Goal: Task Accomplishment & Management: Complete application form

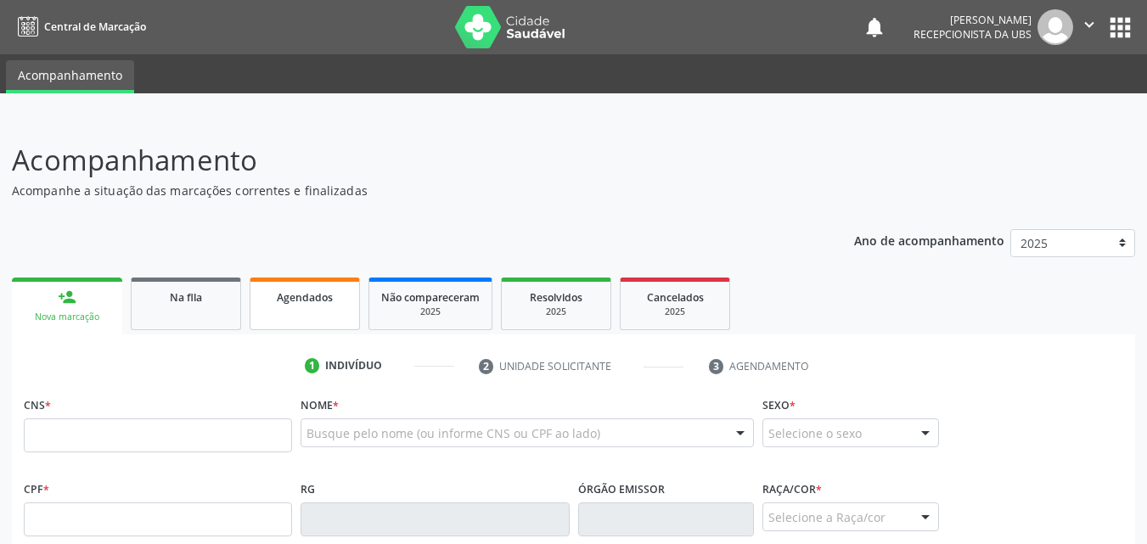
click at [346, 301] on div "Agendados" at bounding box center [304, 297] width 85 height 18
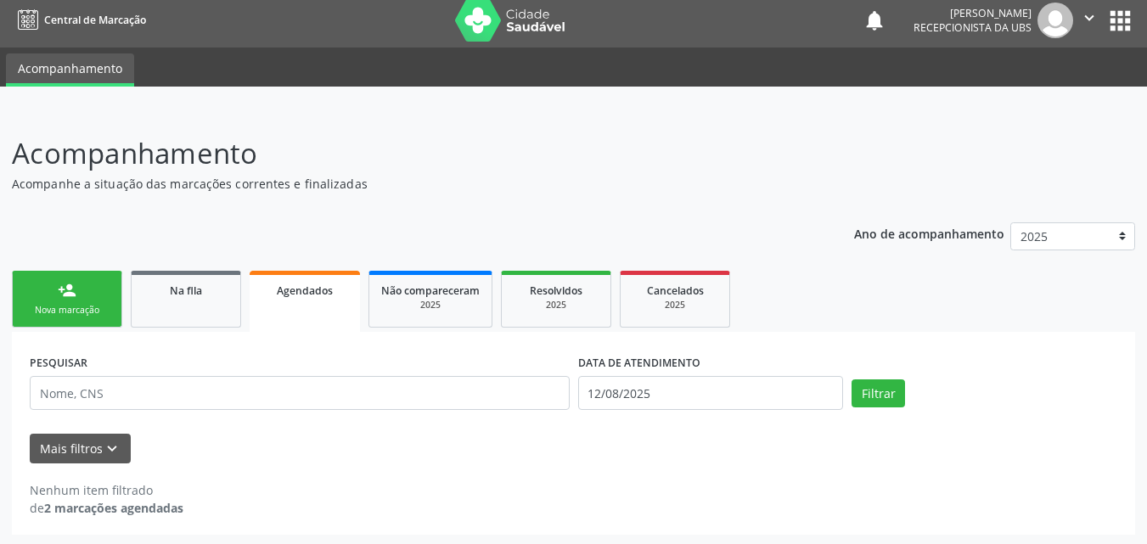
scroll to position [9, 0]
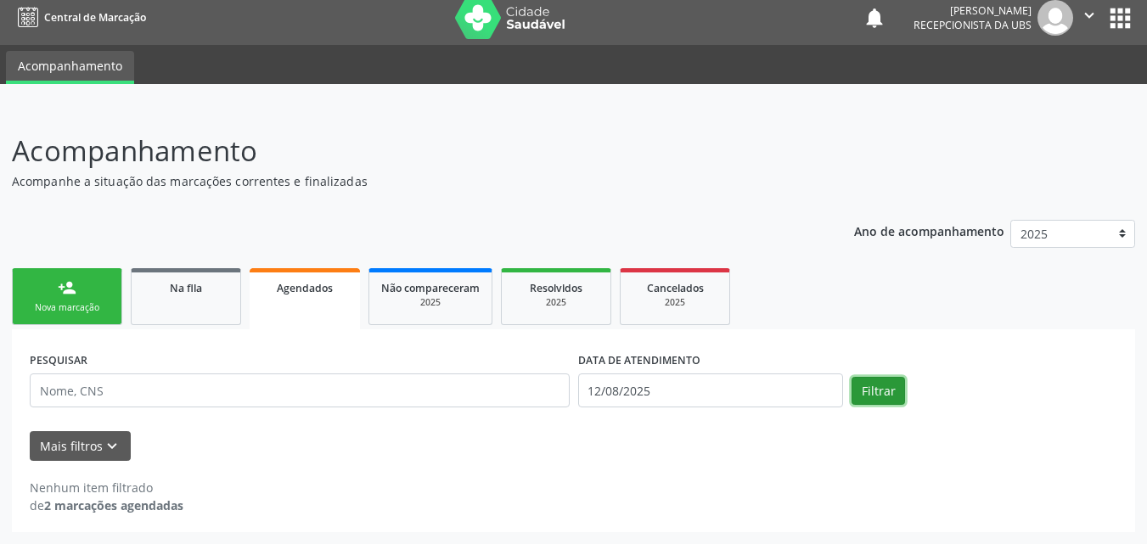
click at [893, 401] on button "Filtrar" at bounding box center [878, 391] width 53 height 29
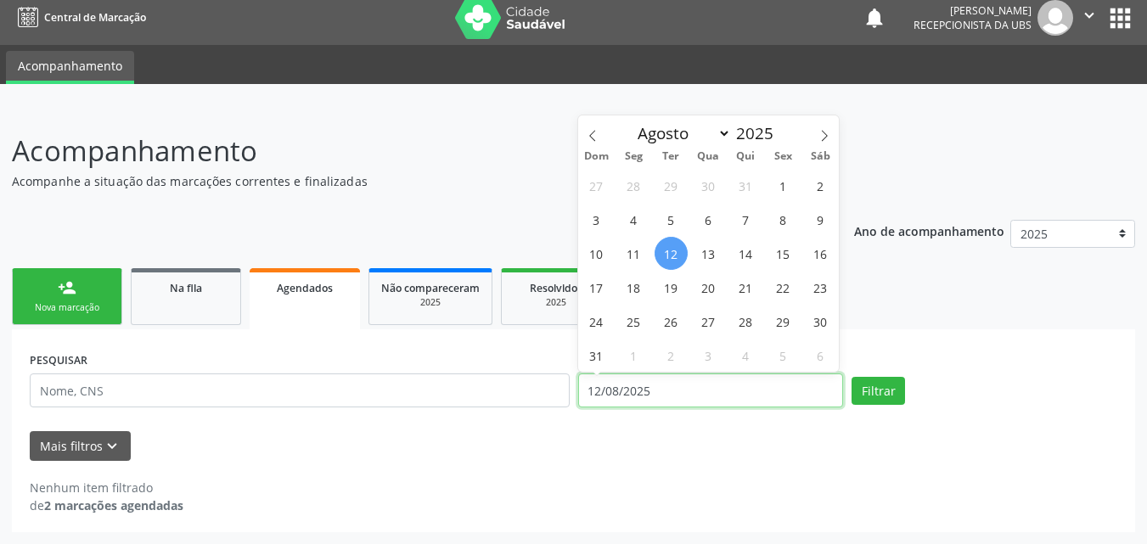
click at [785, 383] on input "12/08/2025" at bounding box center [711, 391] width 266 height 34
click at [622, 255] on span "11" at bounding box center [633, 253] width 33 height 33
type input "1[DATE]"
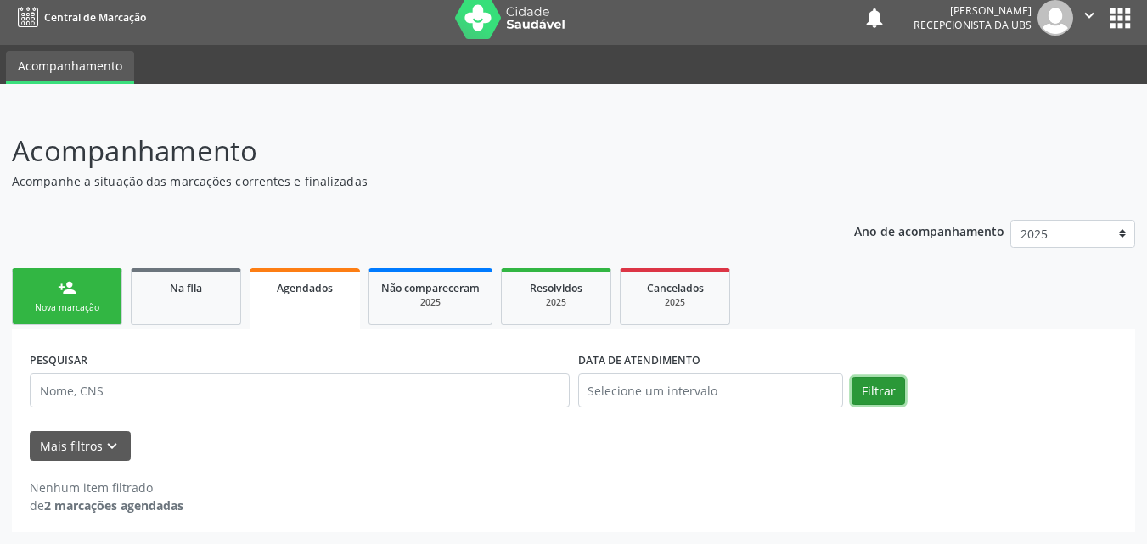
click at [880, 394] on button "Filtrar" at bounding box center [878, 391] width 53 height 29
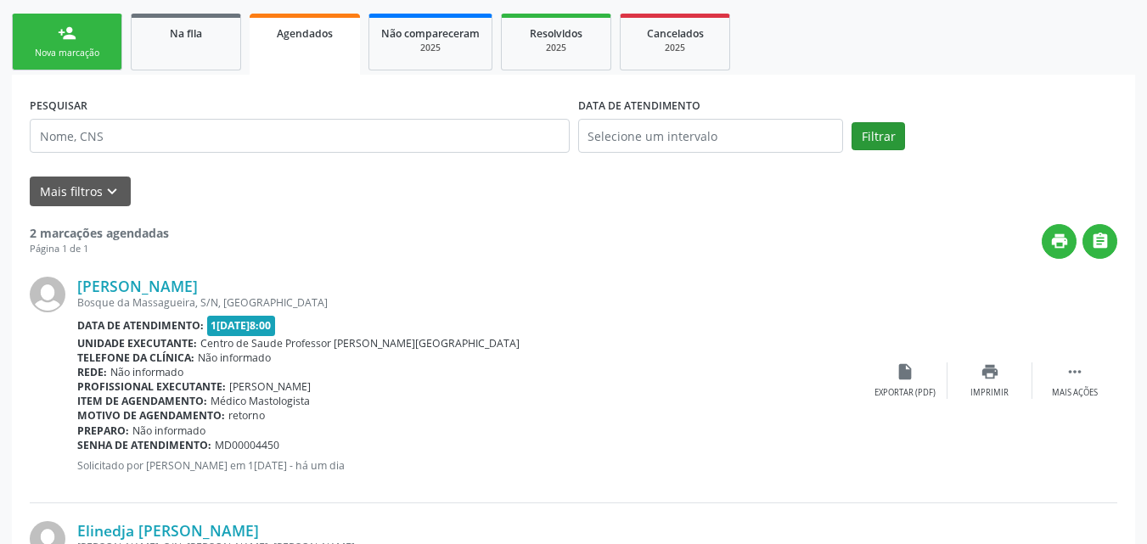
scroll to position [172, 0]
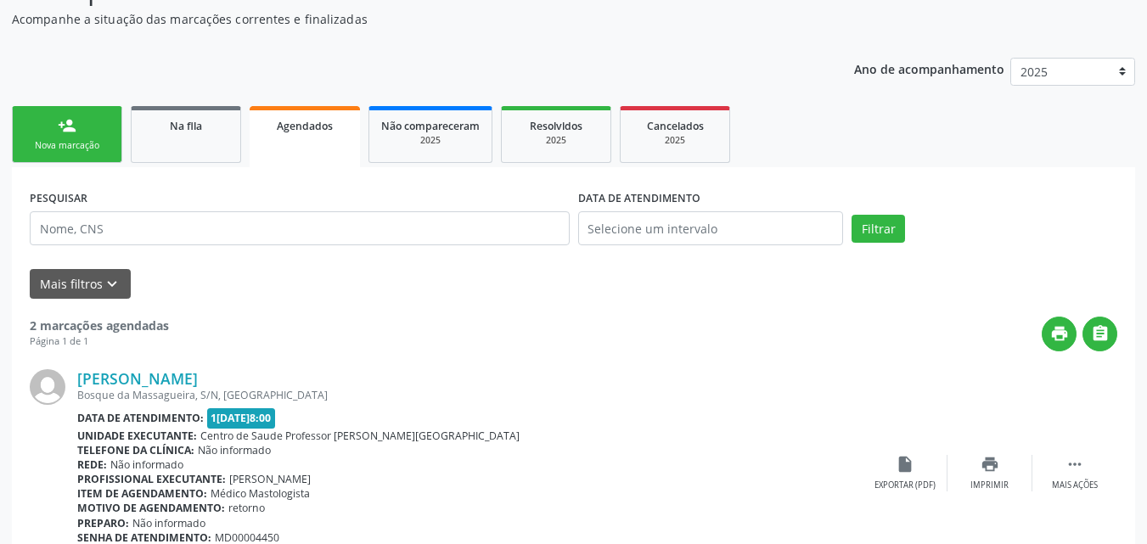
click at [52, 130] on link "person_add Nova marcação" at bounding box center [67, 134] width 110 height 57
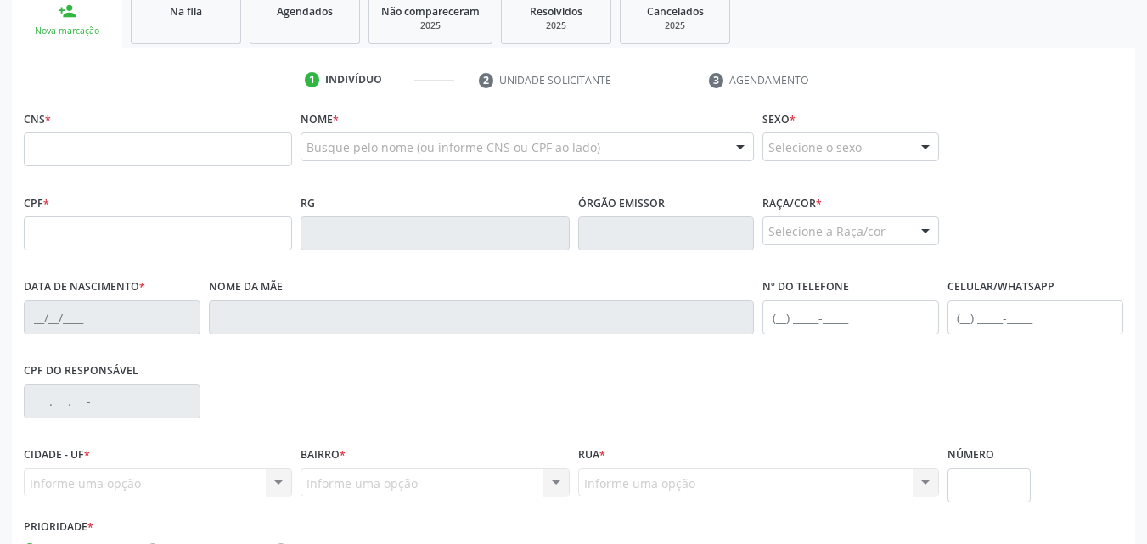
scroll to position [285, 0]
click at [179, 143] on input "text" at bounding box center [158, 150] width 268 height 34
paste input "704 0088 1905 9565"
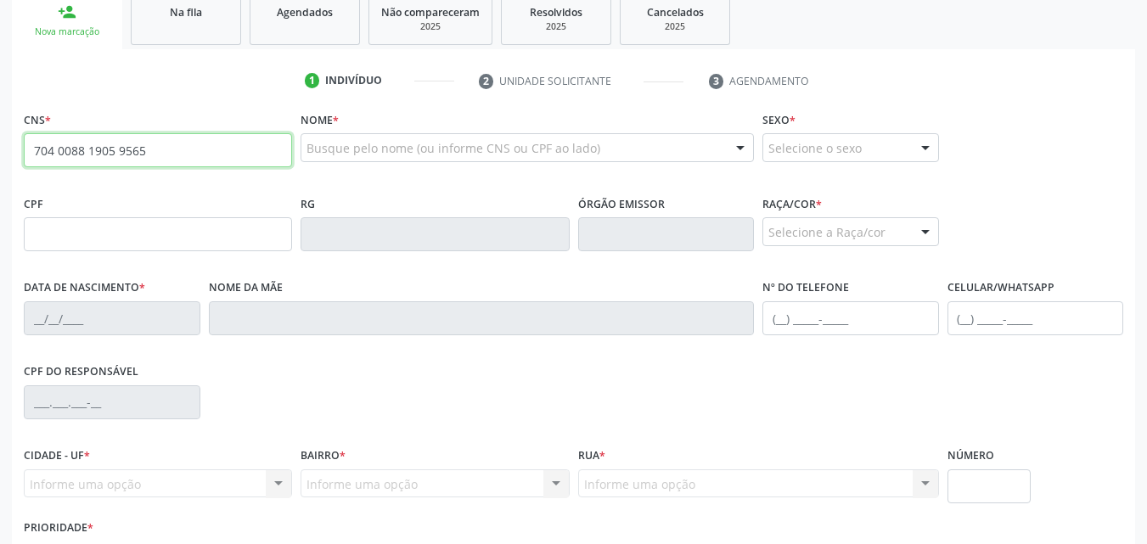
type input "704 0088 1905 9565"
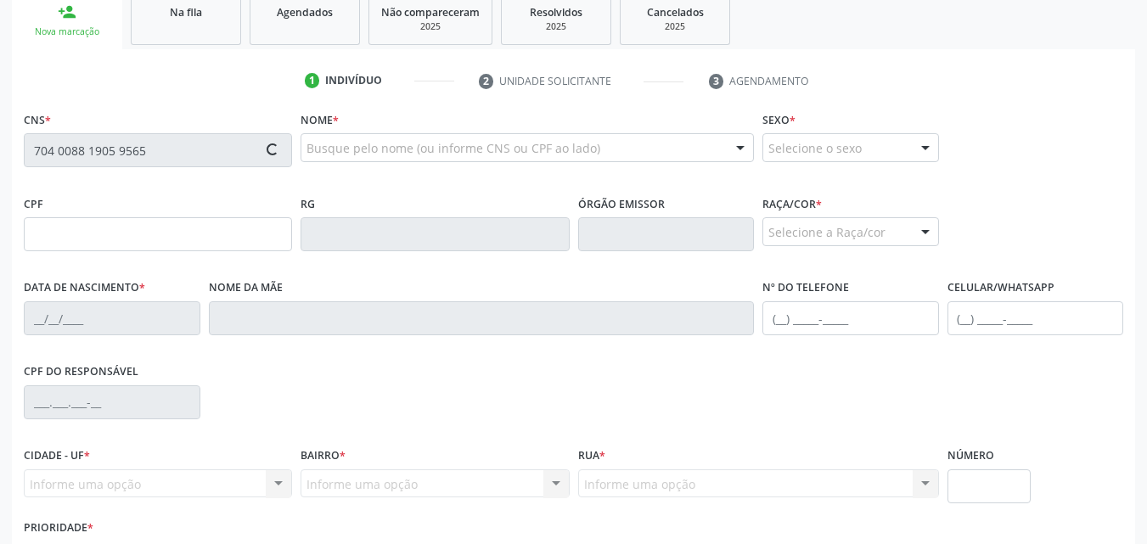
type input "094.066.714-25"
type input "14[DATE]"
type input "[PERSON_NAME]"
type input "[PHONE_NUMBER]"
type input "S/N"
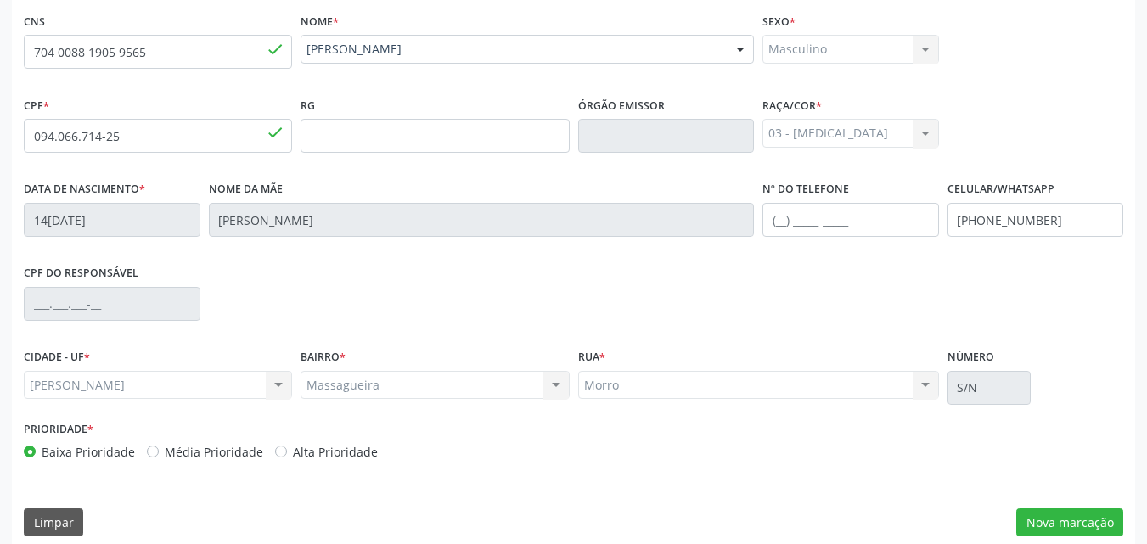
scroll to position [400, 0]
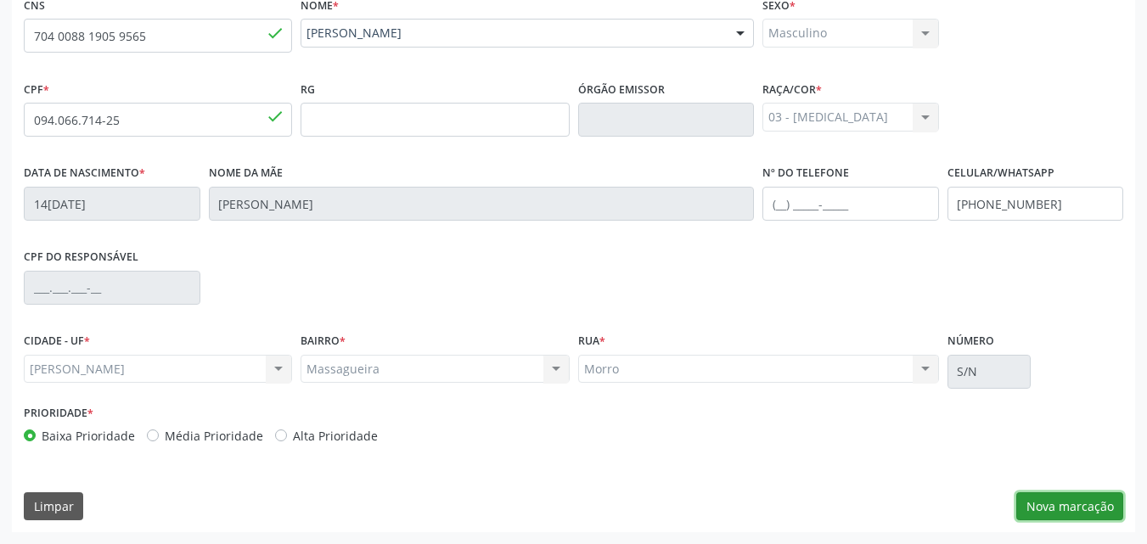
click at [1028, 507] on button "Nova marcação" at bounding box center [1069, 507] width 107 height 29
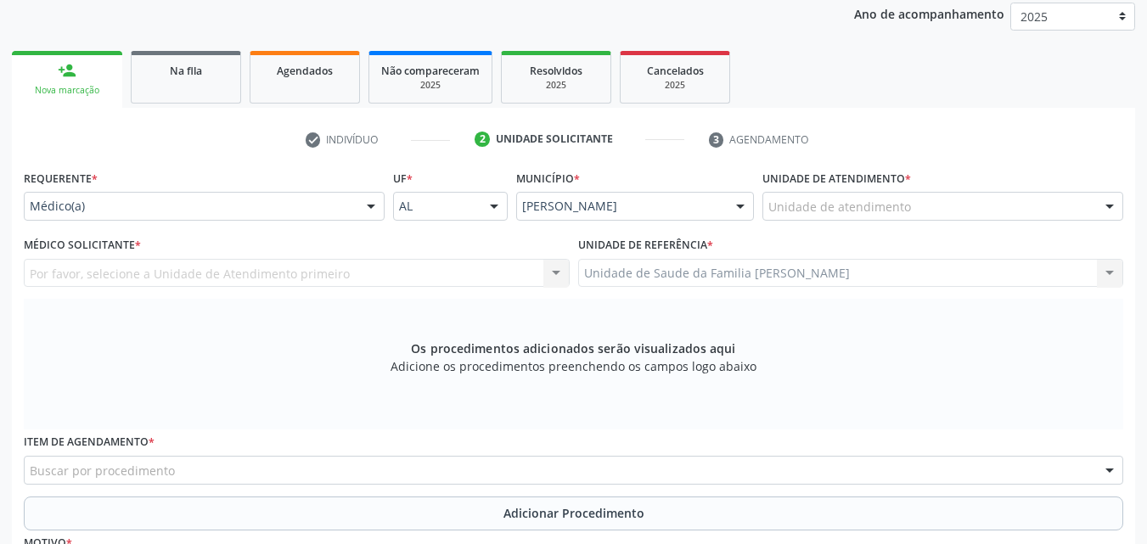
scroll to position [230, 0]
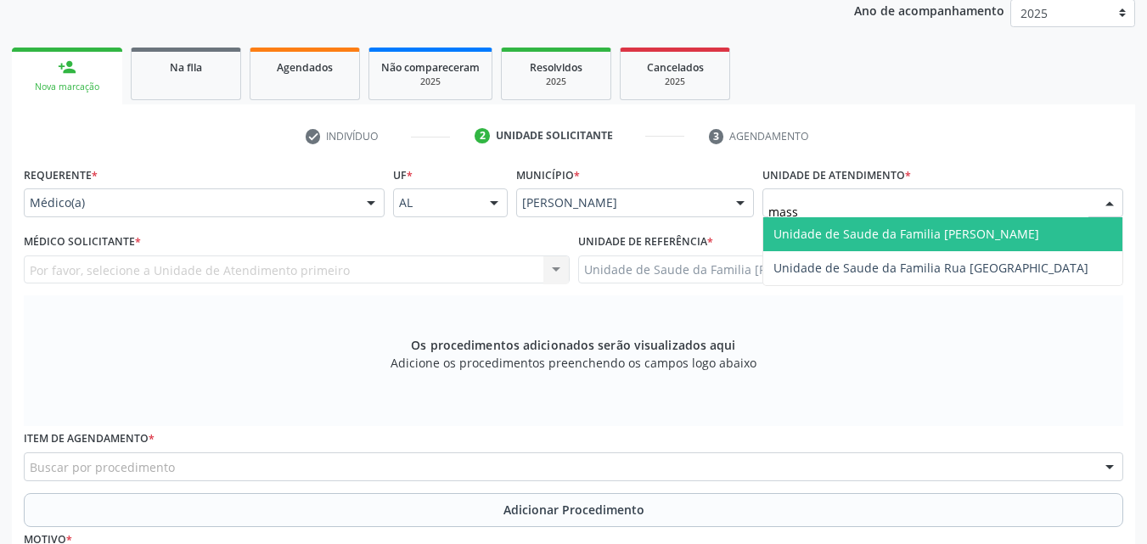
type input "massa"
click at [845, 228] on span "Unidade de Saude da Familia [PERSON_NAME]" at bounding box center [907, 234] width 266 height 16
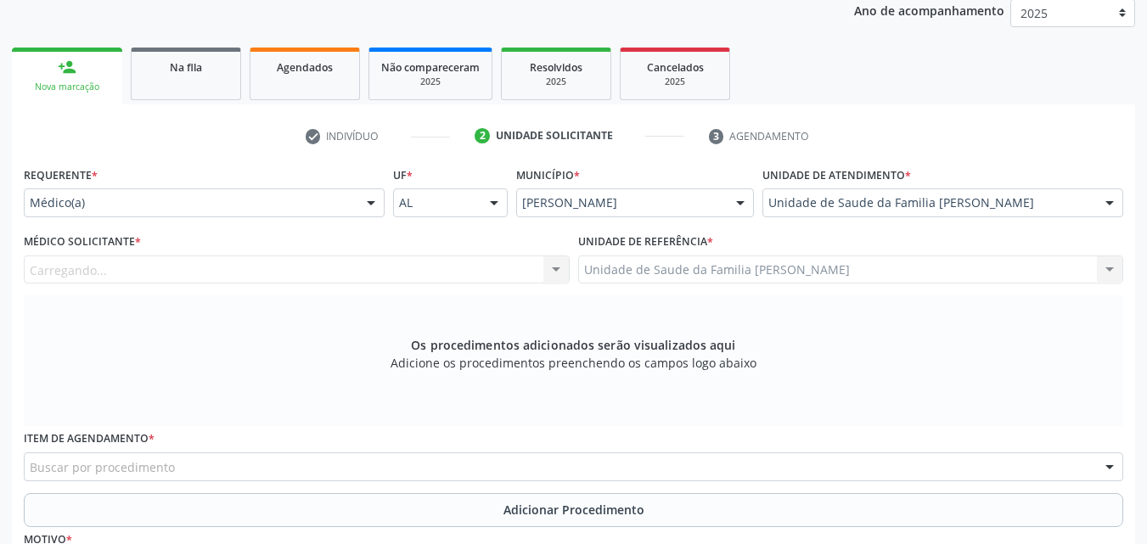
click at [244, 270] on div "Carregando..." at bounding box center [297, 270] width 546 height 29
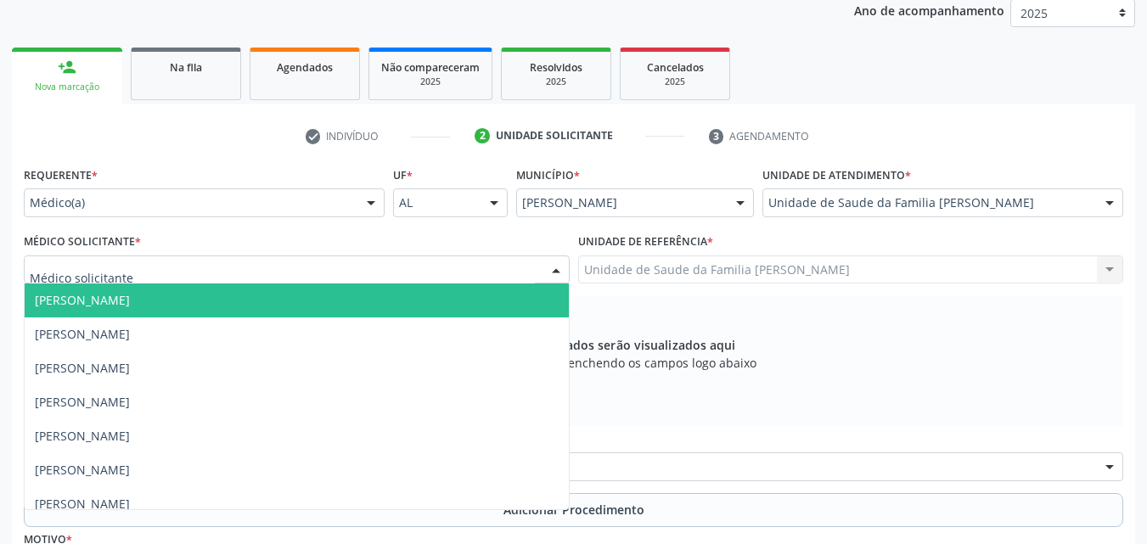
click at [244, 270] on input "text" at bounding box center [282, 279] width 505 height 34
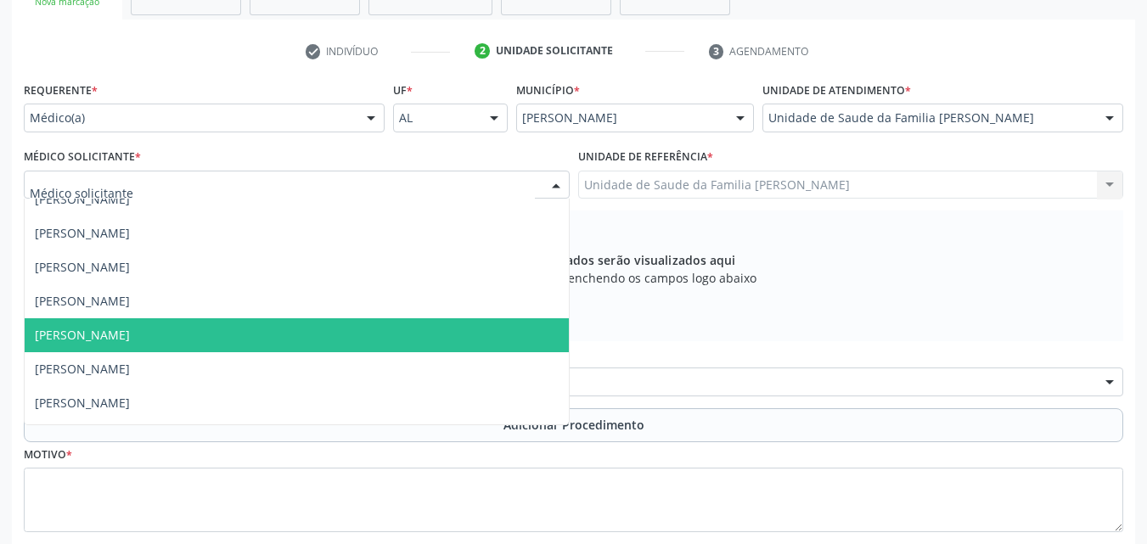
scroll to position [0, 0]
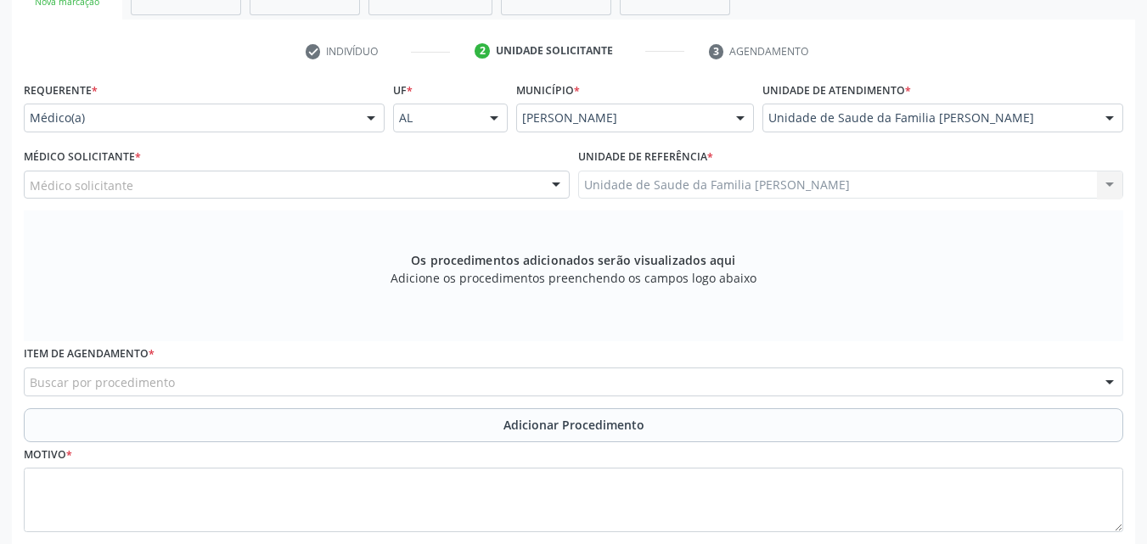
click at [216, 155] on div "Médico Solicitante * Médico solicitante [PERSON_NAME] [PERSON_NAME] [PERSON_NAM…" at bounding box center [297, 171] width 546 height 54
click at [367, 120] on div at bounding box center [370, 118] width 25 height 29
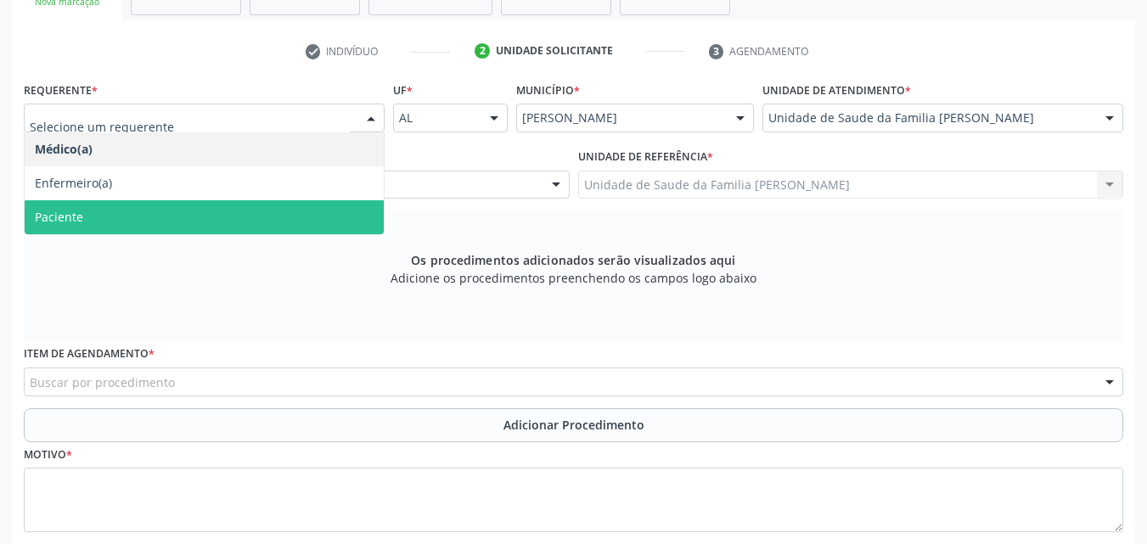
click at [184, 222] on span "Paciente" at bounding box center [204, 217] width 359 height 34
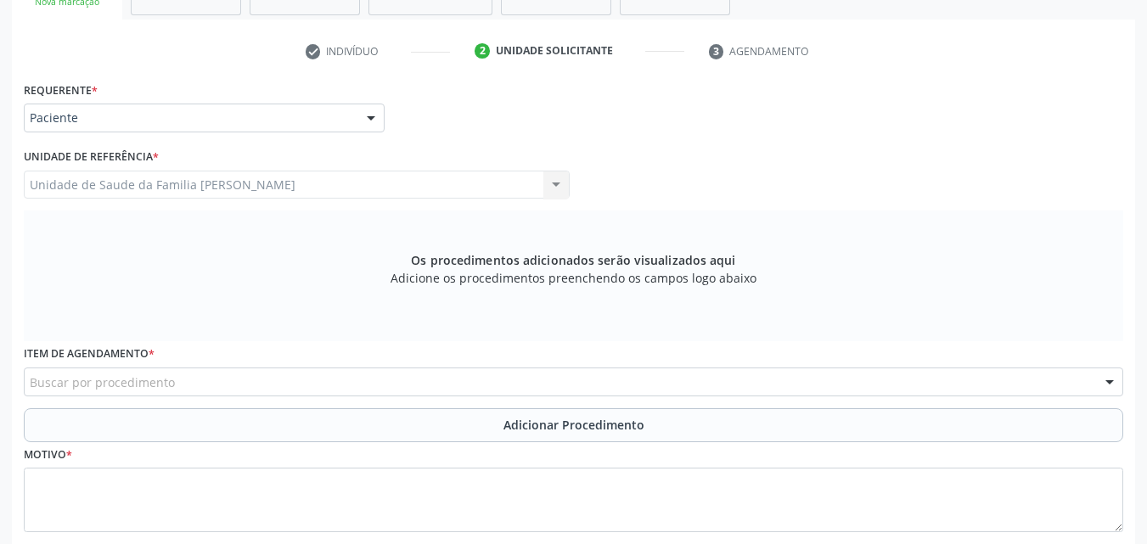
click at [368, 179] on div "Unidade de Saude da Familia Massagueira Unidade de Saude da Familia Massagueira…" at bounding box center [297, 185] width 546 height 29
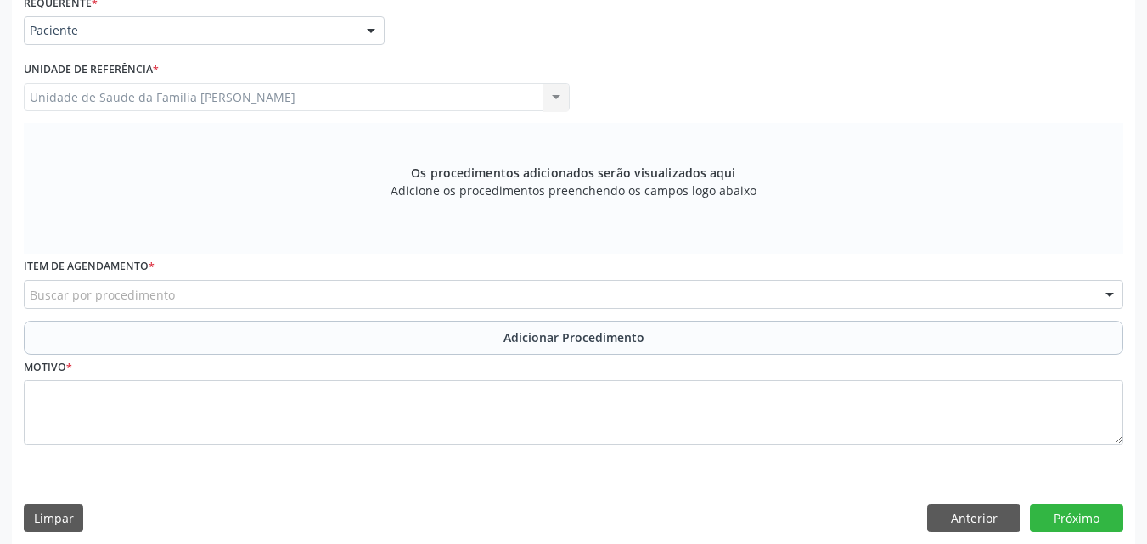
scroll to position [414, 0]
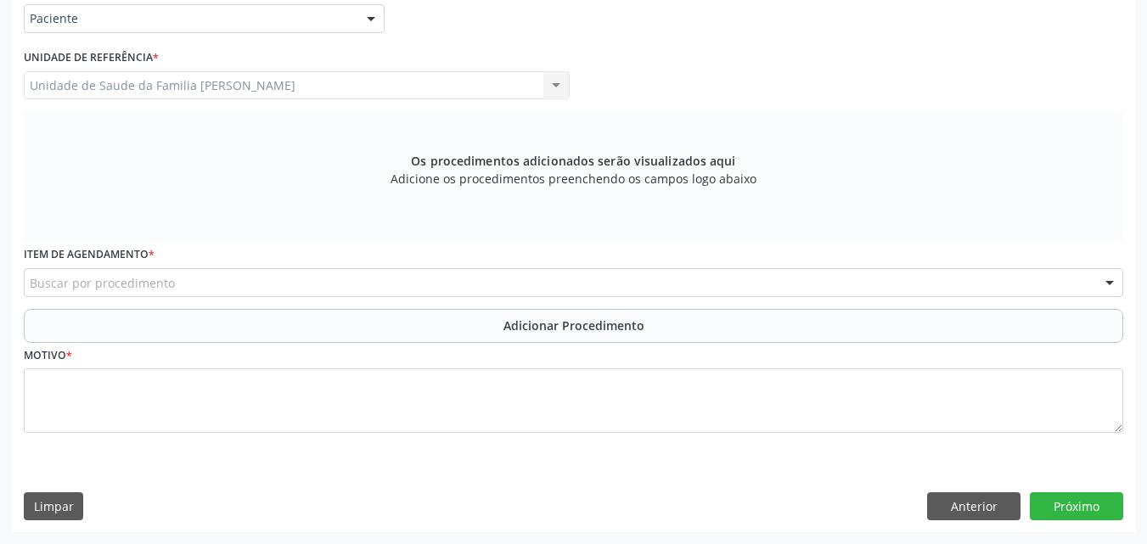
click at [299, 288] on div "Buscar por procedimento" at bounding box center [574, 282] width 1100 height 29
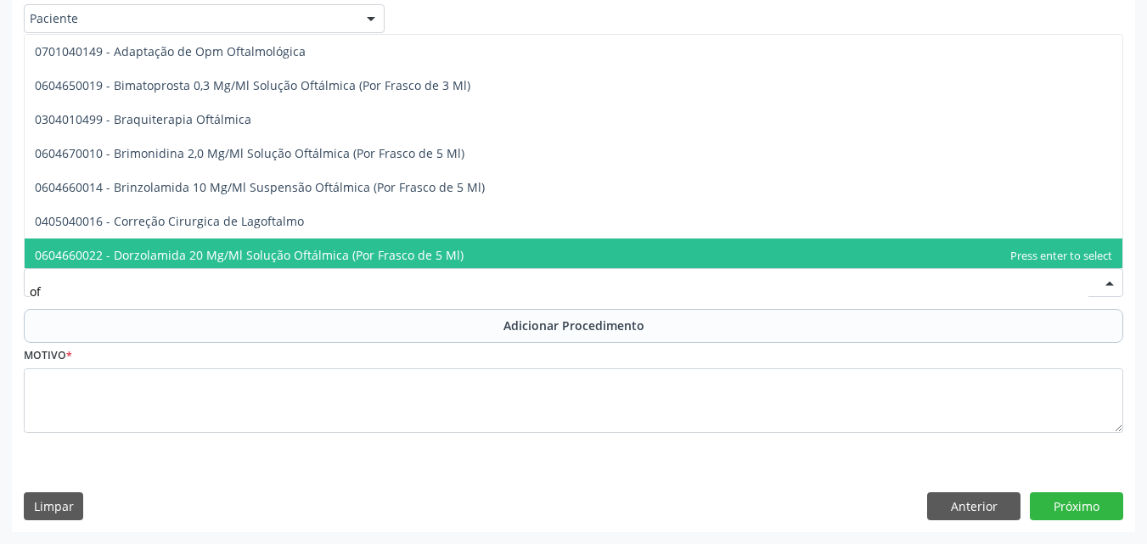
type input "o"
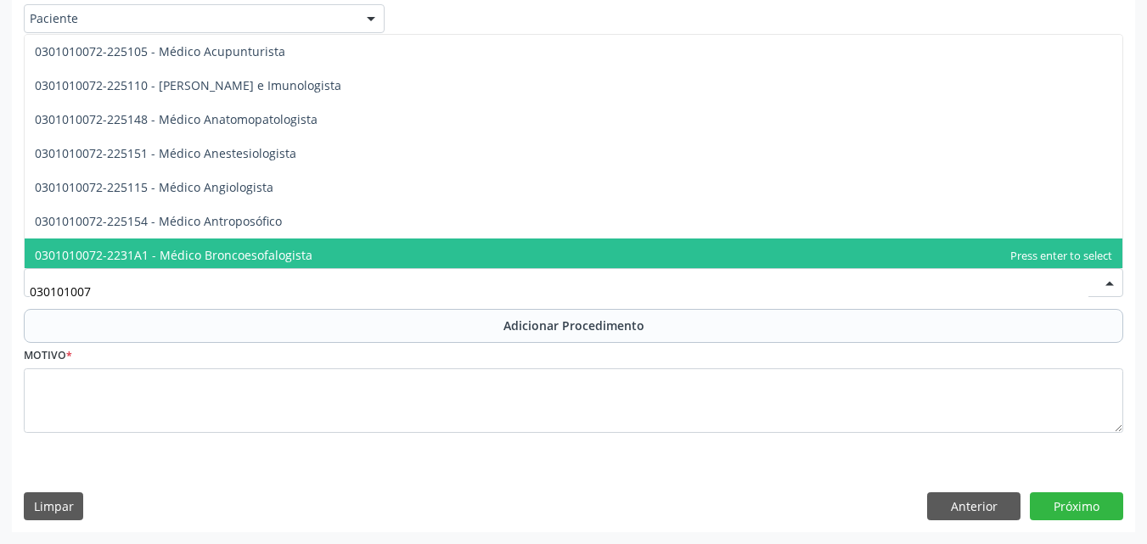
type input "0301010072"
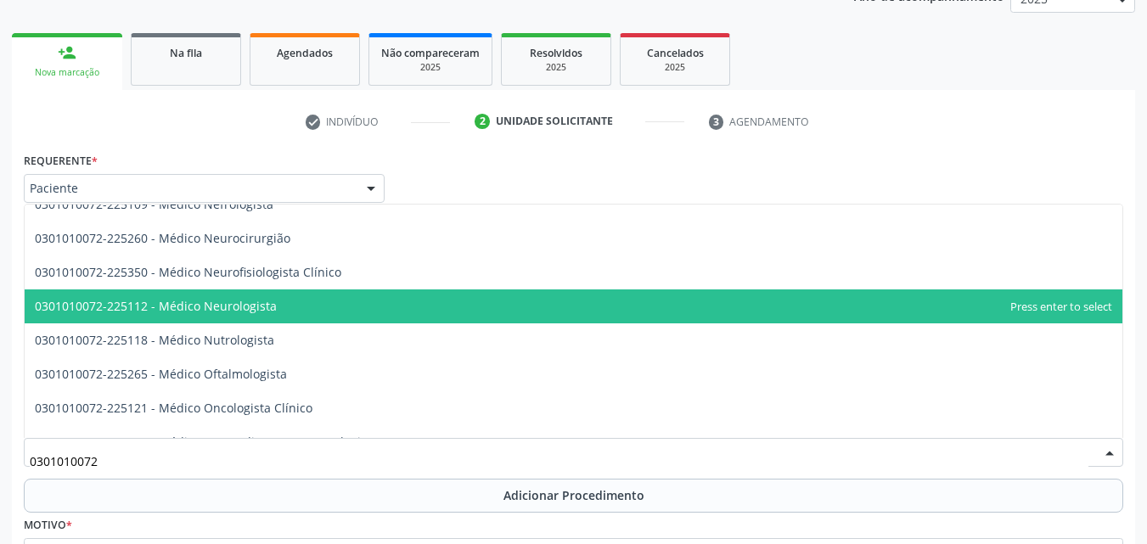
scroll to position [1359, 0]
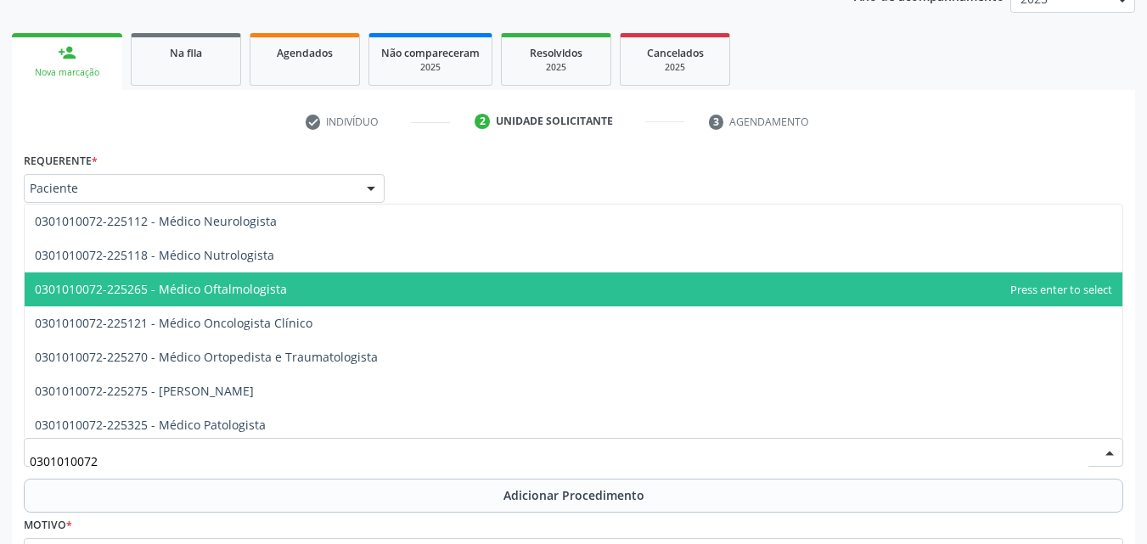
click at [282, 297] on span "0301010072-225265 - Médico Oftalmologista" at bounding box center [574, 290] width 1098 height 34
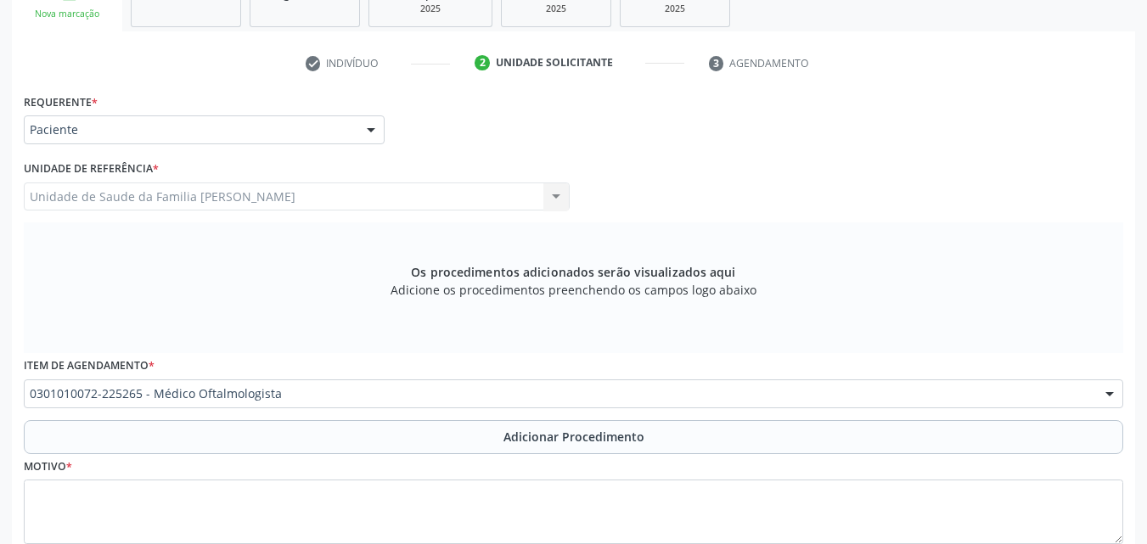
scroll to position [414, 0]
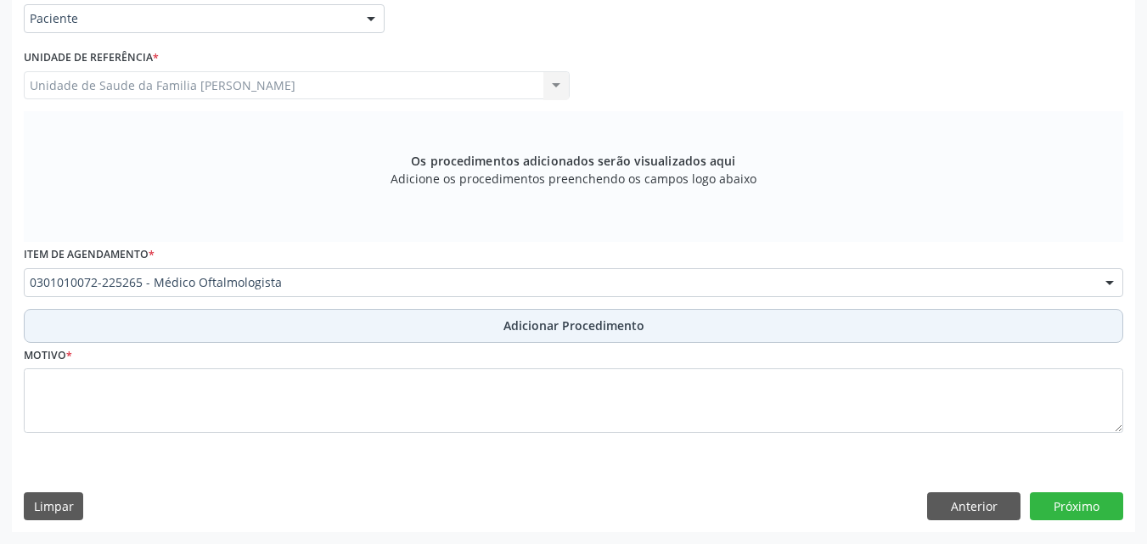
click at [345, 314] on button "Adicionar Procedimento" at bounding box center [574, 326] width 1100 height 34
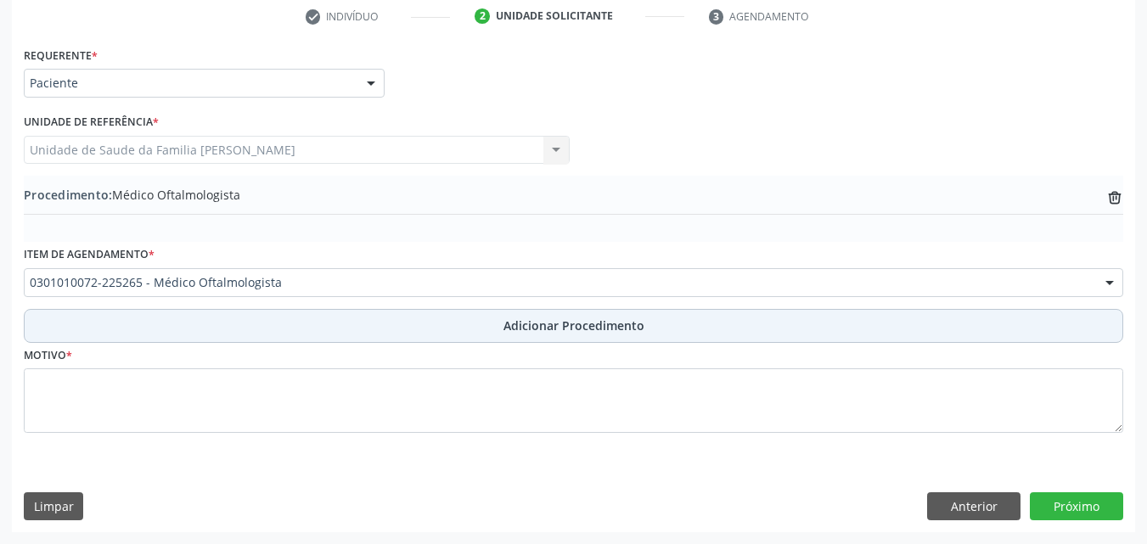
scroll to position [350, 0]
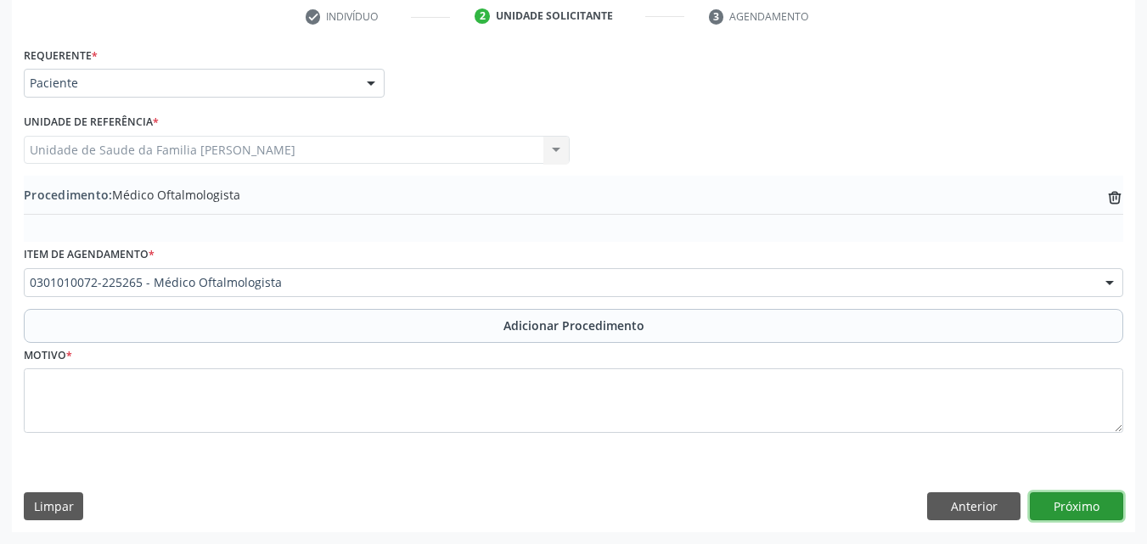
click at [1092, 502] on button "Próximo" at bounding box center [1076, 507] width 93 height 29
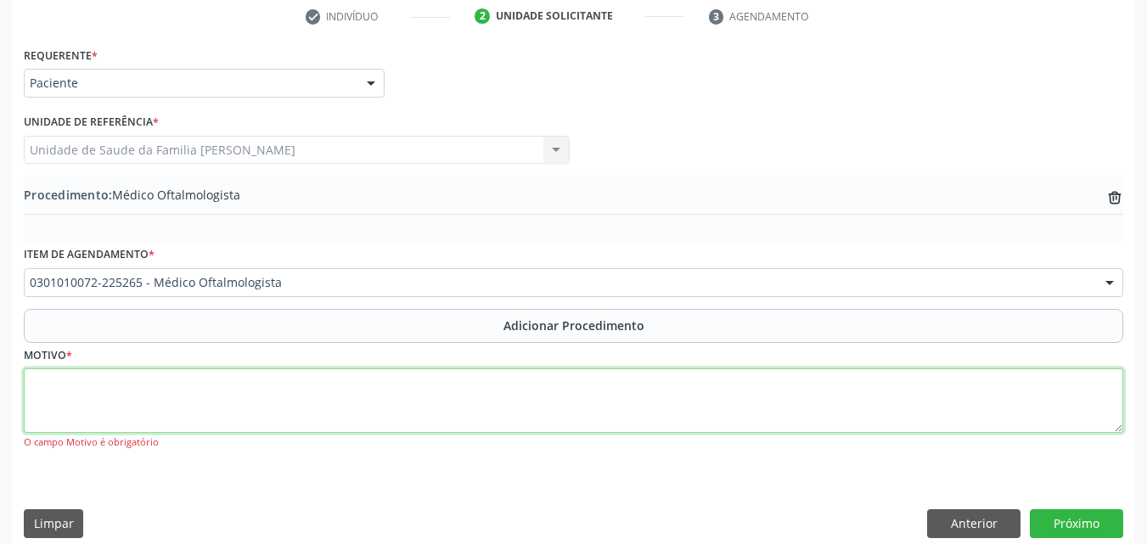
click at [329, 379] on textarea at bounding box center [574, 401] width 1100 height 65
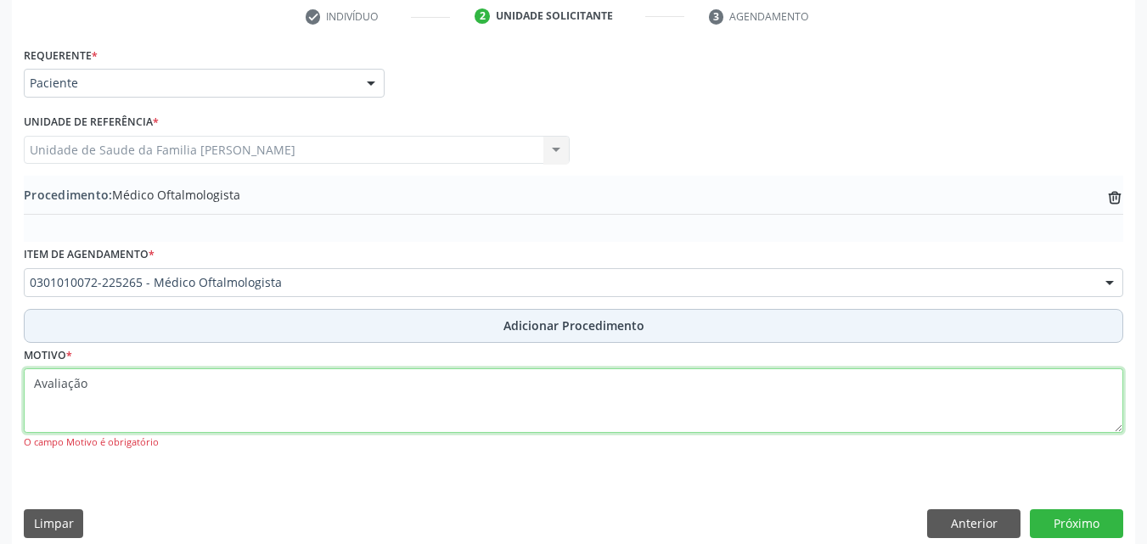
type textarea "Avaliação"
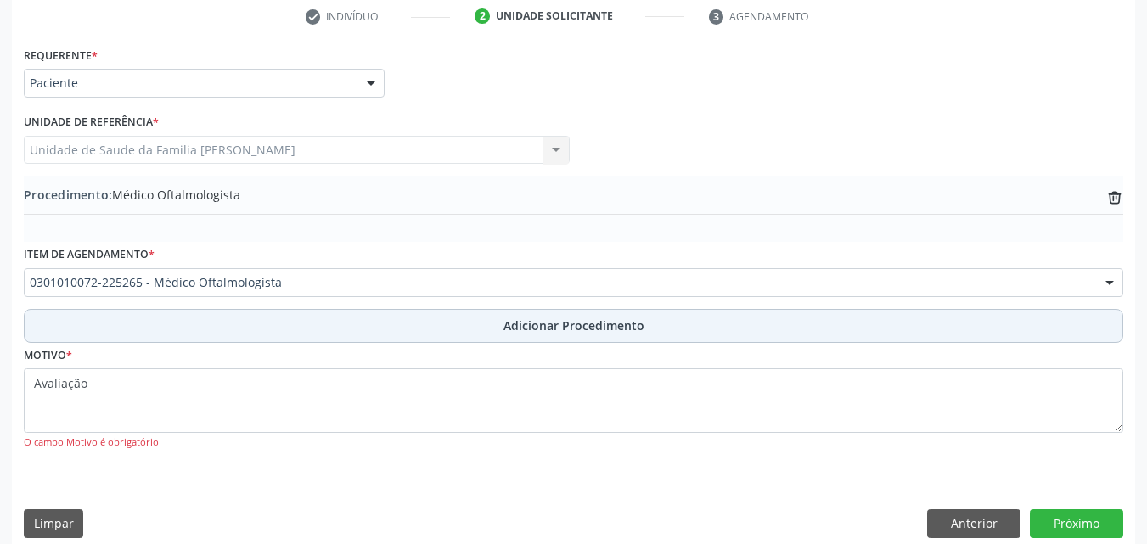
click at [538, 320] on span "Adicionar Procedimento" at bounding box center [574, 326] width 141 height 18
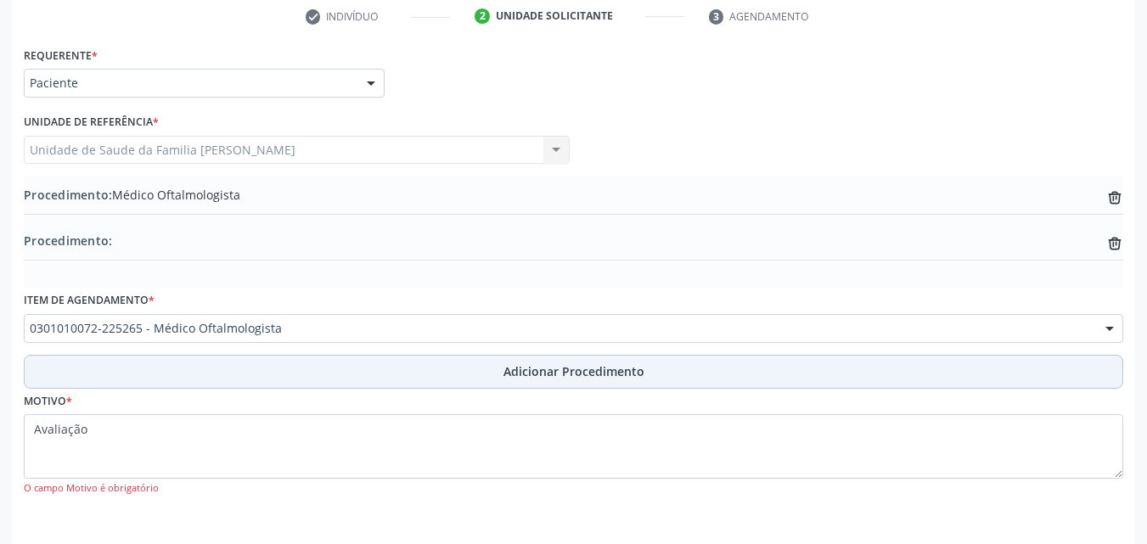
click at [553, 383] on button "Adicionar Procedimento" at bounding box center [574, 372] width 1100 height 34
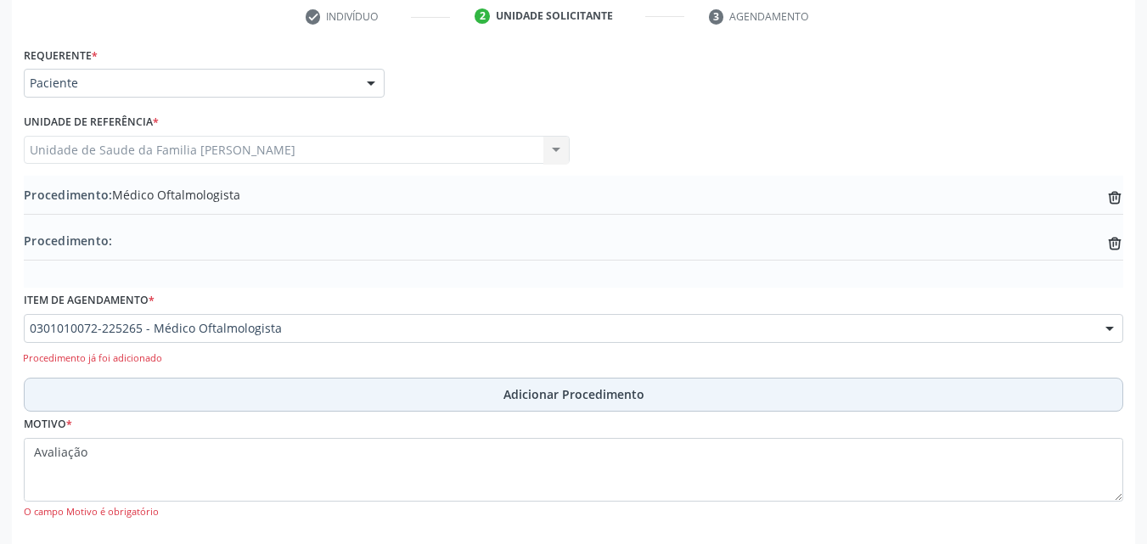
click at [553, 383] on button "Adicionar Procedimento" at bounding box center [574, 395] width 1100 height 34
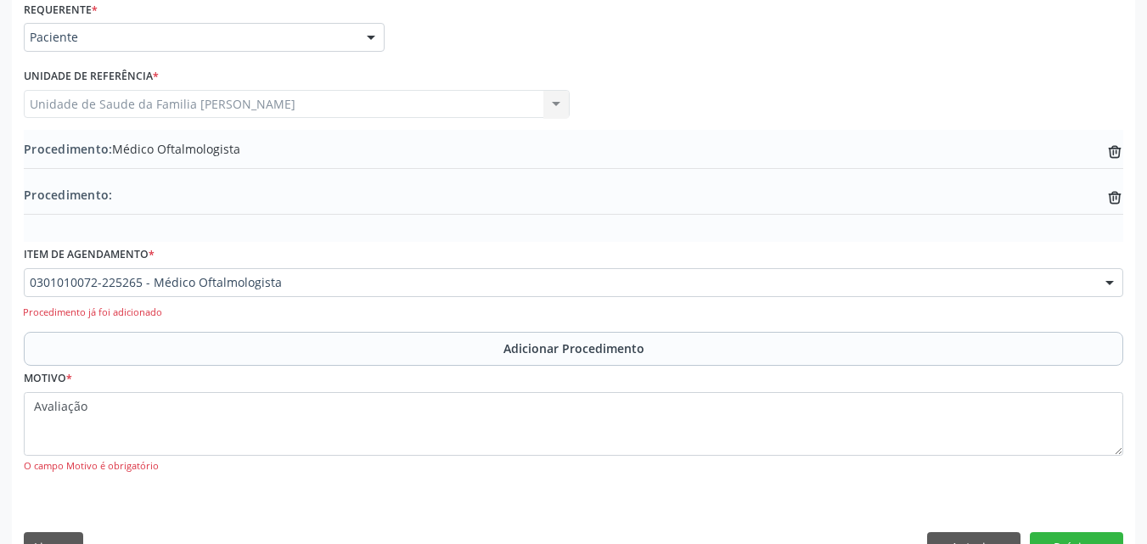
scroll to position [436, 0]
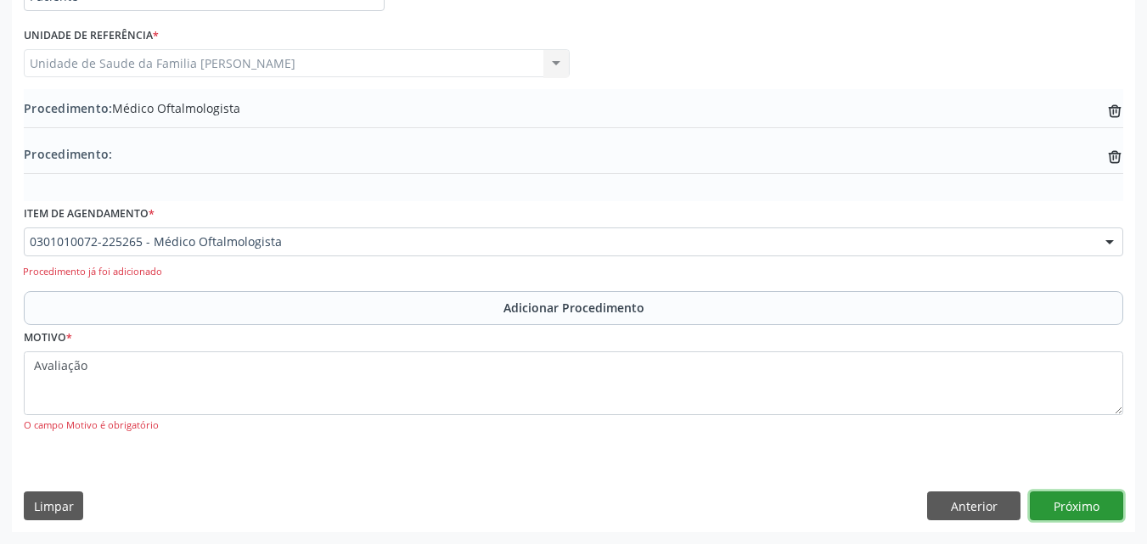
click at [1075, 494] on button "Próximo" at bounding box center [1076, 506] width 93 height 29
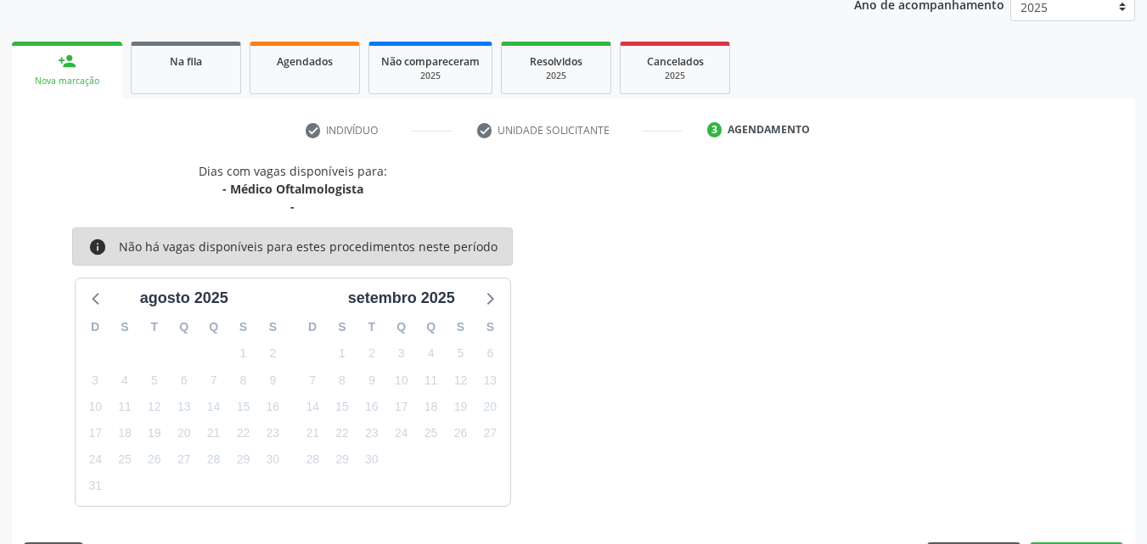
scroll to position [286, 0]
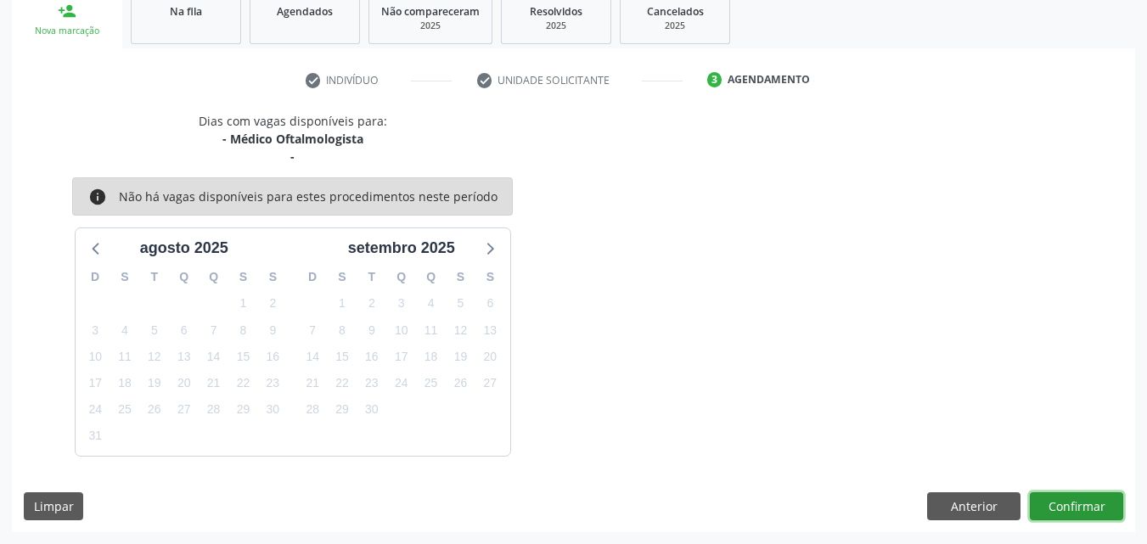
click at [1084, 507] on button "Confirmar" at bounding box center [1076, 507] width 93 height 29
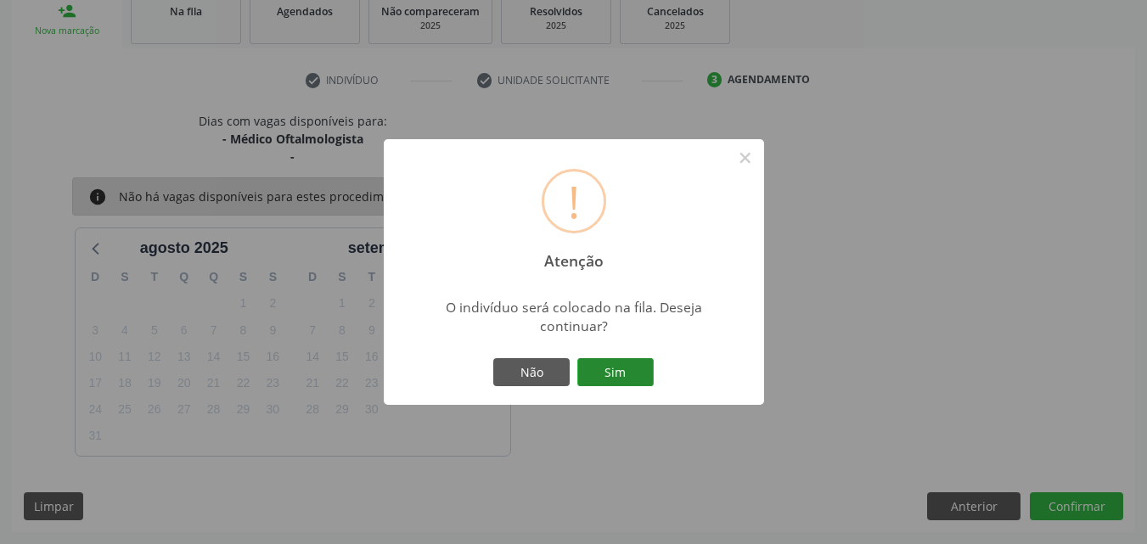
click at [597, 368] on button "Sim" at bounding box center [615, 372] width 76 height 29
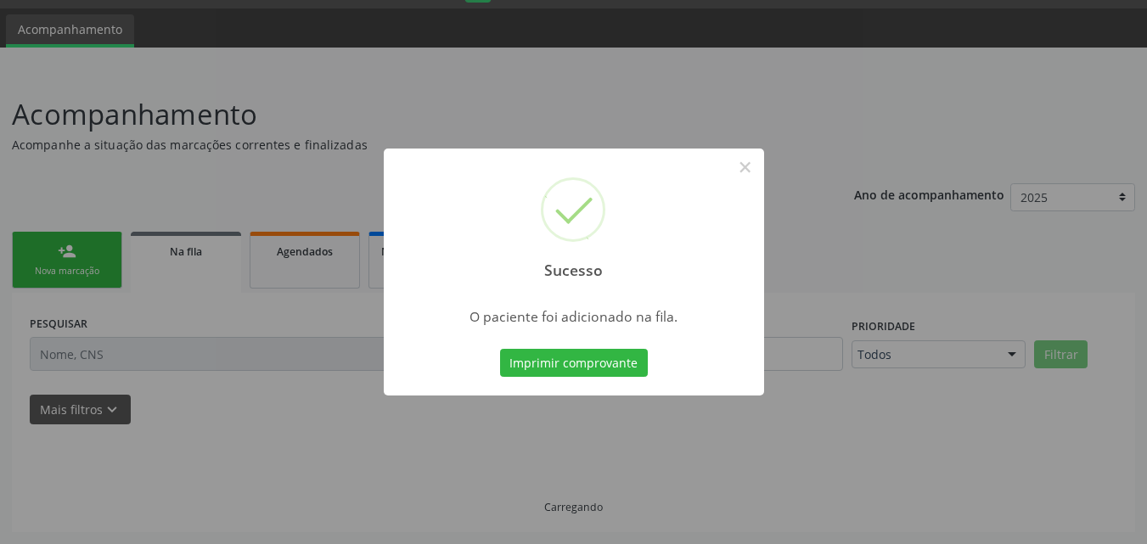
scroll to position [46, 0]
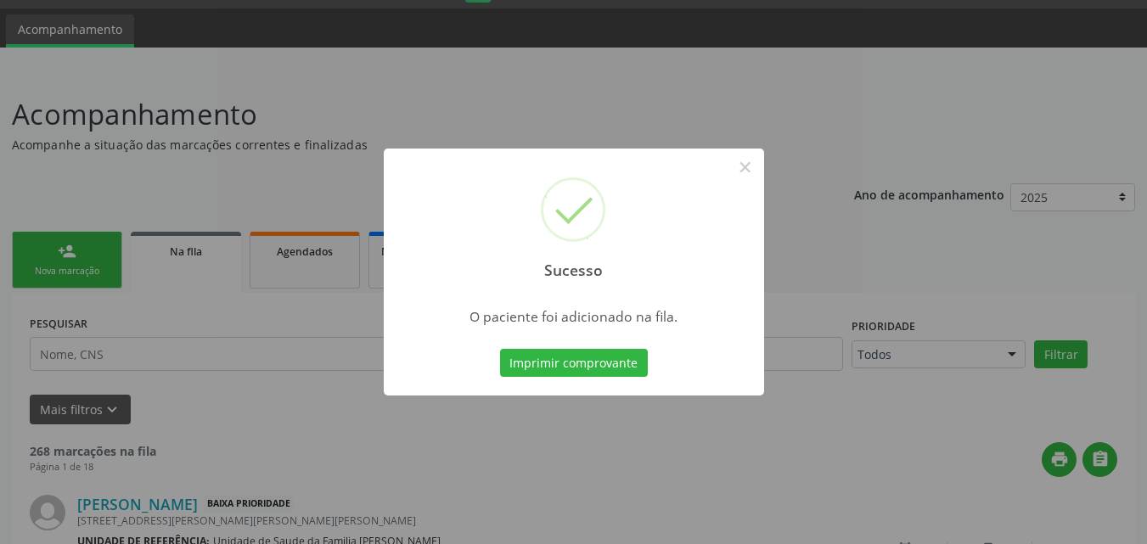
click at [597, 368] on button "Imprimir comprovante" at bounding box center [574, 363] width 148 height 29
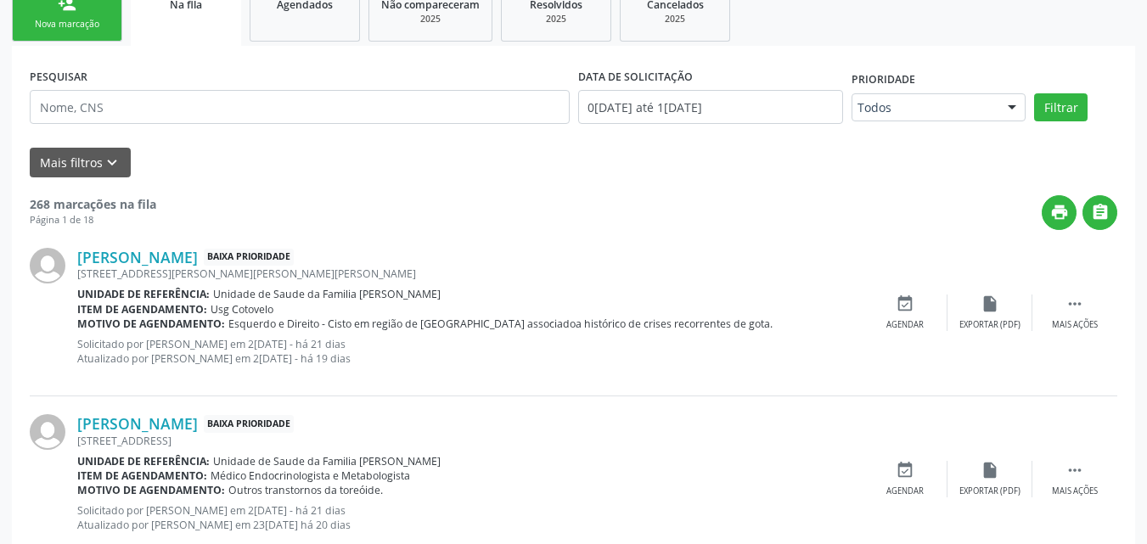
scroll to position [301, 0]
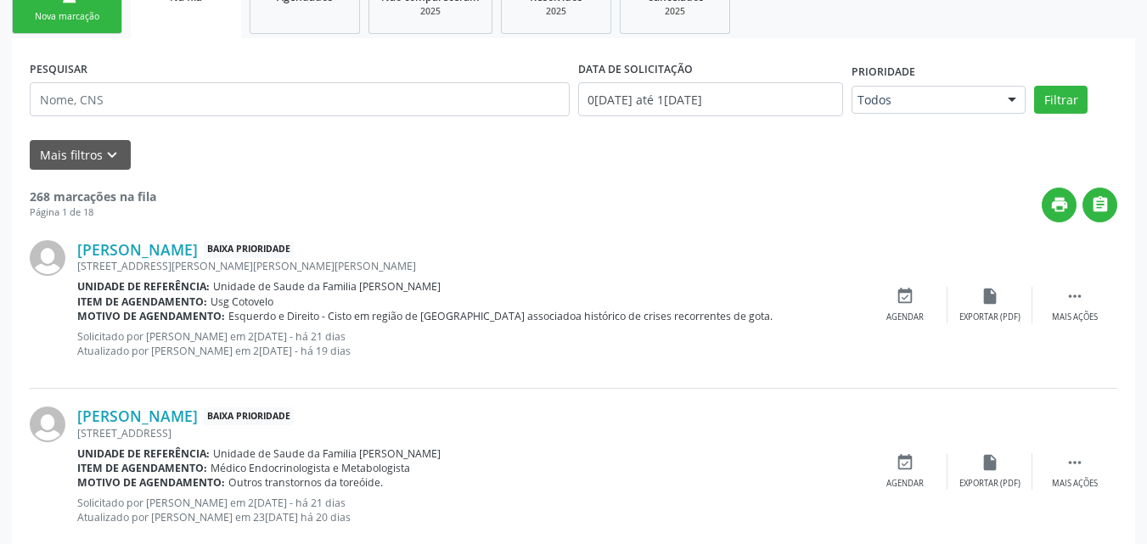
click at [48, 30] on link "person_add Nova marcação" at bounding box center [67, 5] width 110 height 57
click at [91, 14] on div "Nova marcação" at bounding box center [67, 16] width 85 height 13
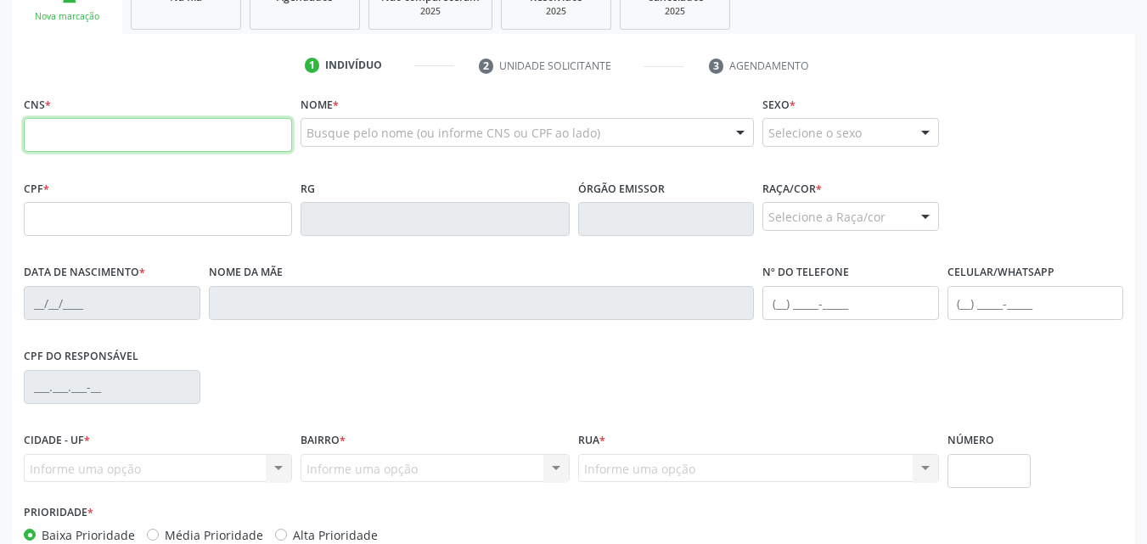
click at [222, 136] on input "text" at bounding box center [158, 135] width 268 height 34
paste input "700 5051 8987 1657"
type input "700 5051 8987 1657"
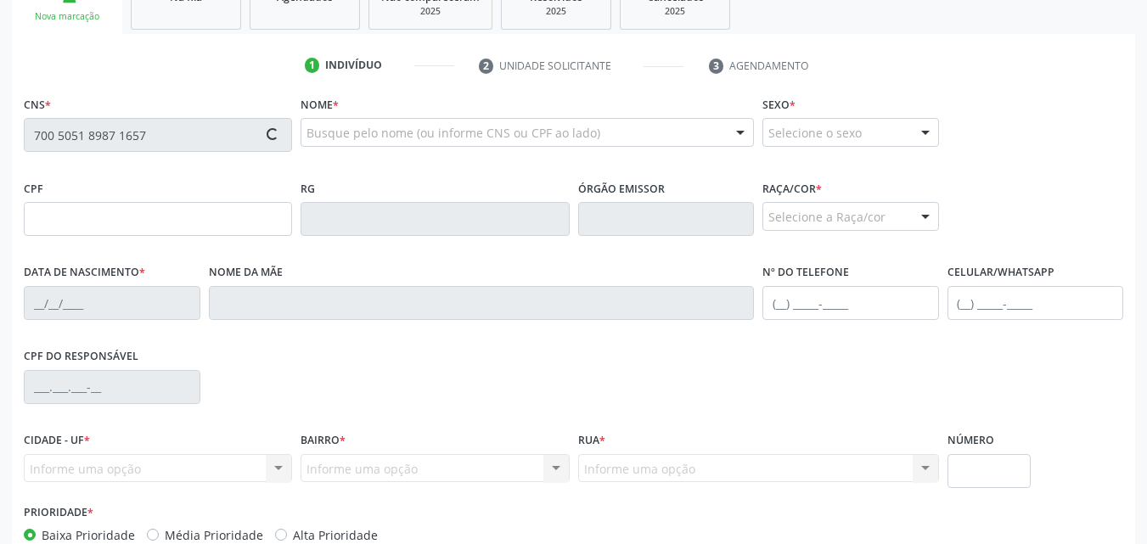
type input "091.421.394-65"
type input "26[DATE]"
type input "[PERSON_NAME]"
type input "[PHONE_NUMBER]"
type input "S/N"
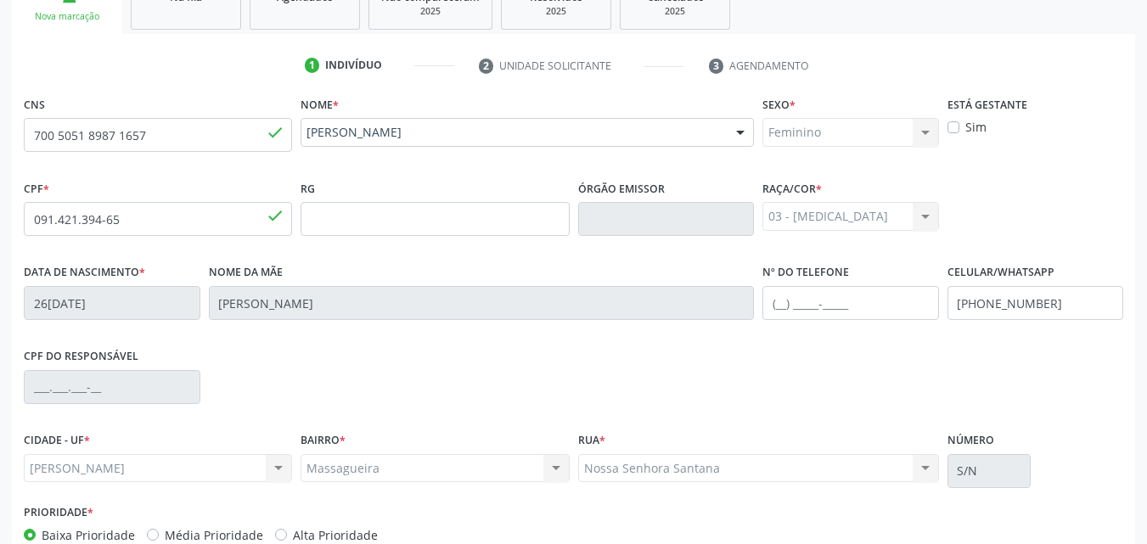
scroll to position [400, 0]
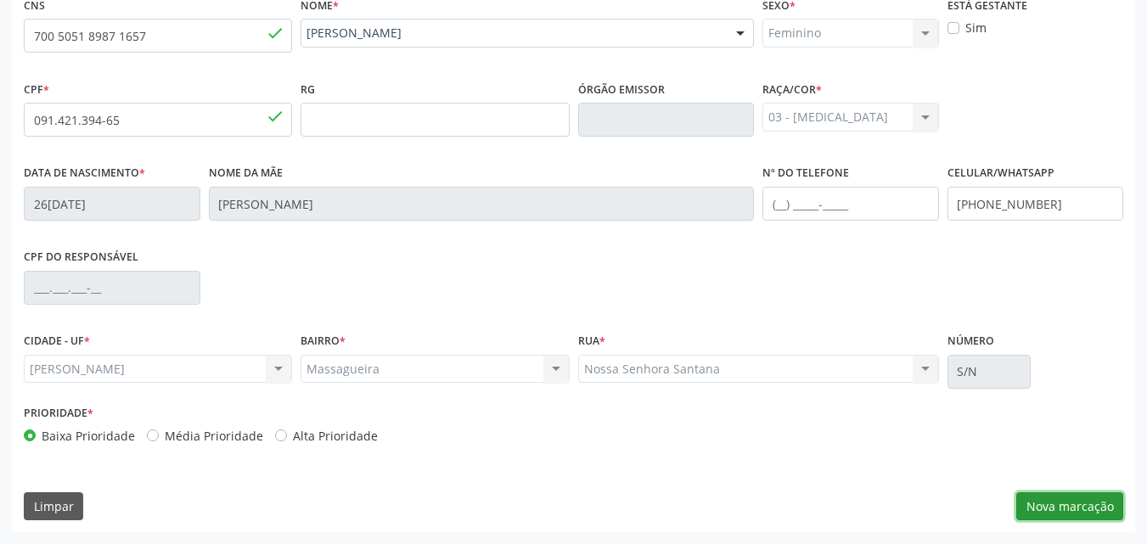
click at [1056, 498] on button "Nova marcação" at bounding box center [1069, 507] width 107 height 29
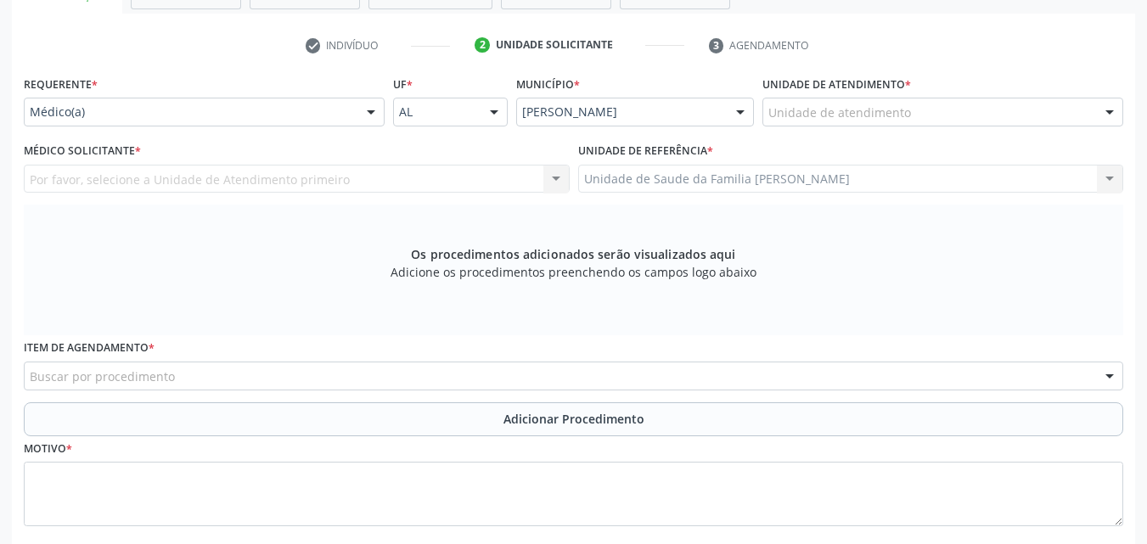
scroll to position [320, 0]
click at [1043, 187] on div "Unidade de Saude da Familia Massagueira Unidade de Saude da Familia Massagueira…" at bounding box center [851, 180] width 546 height 29
click at [610, 179] on div "Unidade de Saude da Familia Massagueira Unidade de Saude da Familia Massagueira…" at bounding box center [851, 180] width 546 height 29
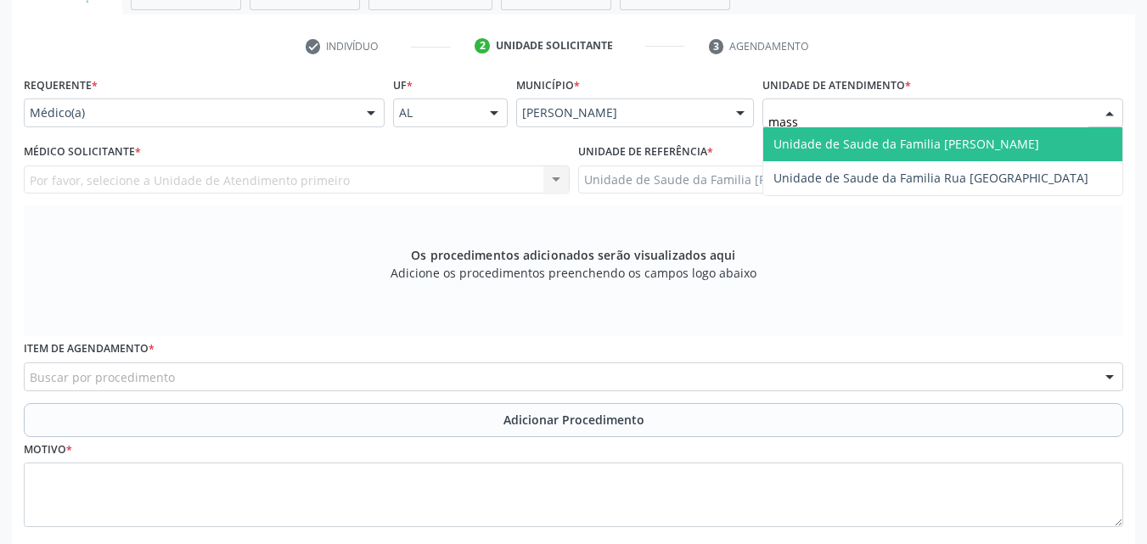
type input "massa"
click at [849, 141] on span "Unidade de Saude da Familia [PERSON_NAME]" at bounding box center [907, 144] width 266 height 16
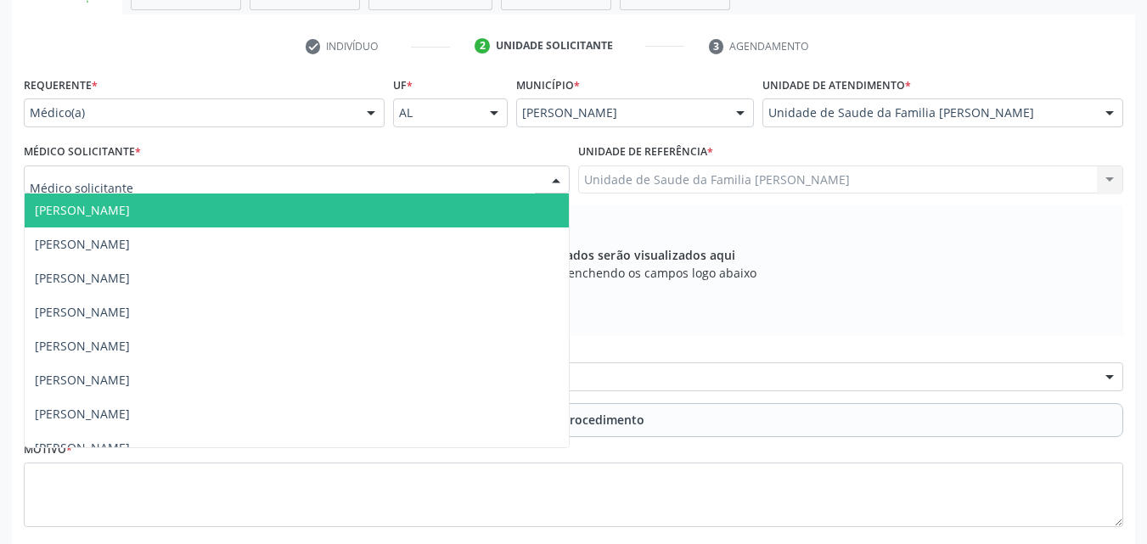
click at [270, 183] on div at bounding box center [297, 180] width 546 height 29
click at [480, 172] on div at bounding box center [297, 180] width 546 height 29
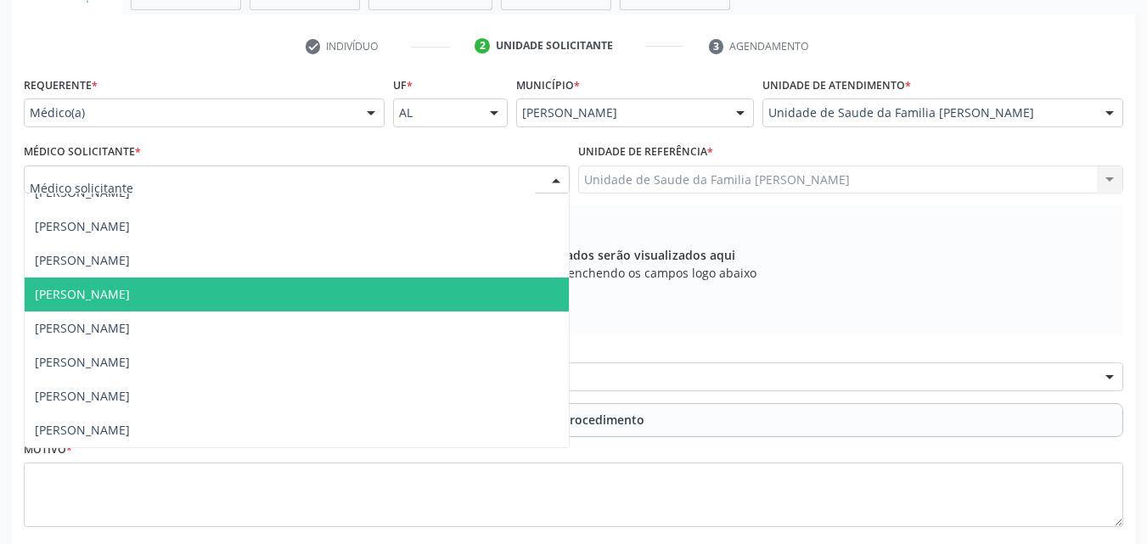
scroll to position [0, 0]
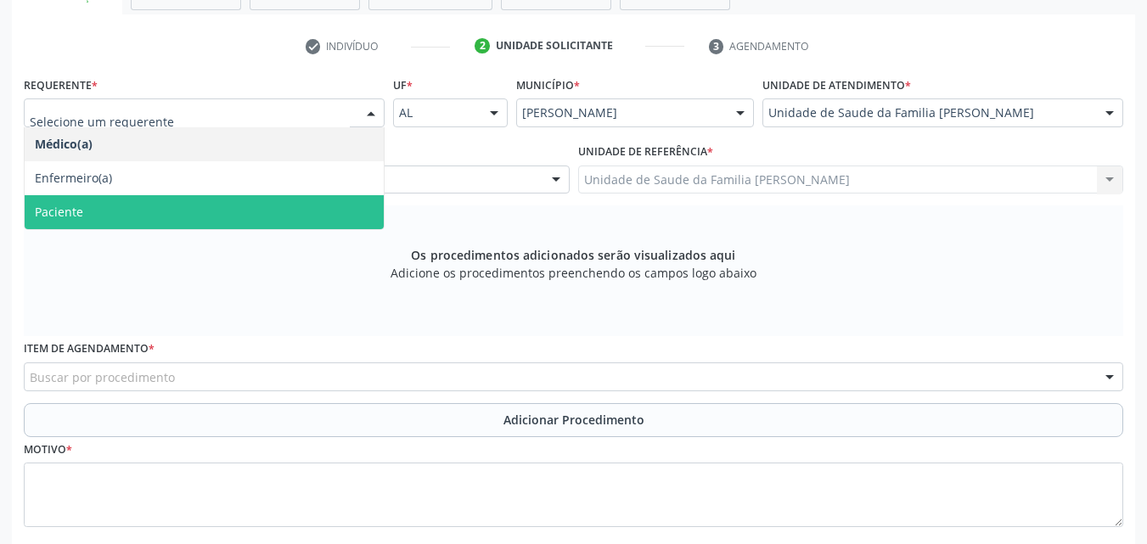
click at [189, 200] on span "Paciente" at bounding box center [204, 212] width 359 height 34
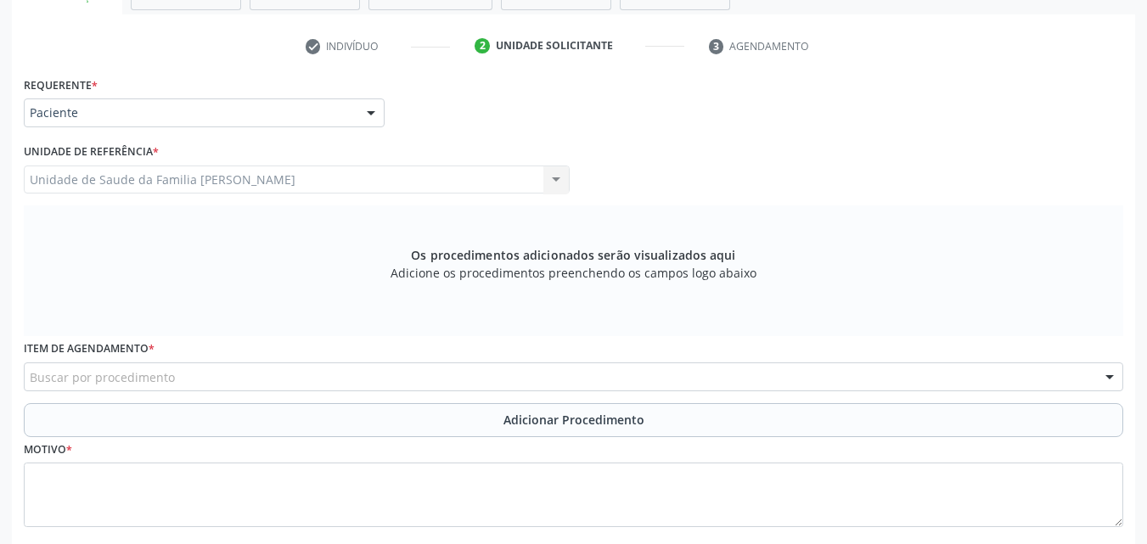
scroll to position [414, 0]
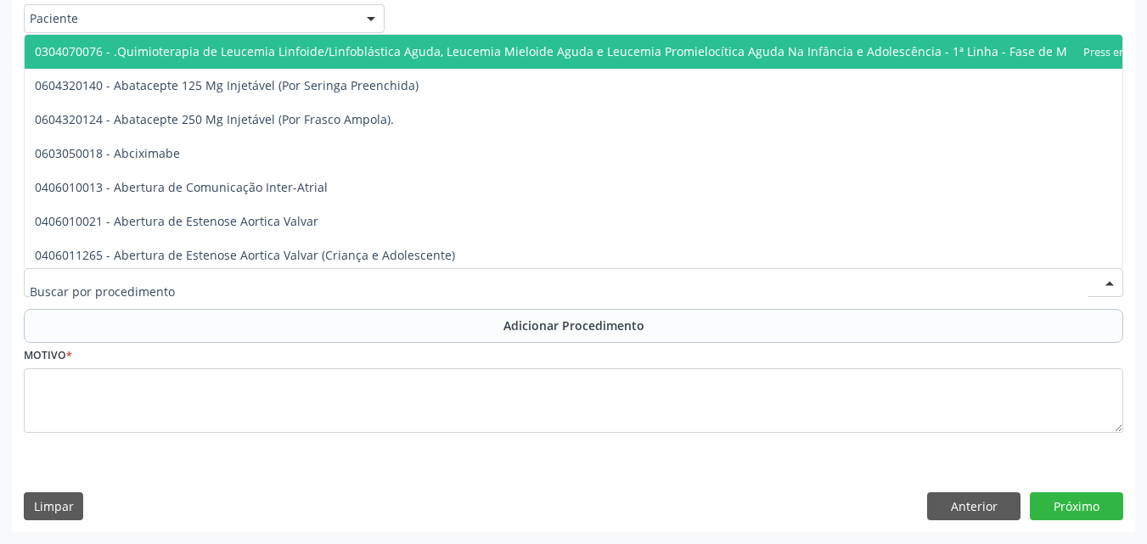
click at [264, 284] on div at bounding box center [574, 282] width 1100 height 29
click at [551, 273] on div at bounding box center [574, 282] width 1100 height 29
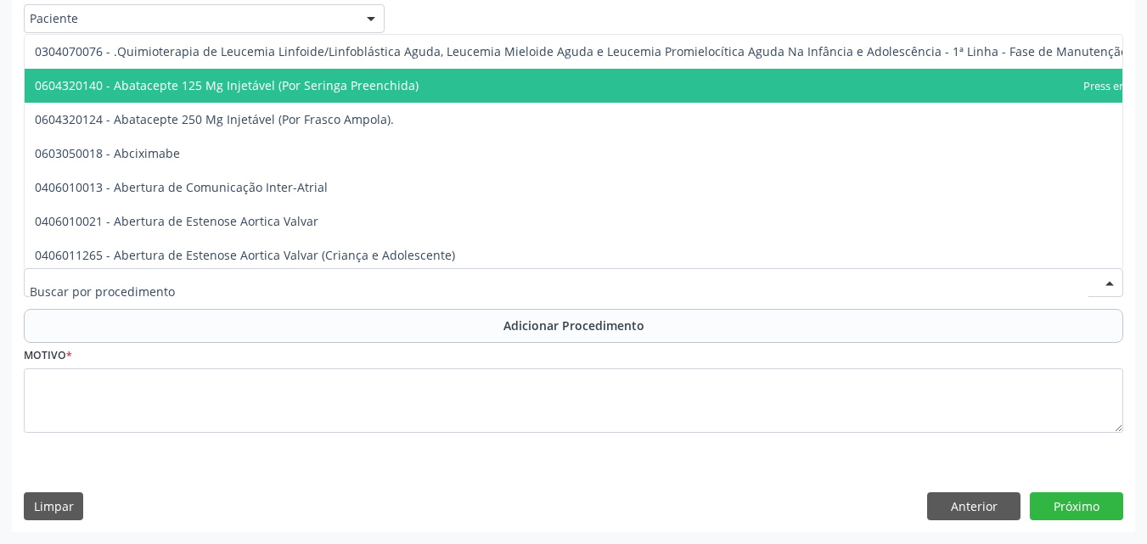
click at [195, 282] on div at bounding box center [574, 282] width 1100 height 29
paste input "0301010048"
type input "0301010048"
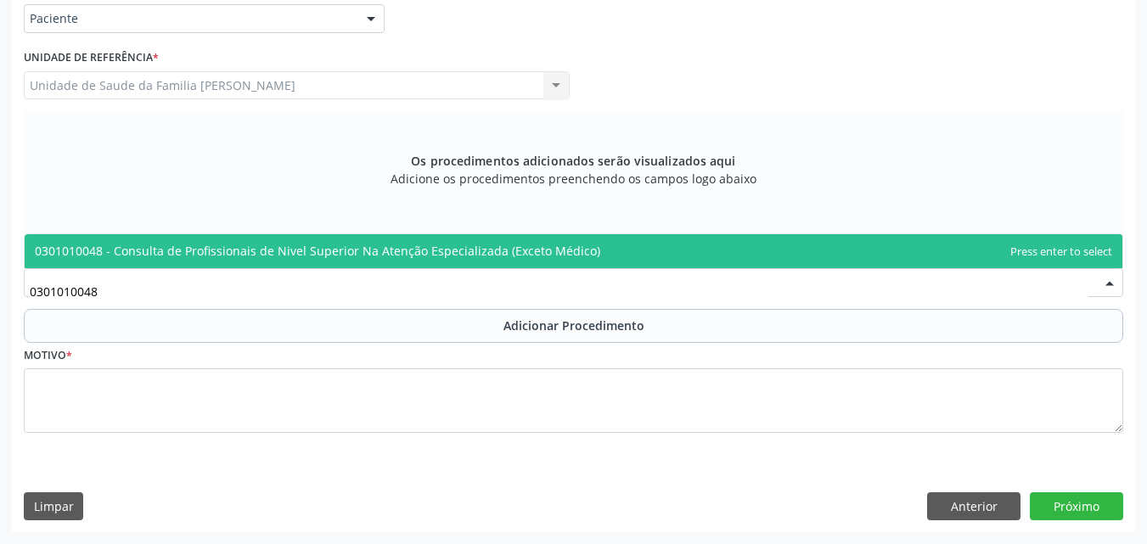
click at [221, 254] on span "0301010048 - Consulta de Profissionais de Nivel Superior Na Atenção Especializa…" at bounding box center [318, 251] width 566 height 16
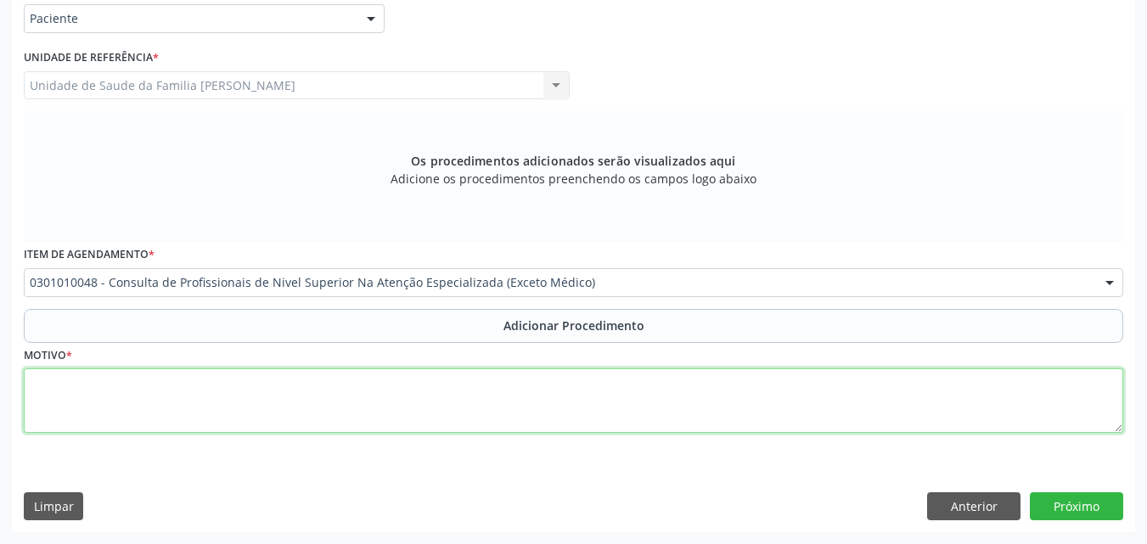
click at [395, 391] on textarea at bounding box center [574, 401] width 1100 height 65
type textarea "c"
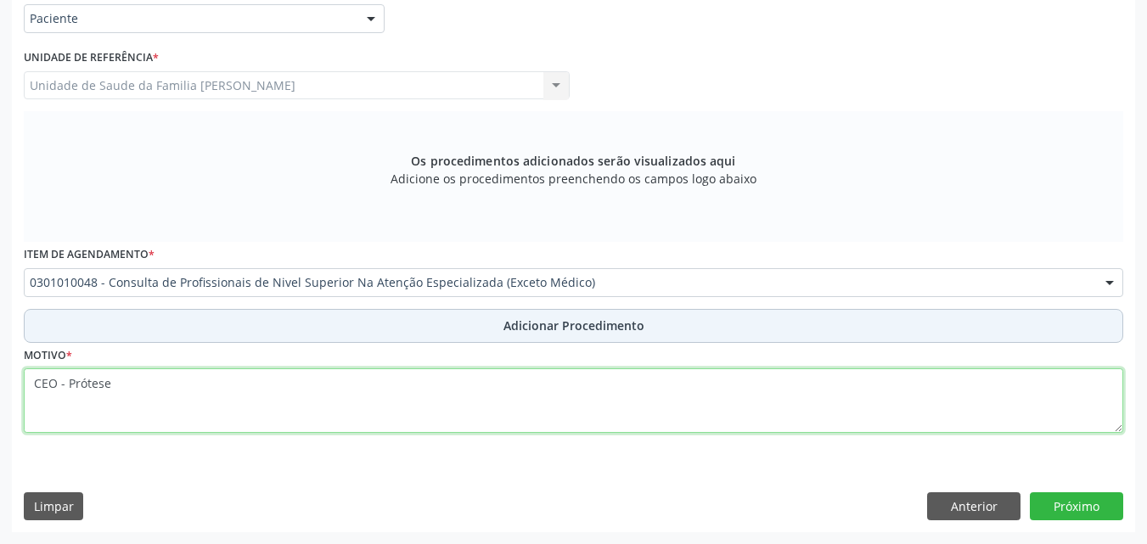
type textarea "CEO - Prótese"
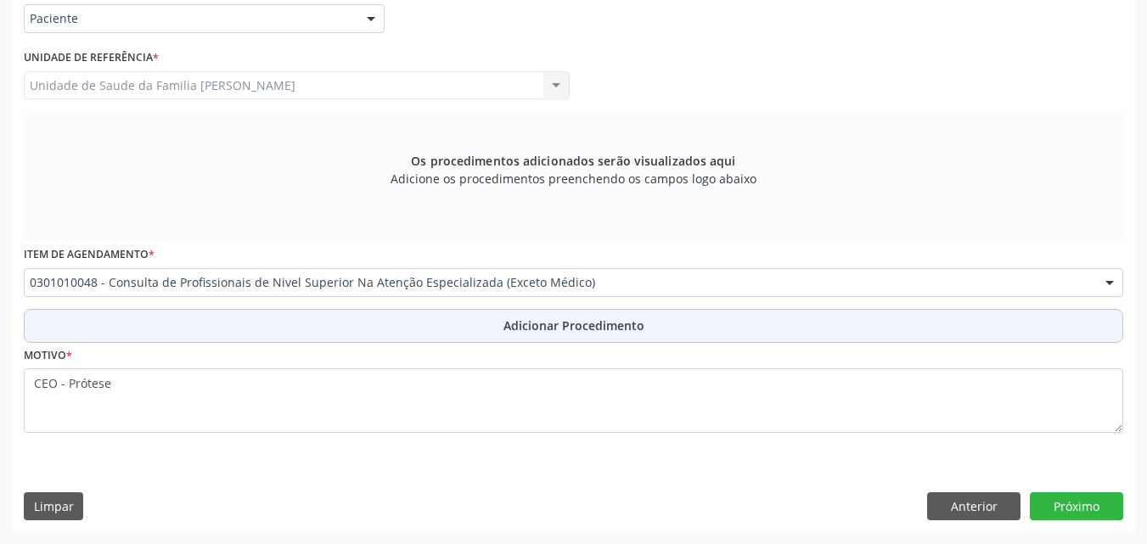
click at [442, 330] on button "Adicionar Procedimento" at bounding box center [574, 326] width 1100 height 34
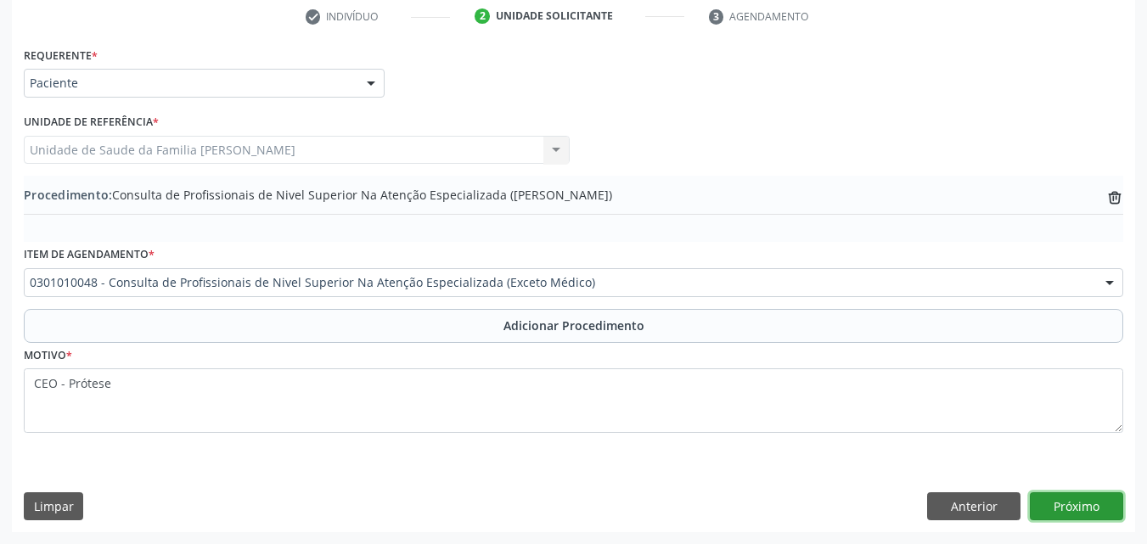
click at [1082, 515] on button "Próximo" at bounding box center [1076, 507] width 93 height 29
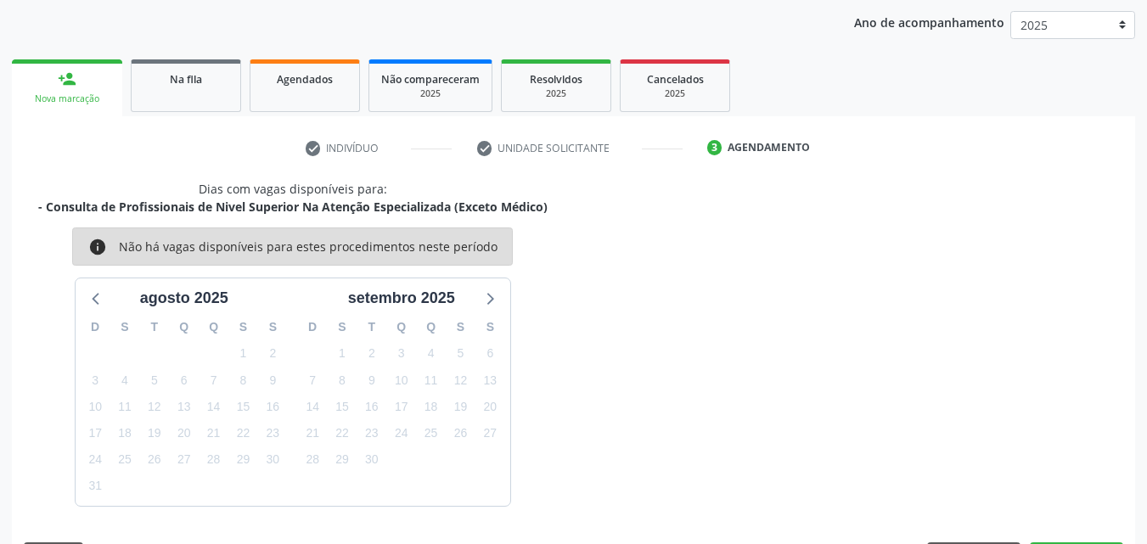
scroll to position [268, 0]
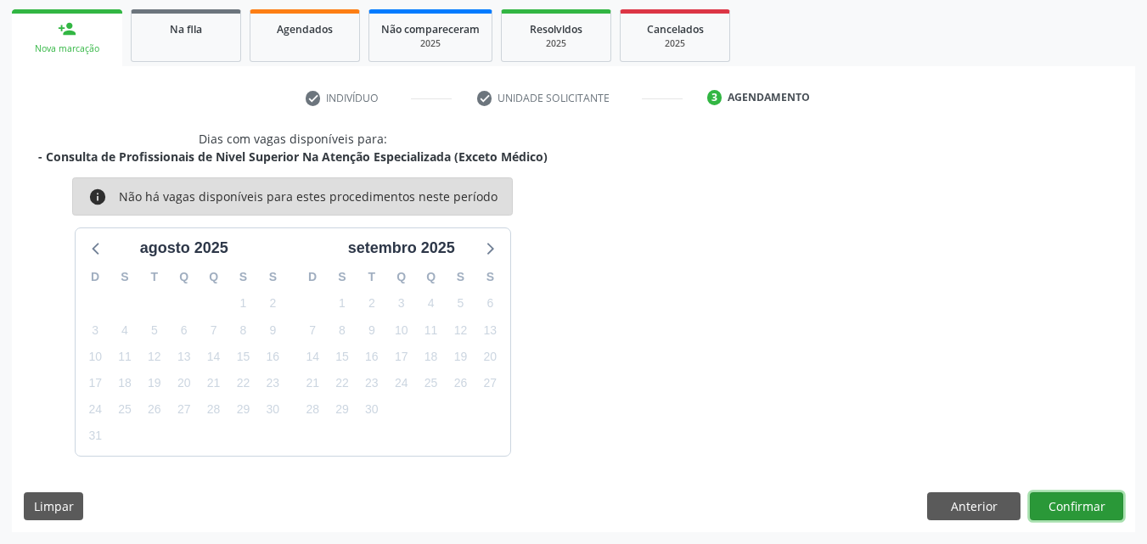
click at [1064, 502] on button "Confirmar" at bounding box center [1076, 507] width 93 height 29
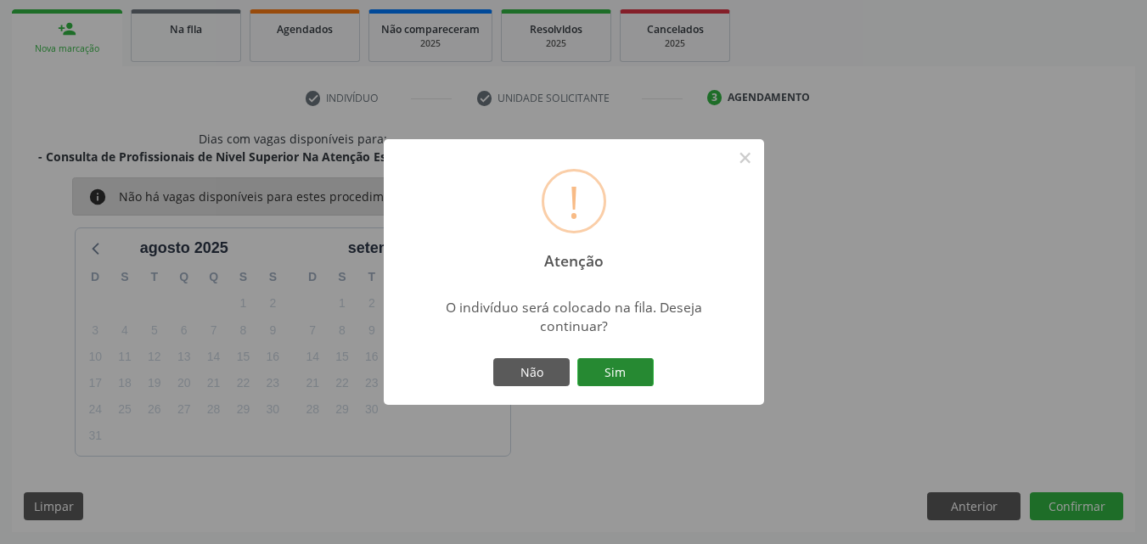
click at [583, 370] on button "Sim" at bounding box center [615, 372] width 76 height 29
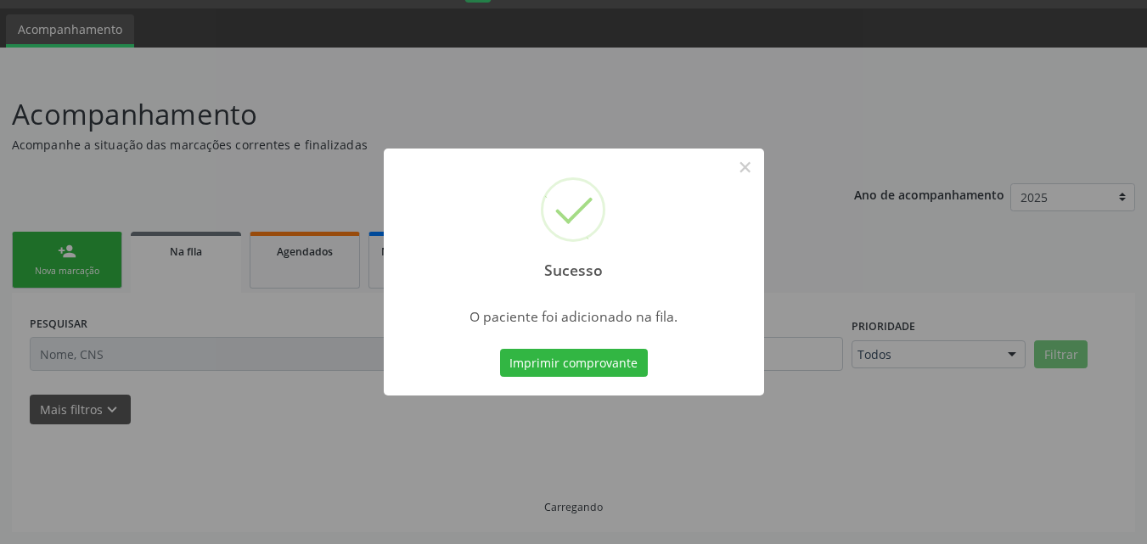
scroll to position [46, 0]
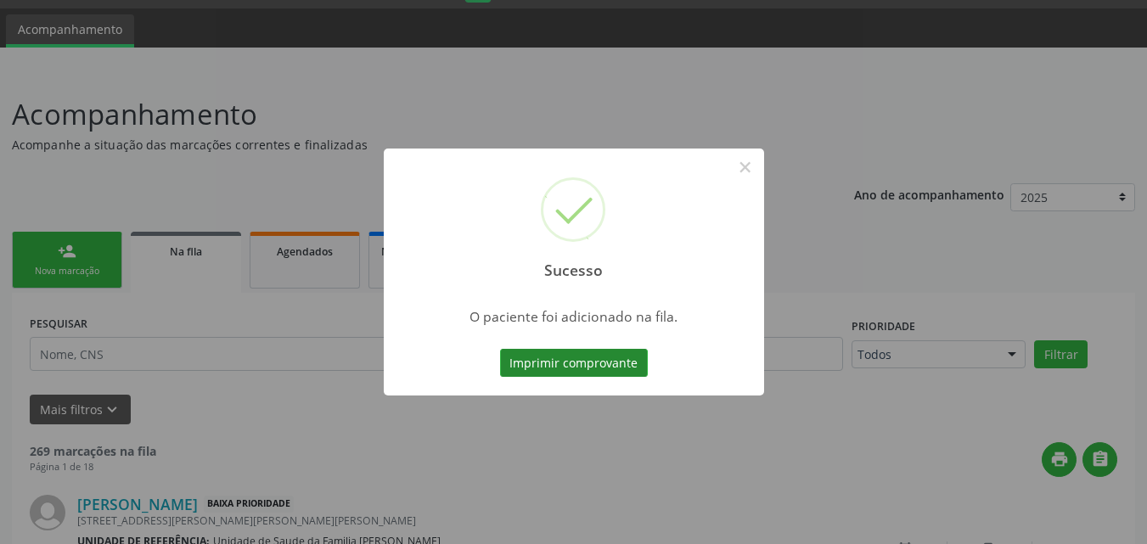
click at [581, 354] on button "Imprimir comprovante" at bounding box center [574, 363] width 148 height 29
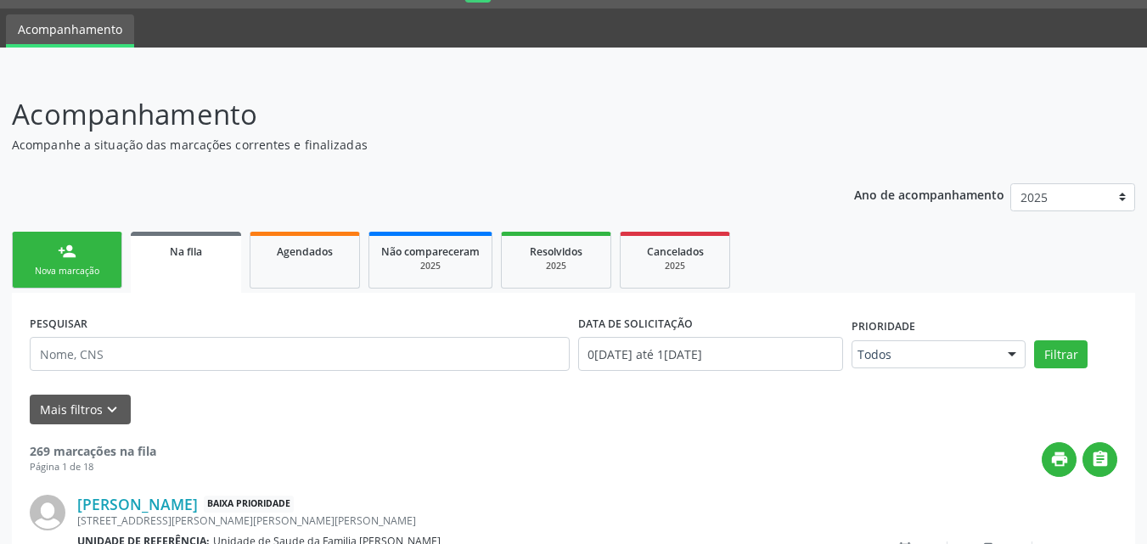
click at [105, 272] on div "Nova marcação" at bounding box center [67, 271] width 85 height 13
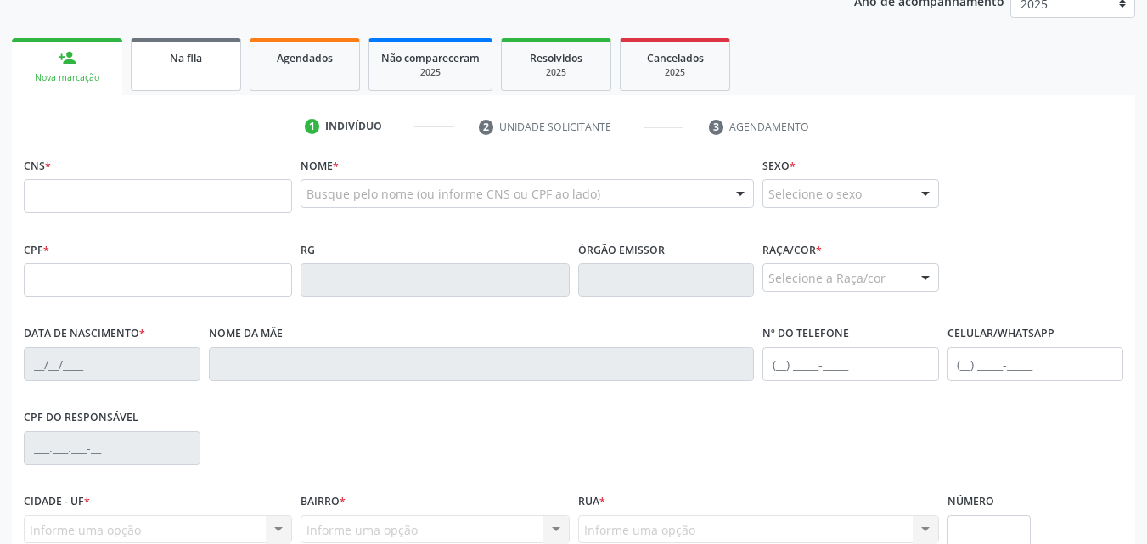
scroll to position [241, 0]
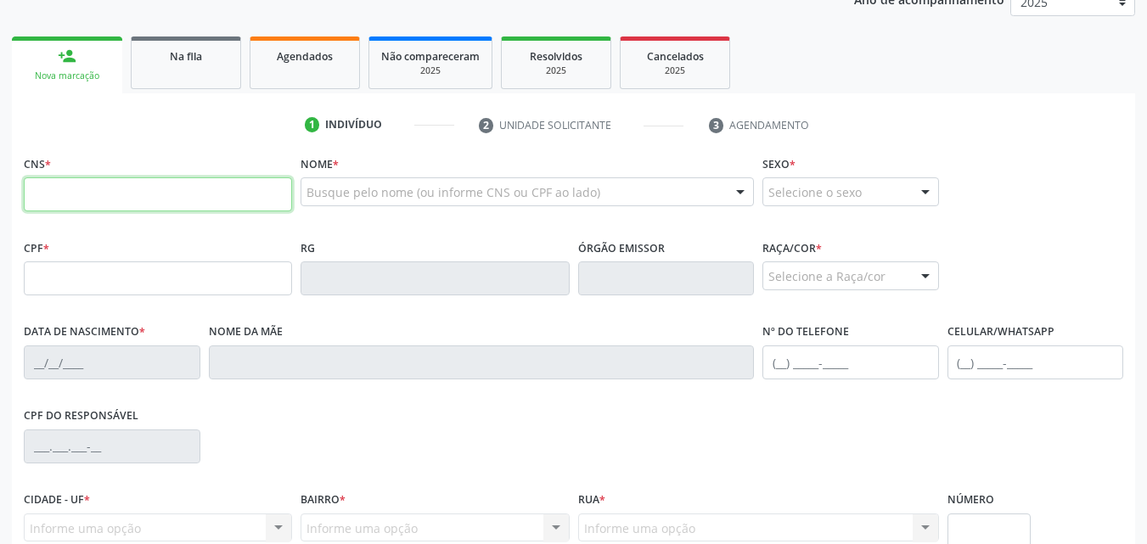
click at [79, 200] on input "text" at bounding box center [158, 194] width 268 height 34
paste input "700 8064 9491 3188"
type input "700 8064 9491 3188"
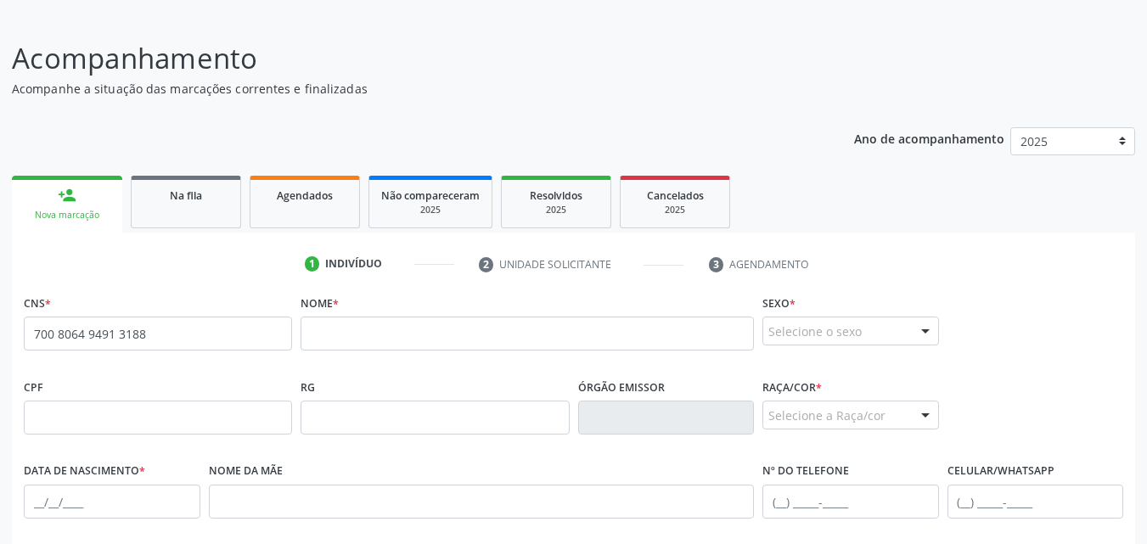
scroll to position [104, 0]
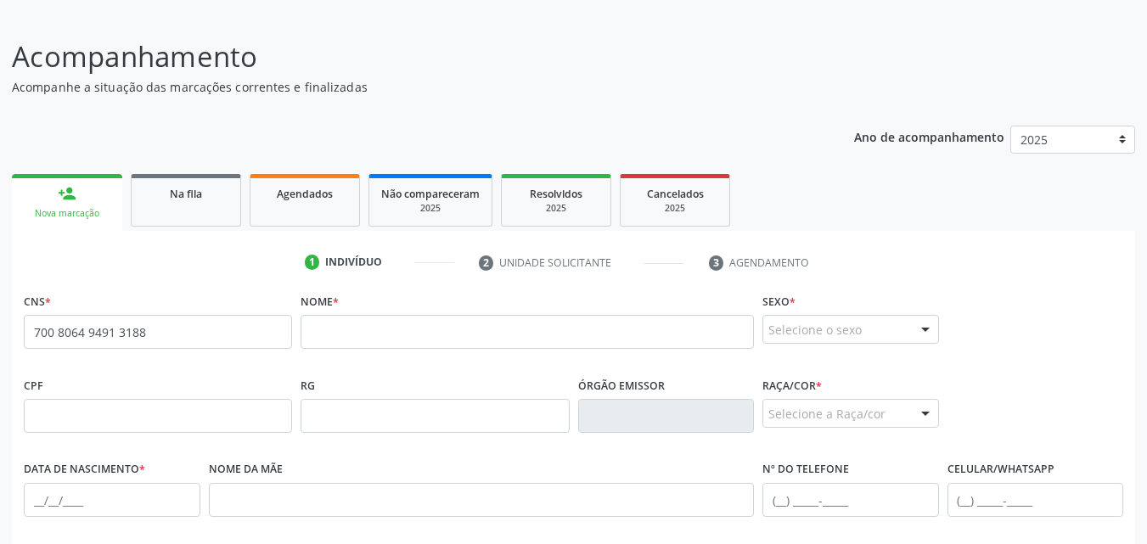
click at [79, 200] on link "person_add Nova marcação" at bounding box center [67, 202] width 110 height 57
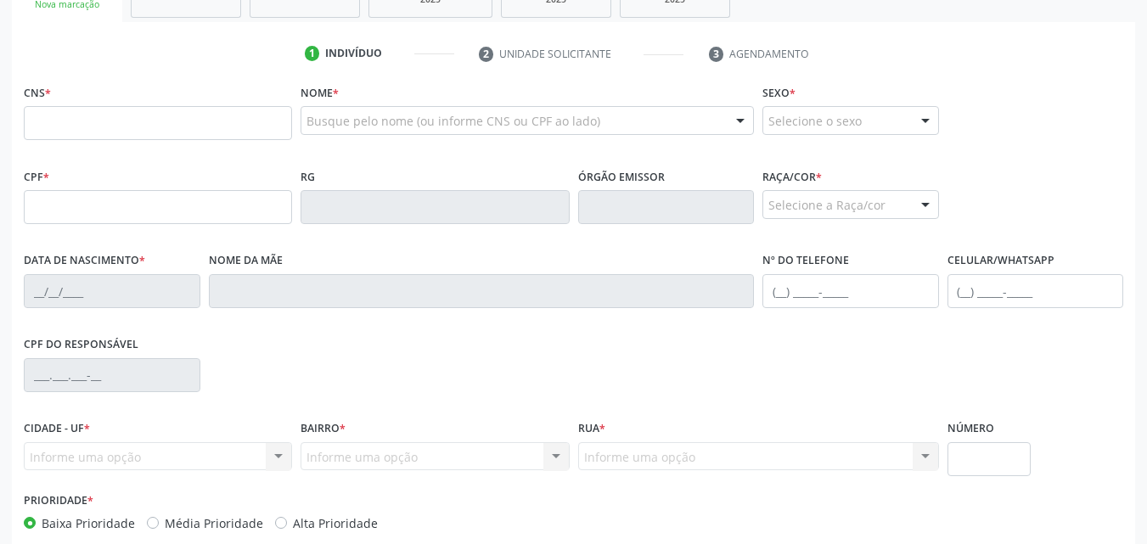
scroll to position [313, 0]
paste input "708 6085 3181 3381"
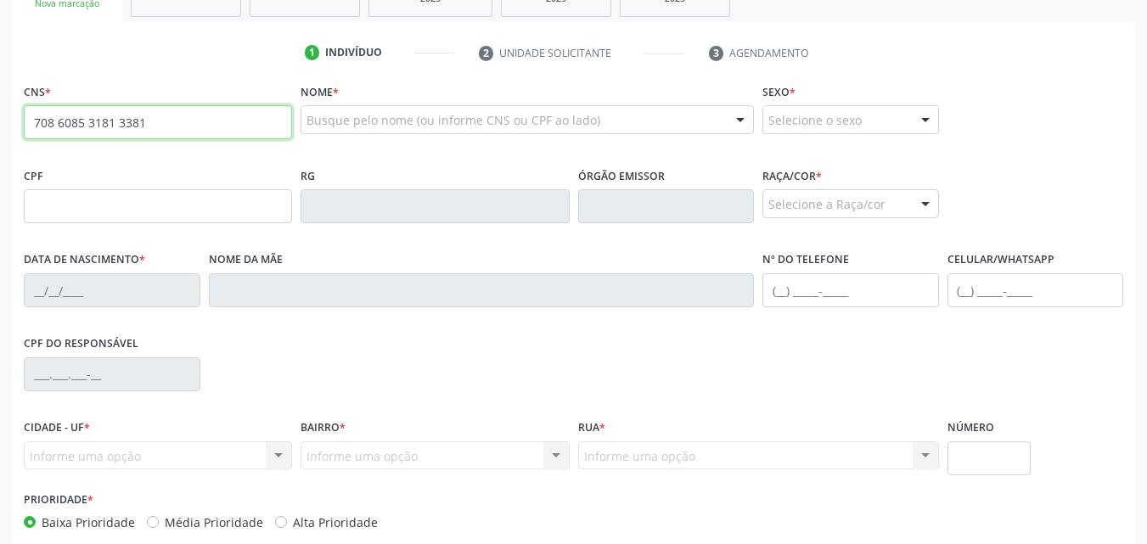
type input "708 6085 3181 3381"
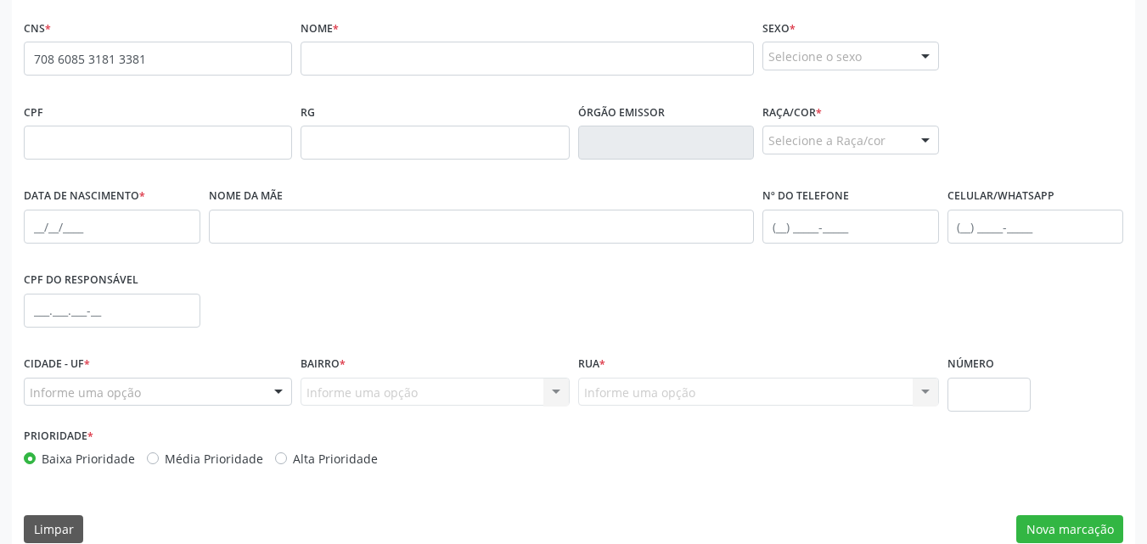
scroll to position [378, 0]
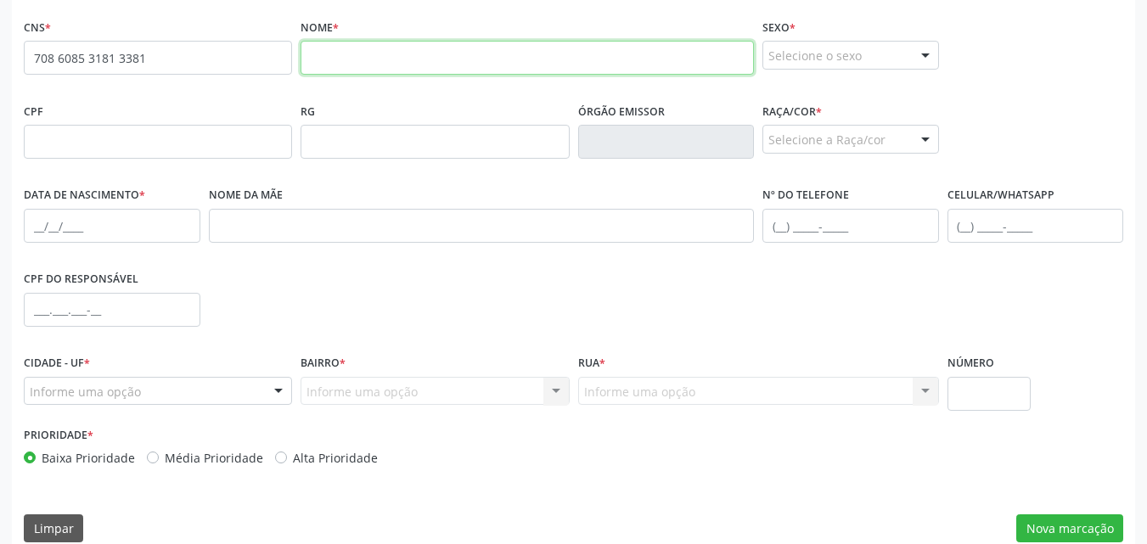
click at [431, 54] on input "text" at bounding box center [527, 58] width 453 height 34
type input "Maria Rita Ferreira Nobre"
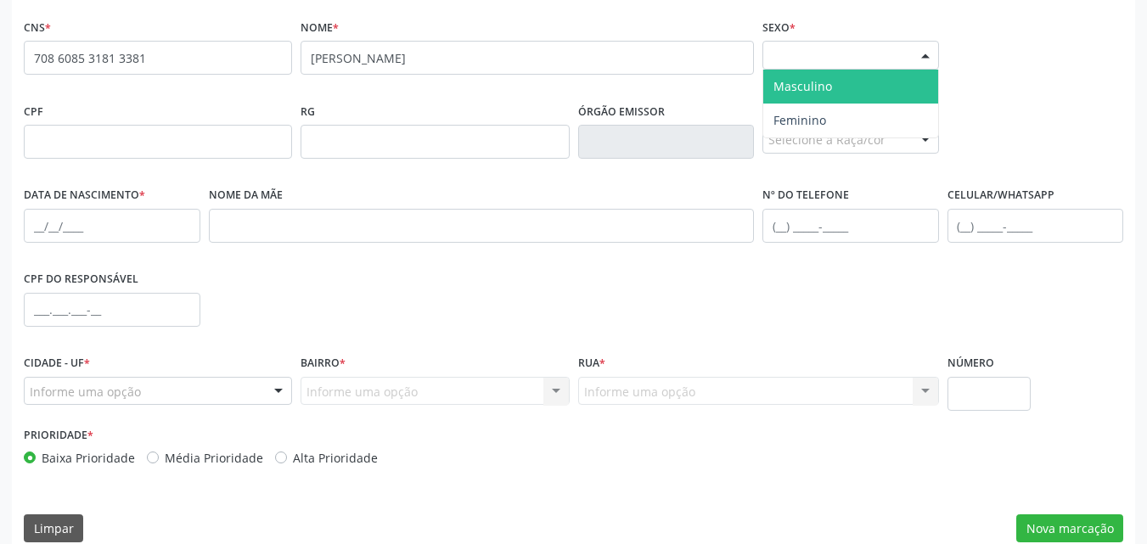
click at [809, 54] on div "Selecione o sexo" at bounding box center [851, 55] width 177 height 29
click at [810, 81] on span "Masculino" at bounding box center [803, 86] width 59 height 16
click at [815, 60] on span "Masculino" at bounding box center [837, 55] width 136 height 17
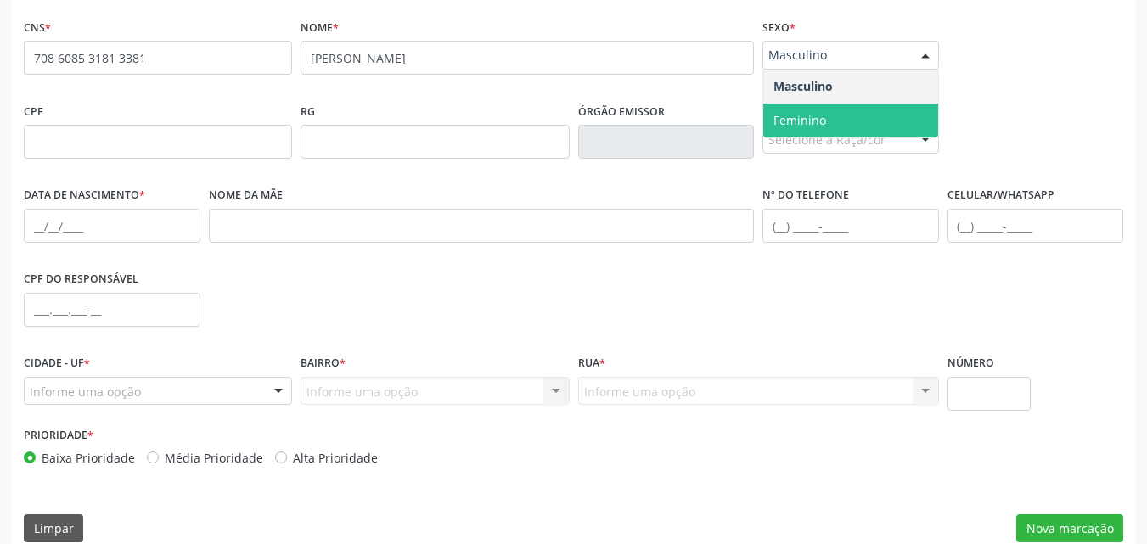
click at [820, 112] on span "Feminino" at bounding box center [800, 120] width 53 height 16
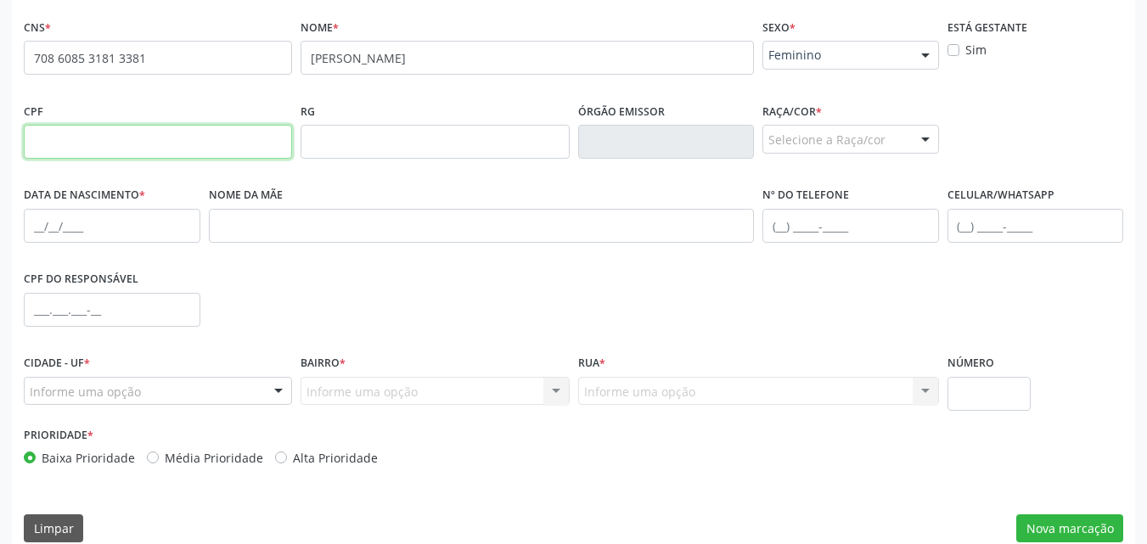
click at [163, 140] on input "text" at bounding box center [158, 142] width 268 height 34
paste input "030.854.554-00"
type input "030.854.554-00"
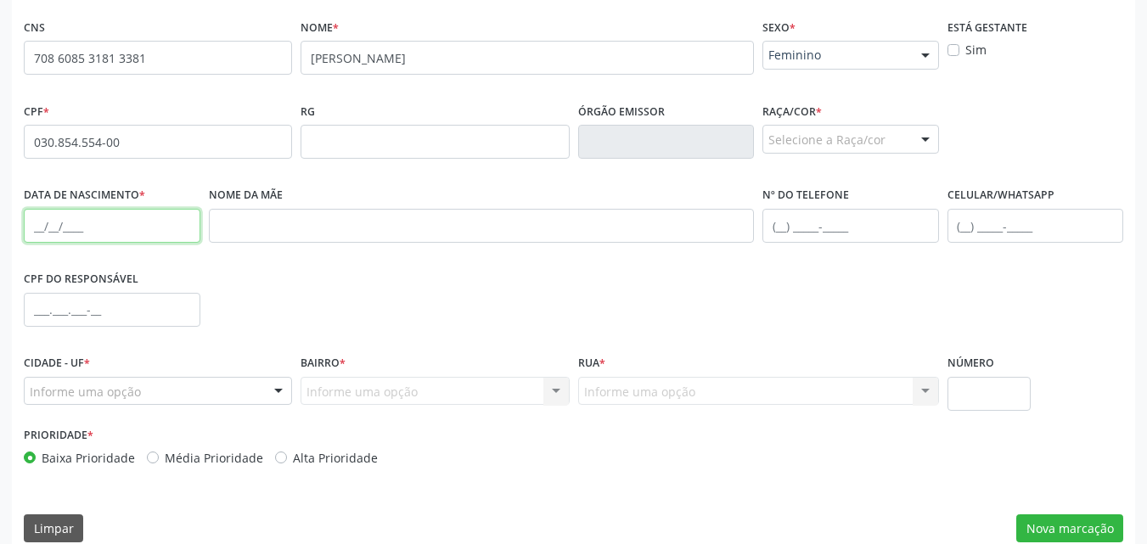
click at [165, 228] on input "text" at bounding box center [112, 226] width 177 height 34
type input "14/05/1954"
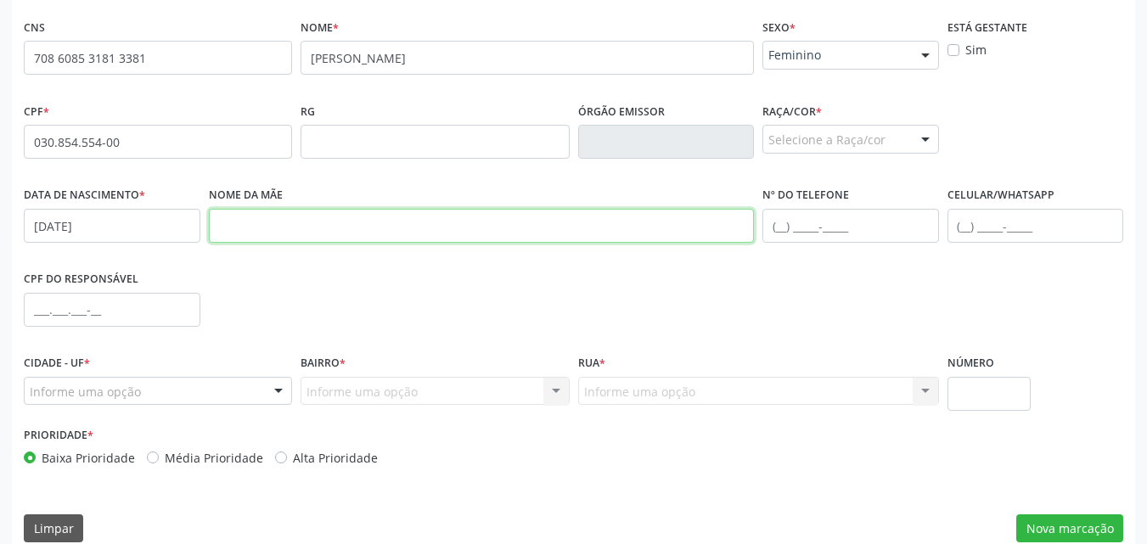
click at [297, 222] on input "text" at bounding box center [482, 226] width 546 height 34
type input "Julia Ferreira Nobre"
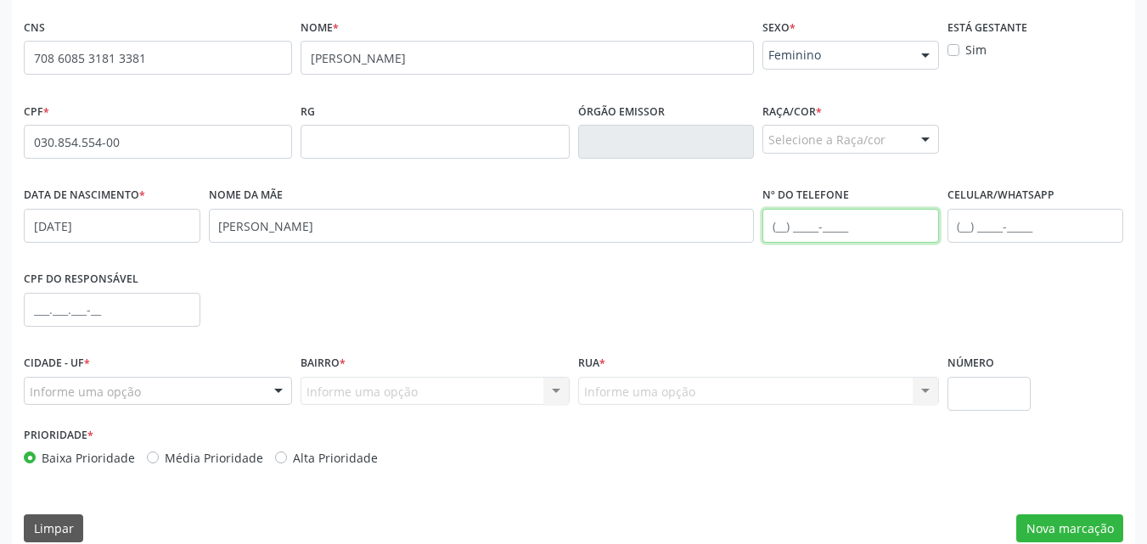
click at [779, 229] on input "text" at bounding box center [851, 226] width 177 height 34
type input "("
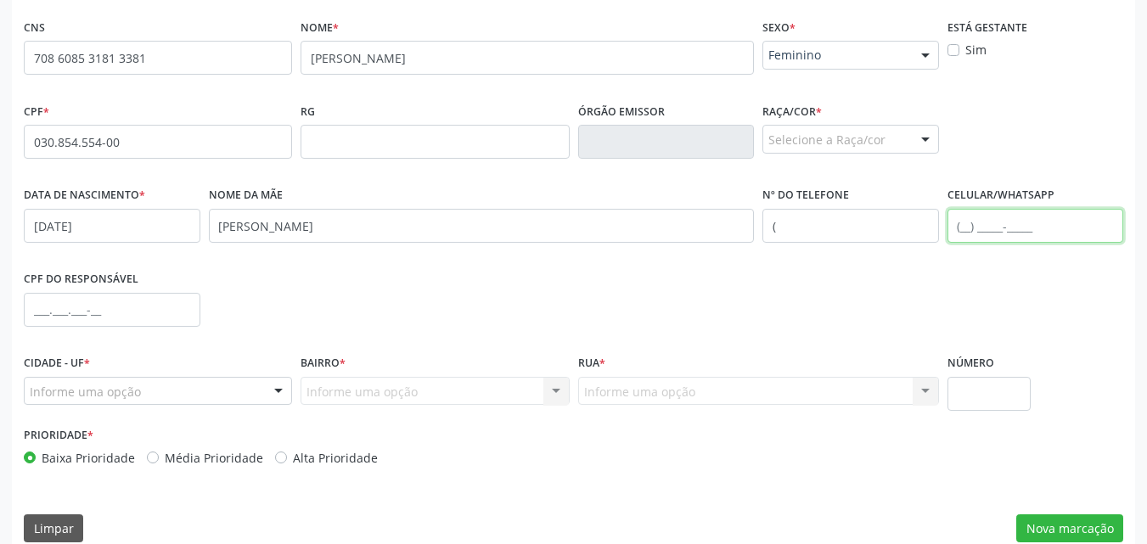
drag, startPoint x: 978, startPoint y: 222, endPoint x: 966, endPoint y: 224, distance: 12.2
click at [966, 224] on input "text" at bounding box center [1036, 226] width 177 height 34
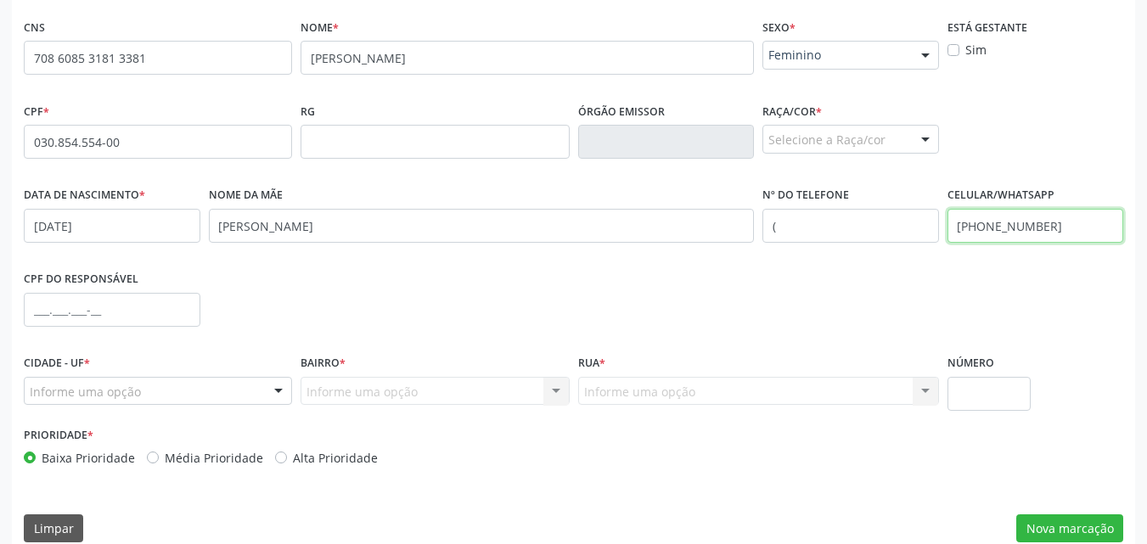
scroll to position [400, 0]
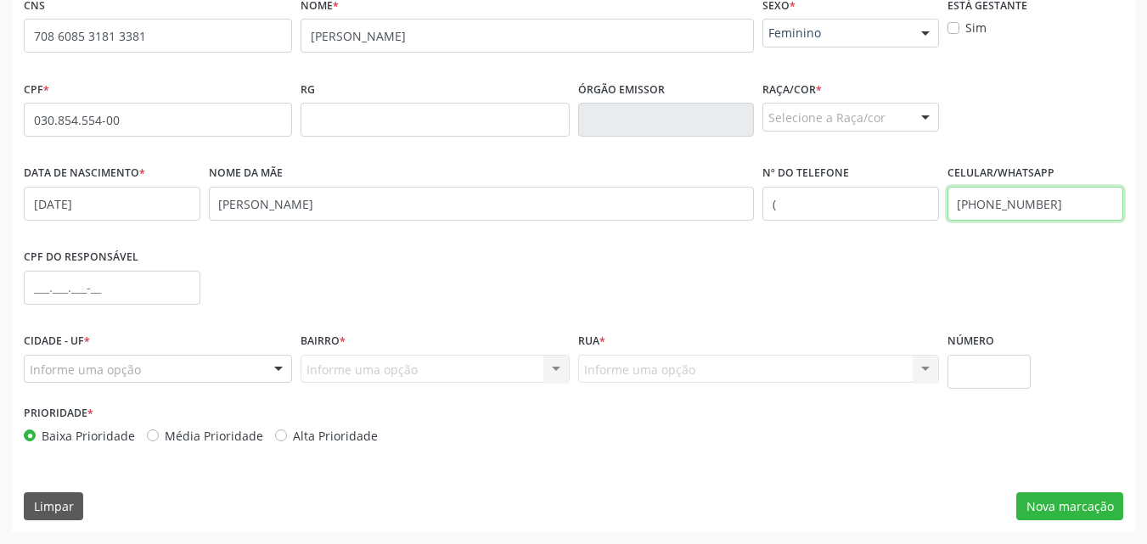
type input "(82) 98870-9722"
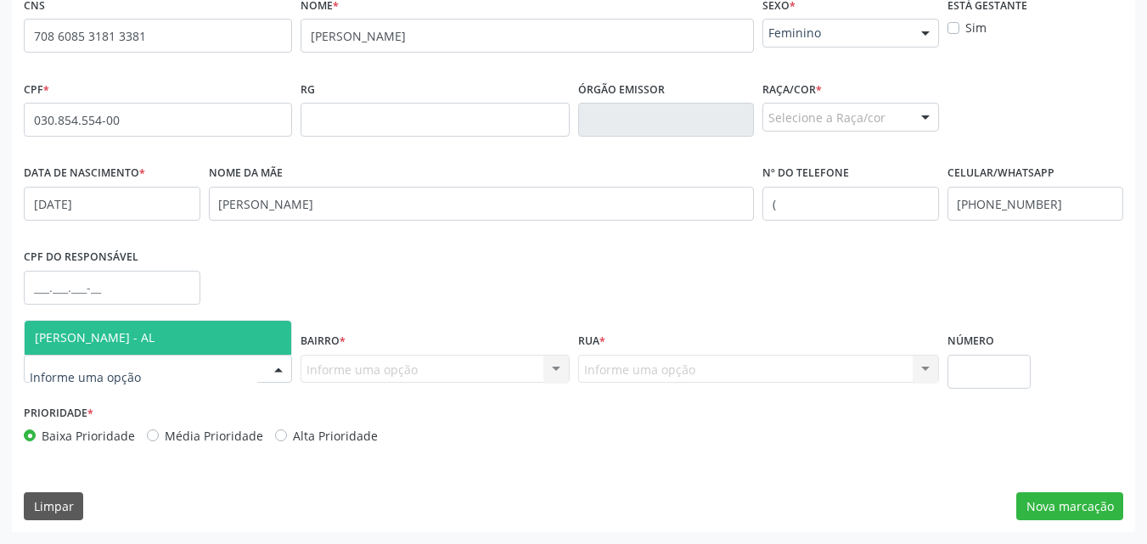
click at [116, 342] on span "[PERSON_NAME] - AL" at bounding box center [95, 337] width 120 height 16
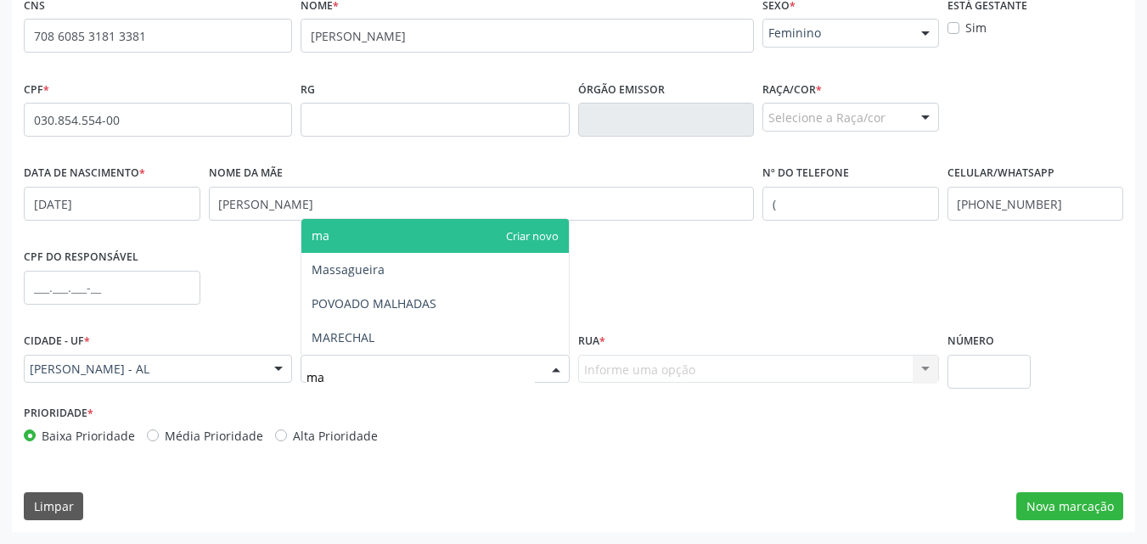
type input "mas"
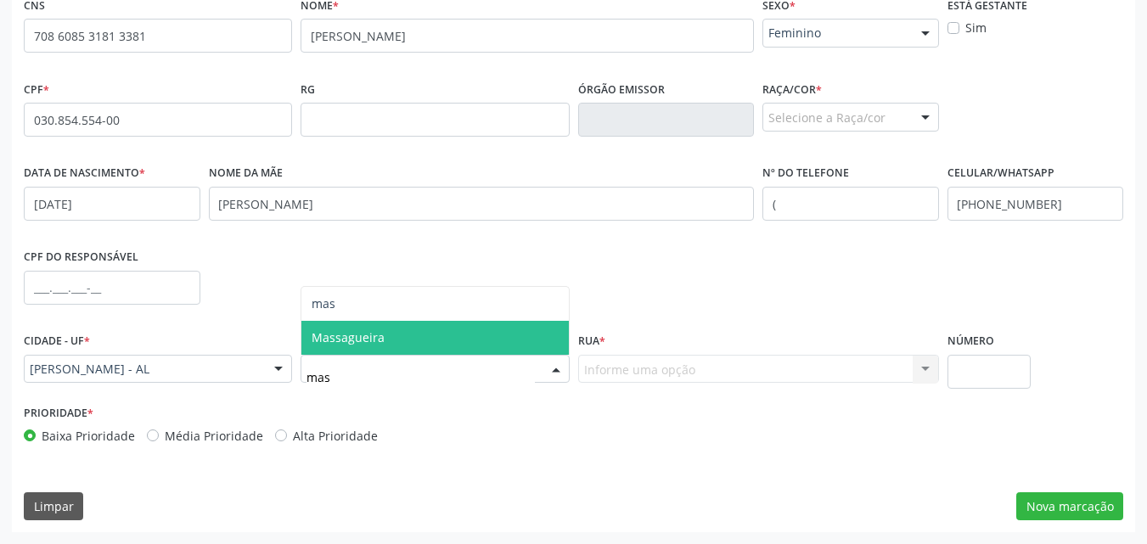
click at [341, 342] on span "Massagueira" at bounding box center [348, 337] width 73 height 16
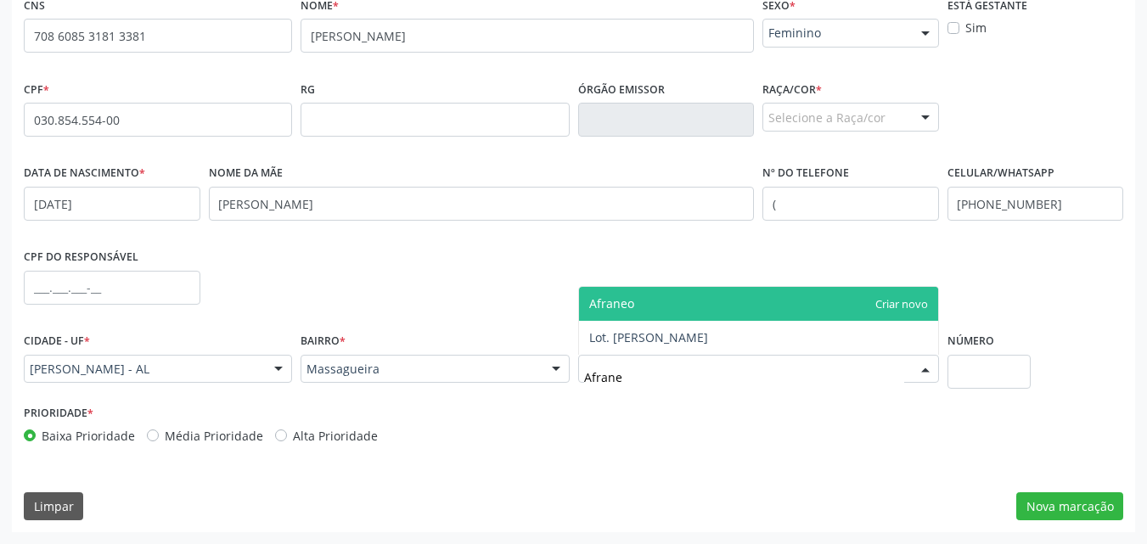
type input "Afraneo"
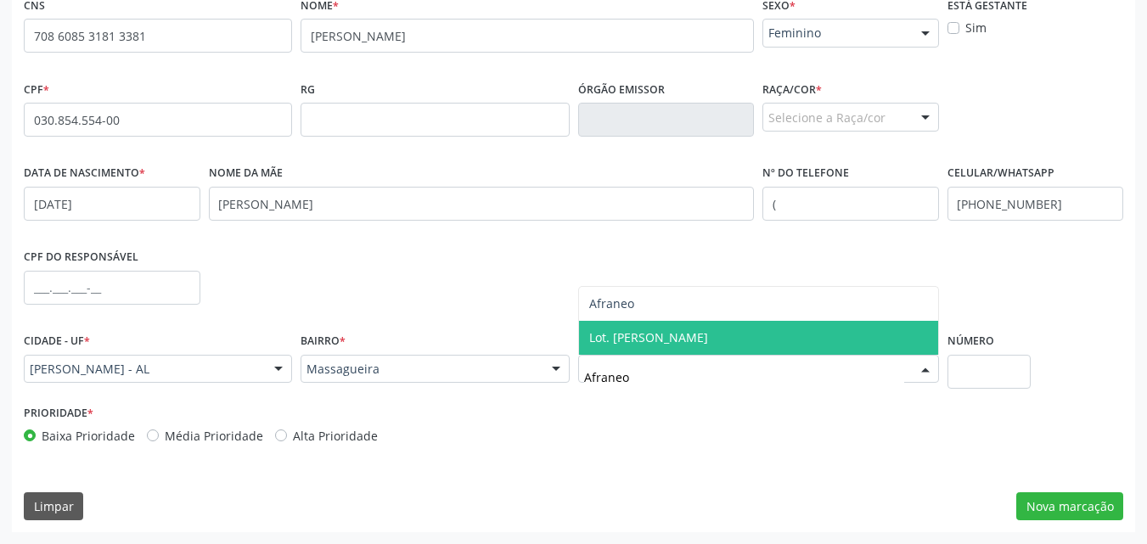
click at [652, 348] on span "Lot. Afraneo Lopes" at bounding box center [758, 338] width 359 height 34
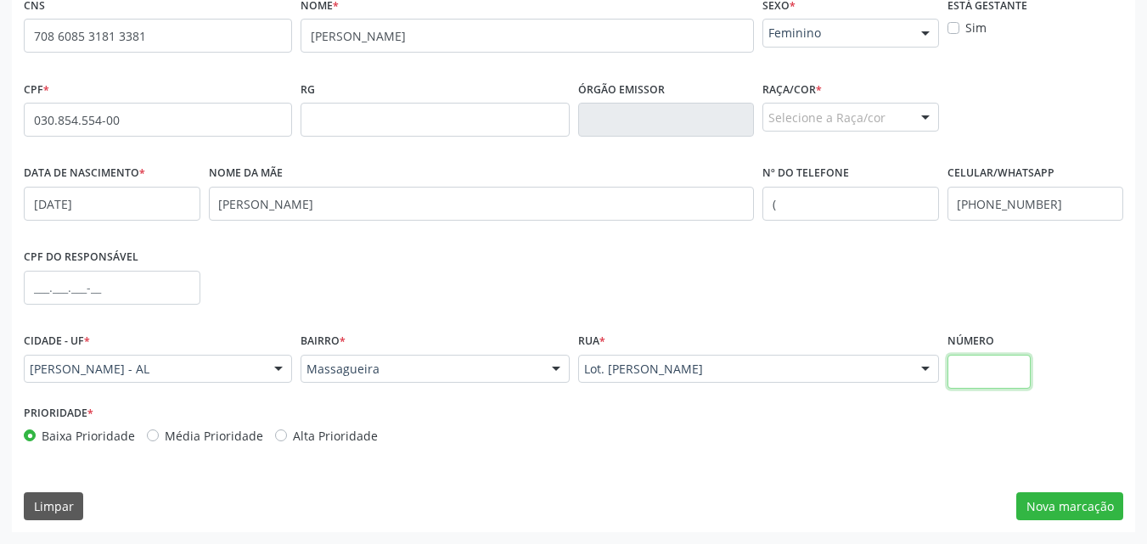
click at [959, 374] on input "text" at bounding box center [990, 372] width 84 height 34
type input "168"
click at [1062, 499] on button "Nova marcação" at bounding box center [1069, 507] width 107 height 29
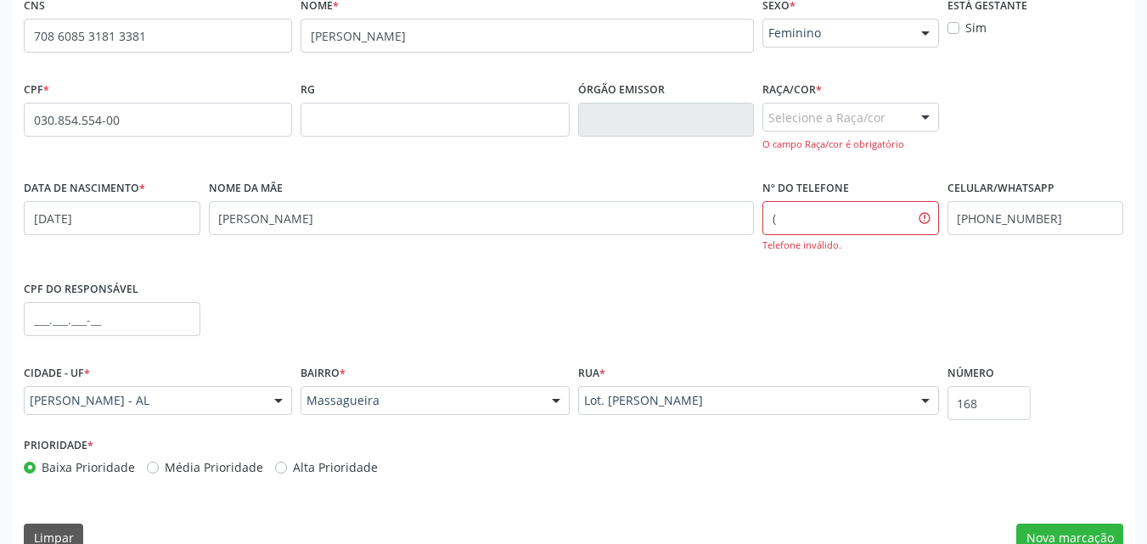
click at [836, 119] on div "Selecione a Raça/cor" at bounding box center [851, 117] width 177 height 29
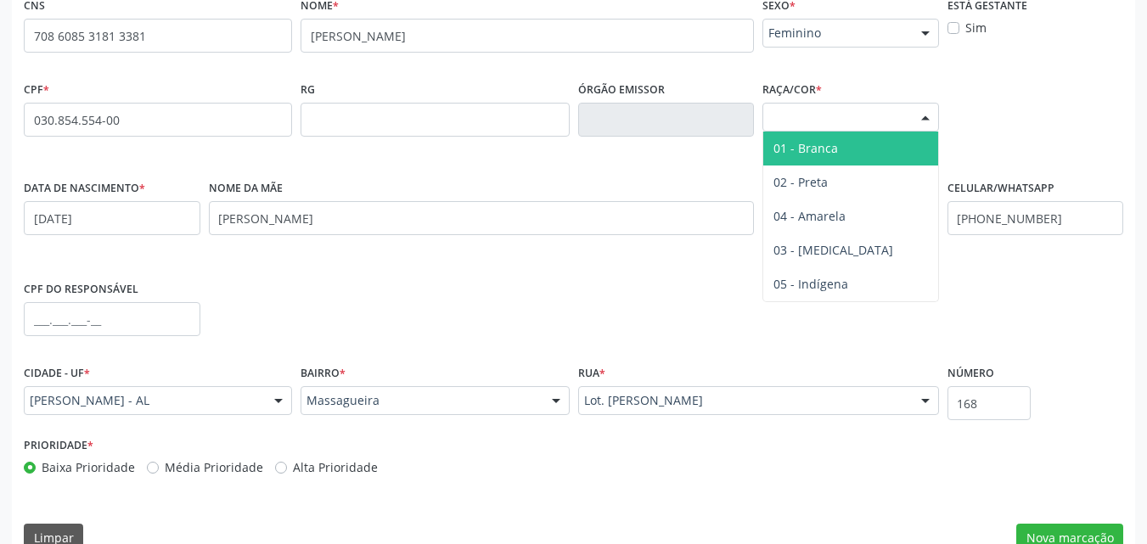
click at [837, 153] on span "01 - Branca" at bounding box center [850, 149] width 175 height 34
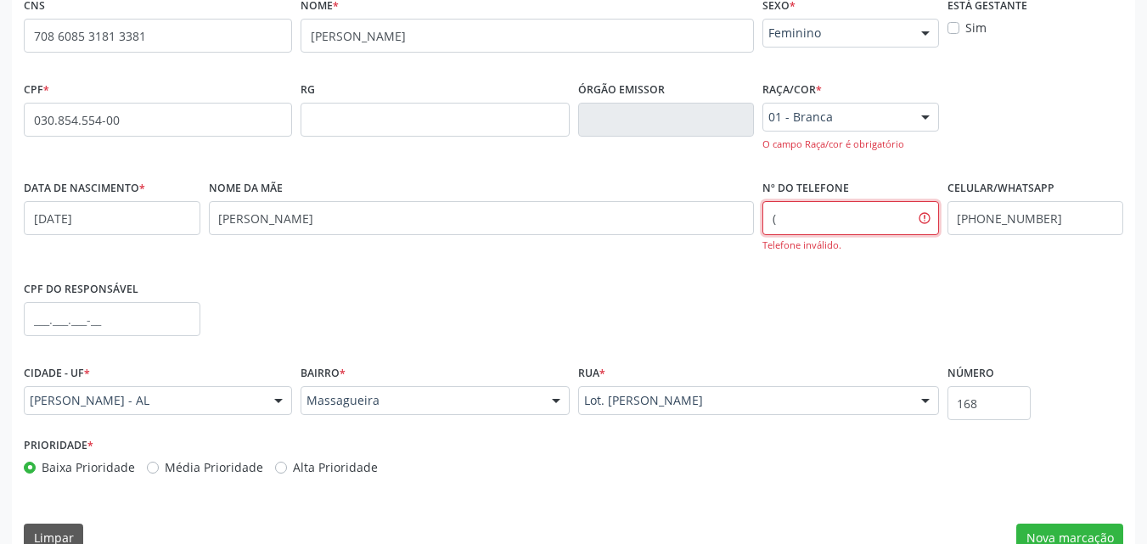
click at [837, 201] on input "(" at bounding box center [851, 218] width 177 height 34
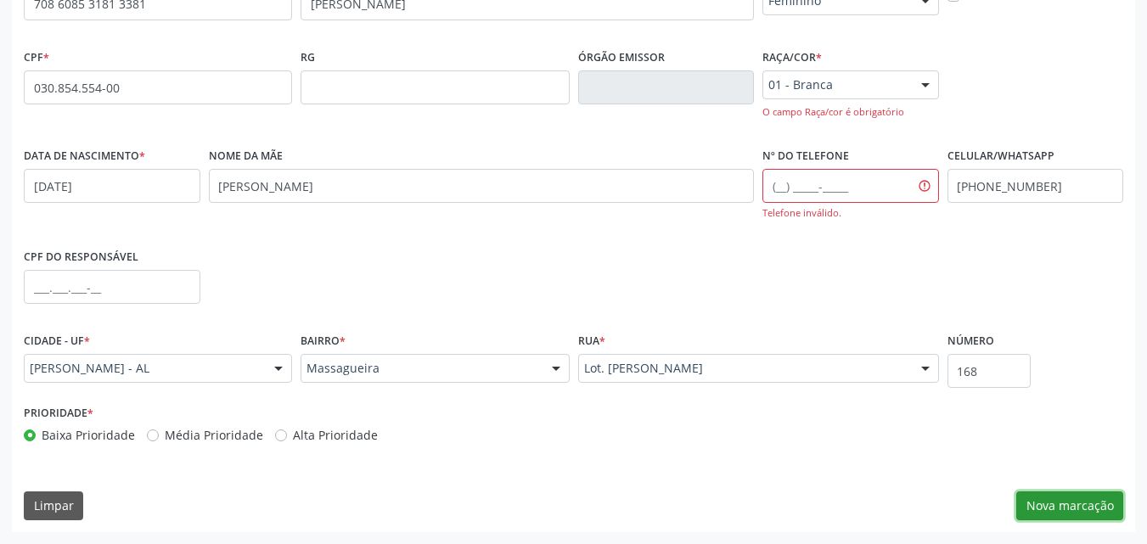
click at [1054, 496] on button "Nova marcação" at bounding box center [1069, 506] width 107 height 29
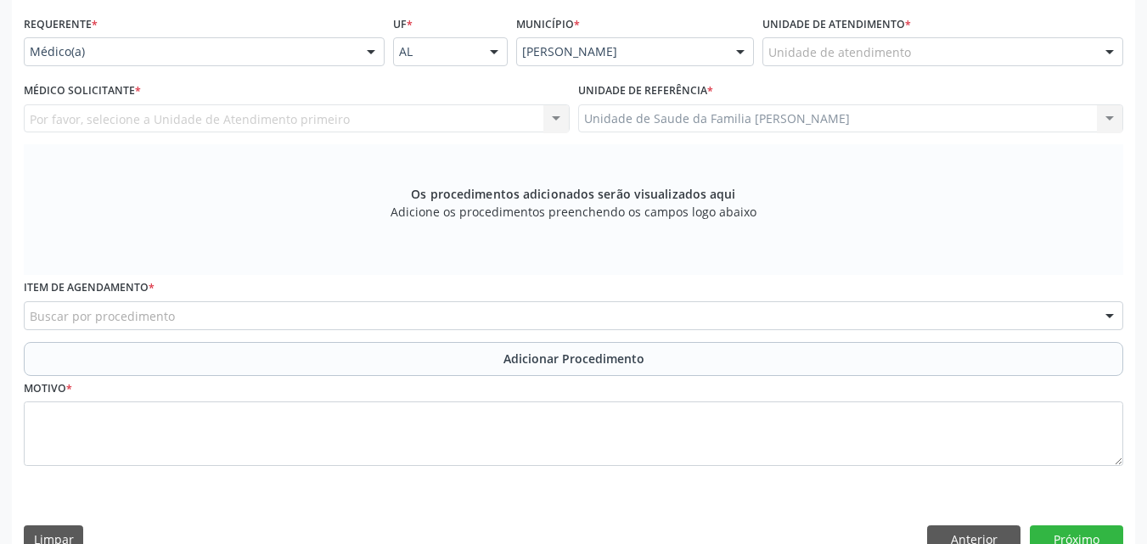
scroll to position [382, 0]
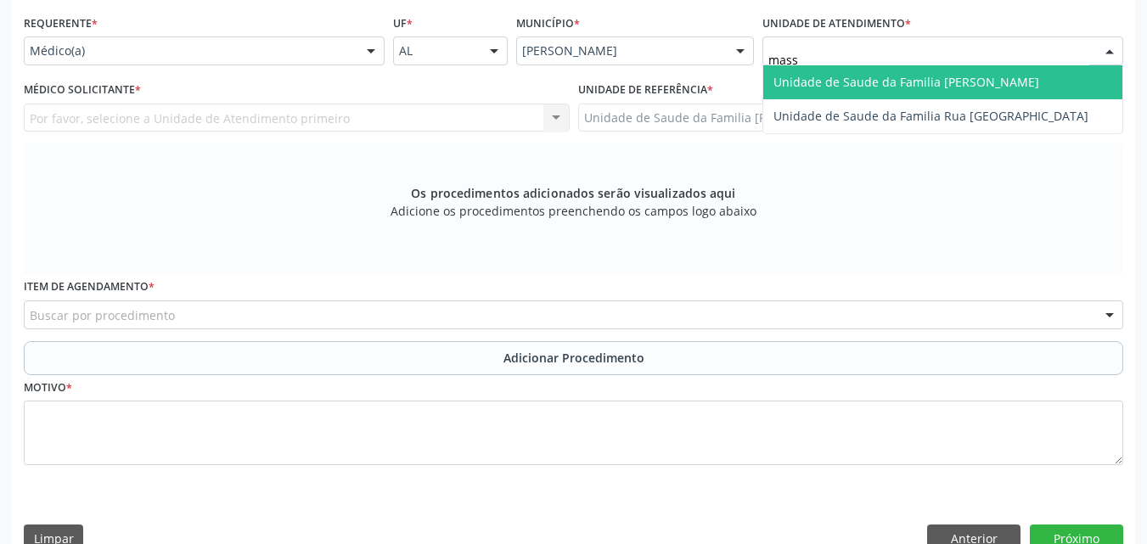
type input "massa"
click at [874, 71] on span "Unidade de Saude da Familia [PERSON_NAME]" at bounding box center [942, 82] width 359 height 34
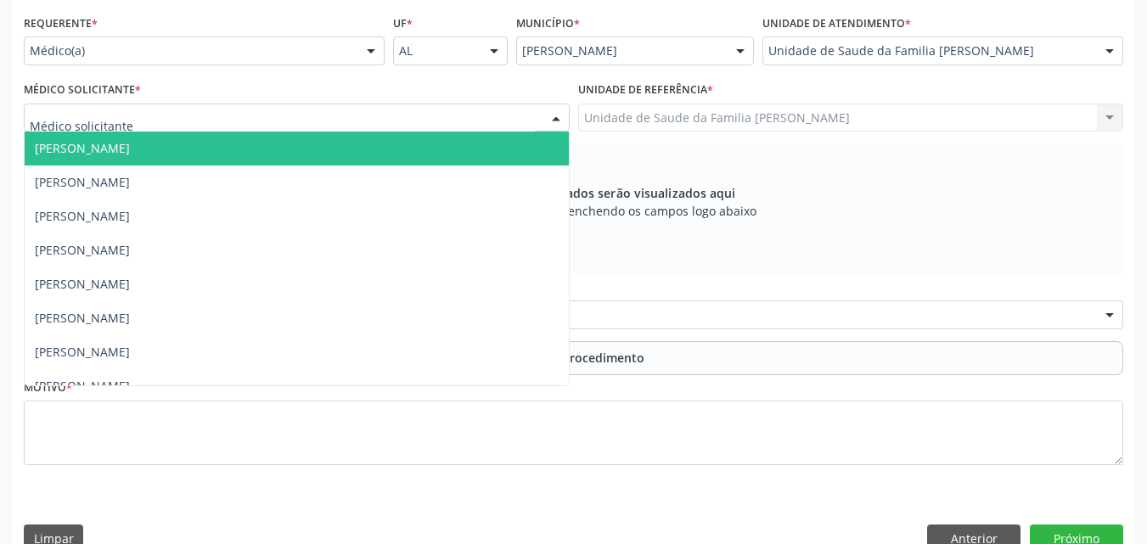
click at [208, 124] on div at bounding box center [297, 118] width 546 height 29
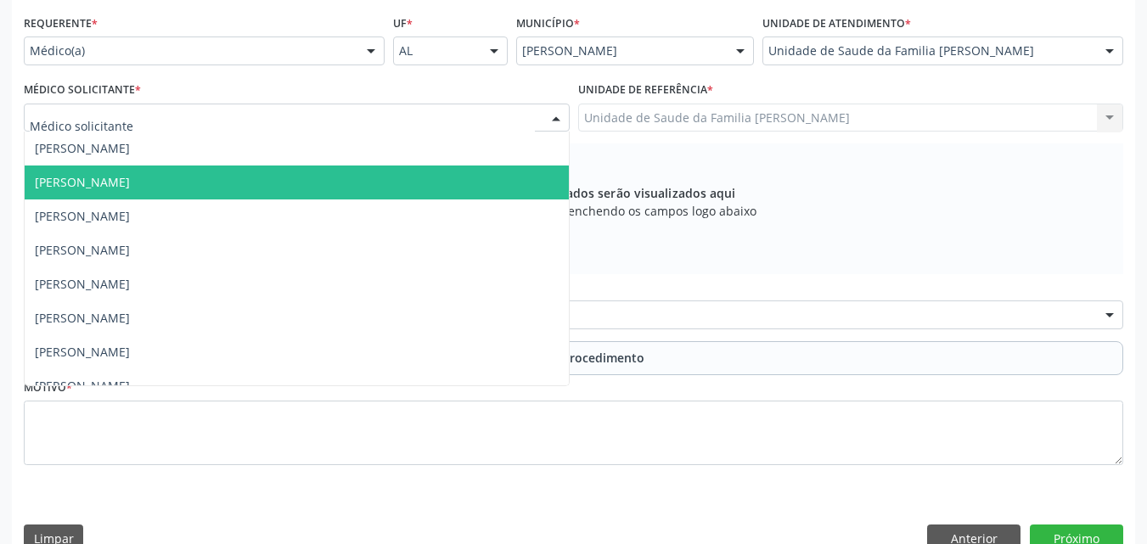
click at [202, 175] on span "[PERSON_NAME]" at bounding box center [297, 183] width 544 height 34
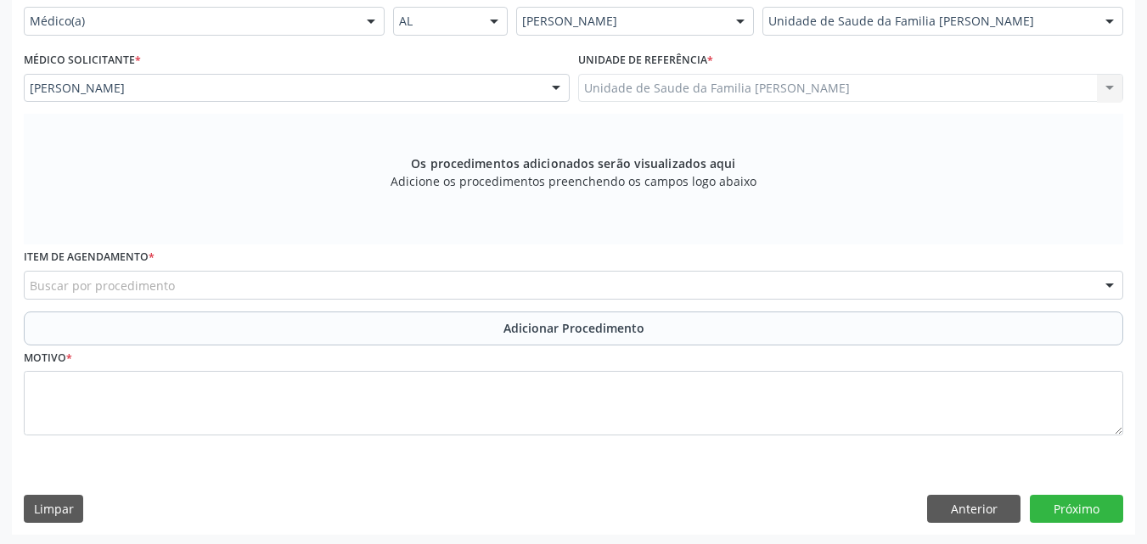
scroll to position [414, 0]
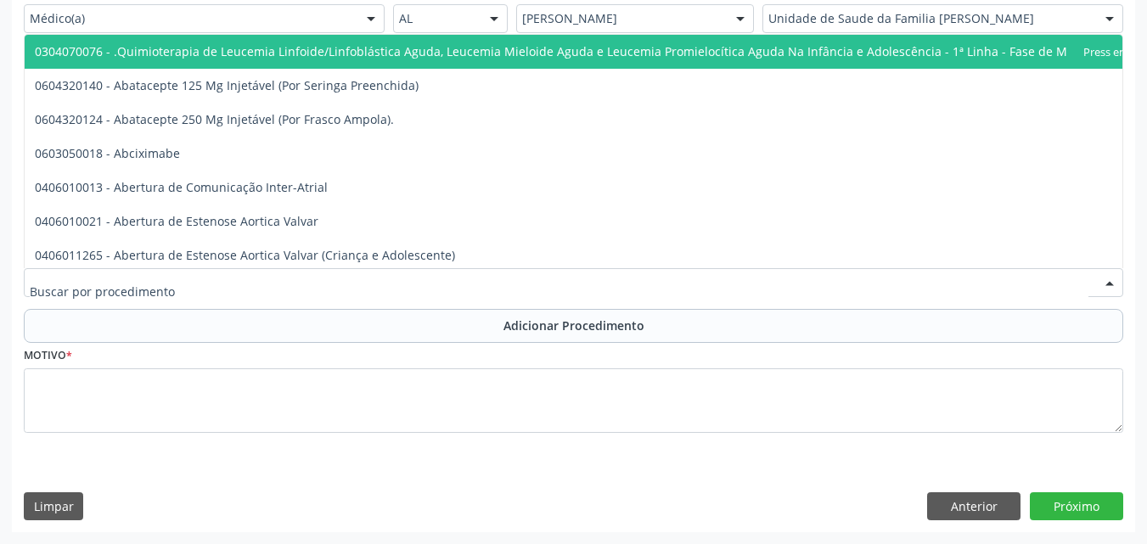
click at [172, 290] on div at bounding box center [574, 282] width 1100 height 29
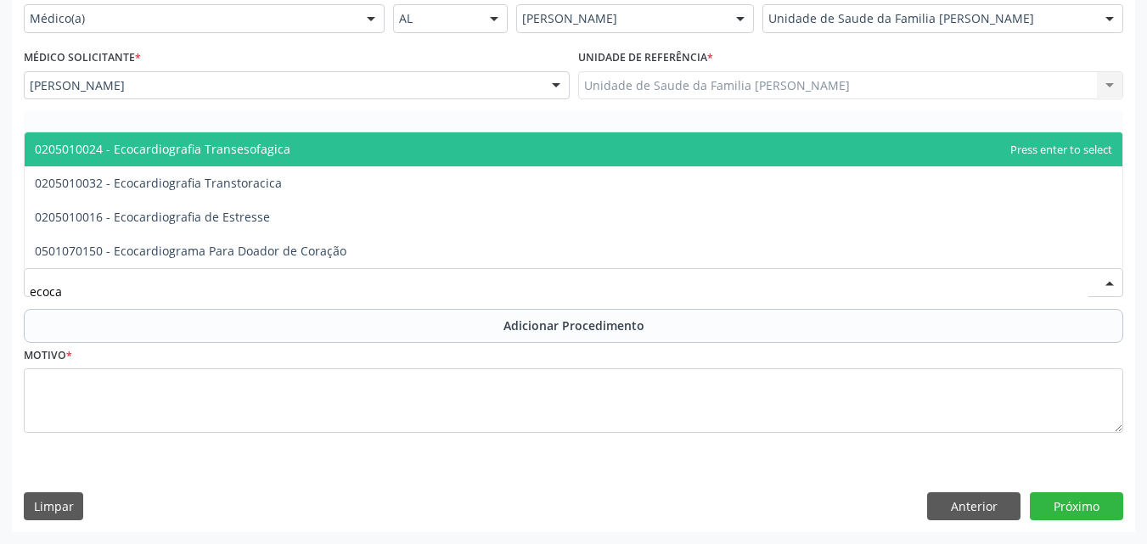
type input "ecocar"
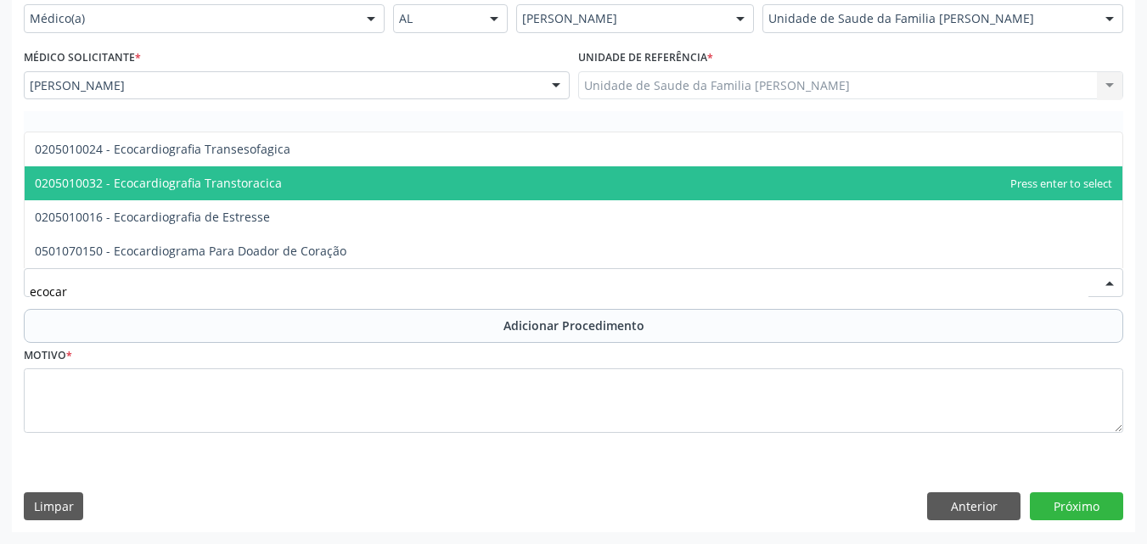
click at [212, 187] on span "0205010032 - Ecocardiografia Transtoracica" at bounding box center [158, 183] width 247 height 16
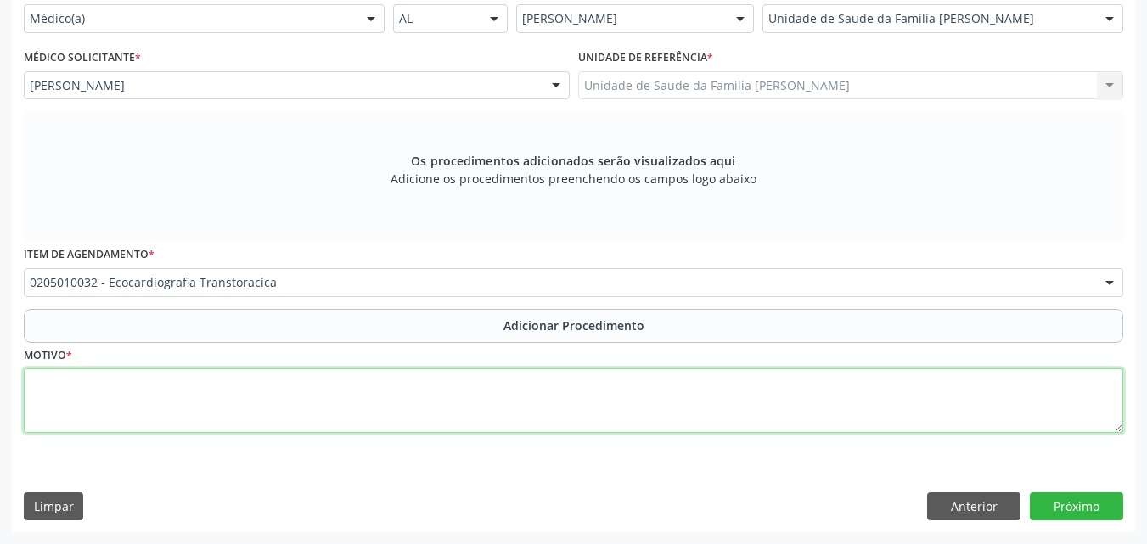
click at [170, 428] on textarea at bounding box center [574, 401] width 1100 height 65
type textarea "Hipertensão"
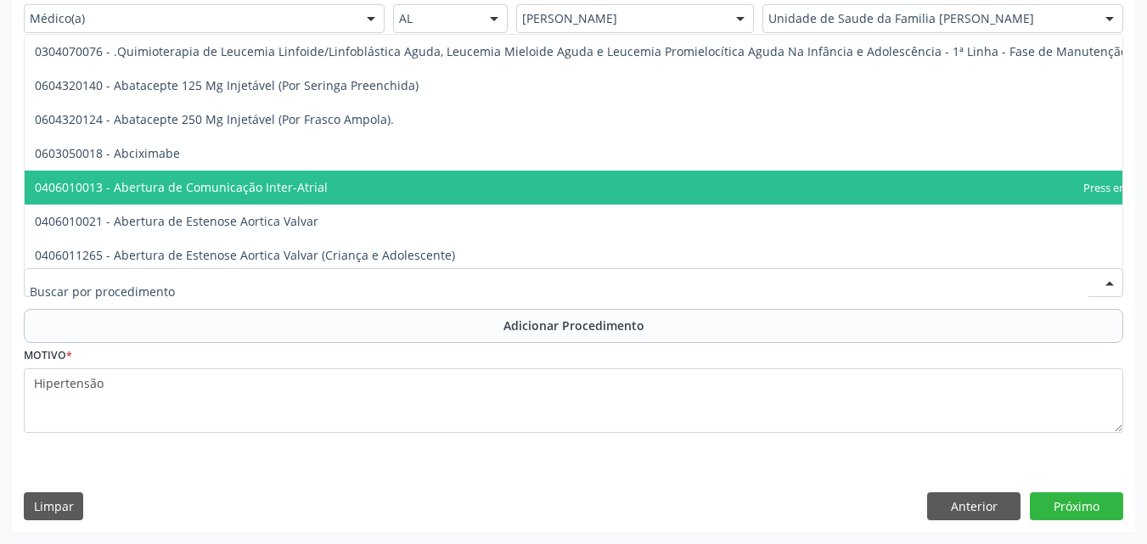
click at [291, 293] on div at bounding box center [574, 282] width 1100 height 29
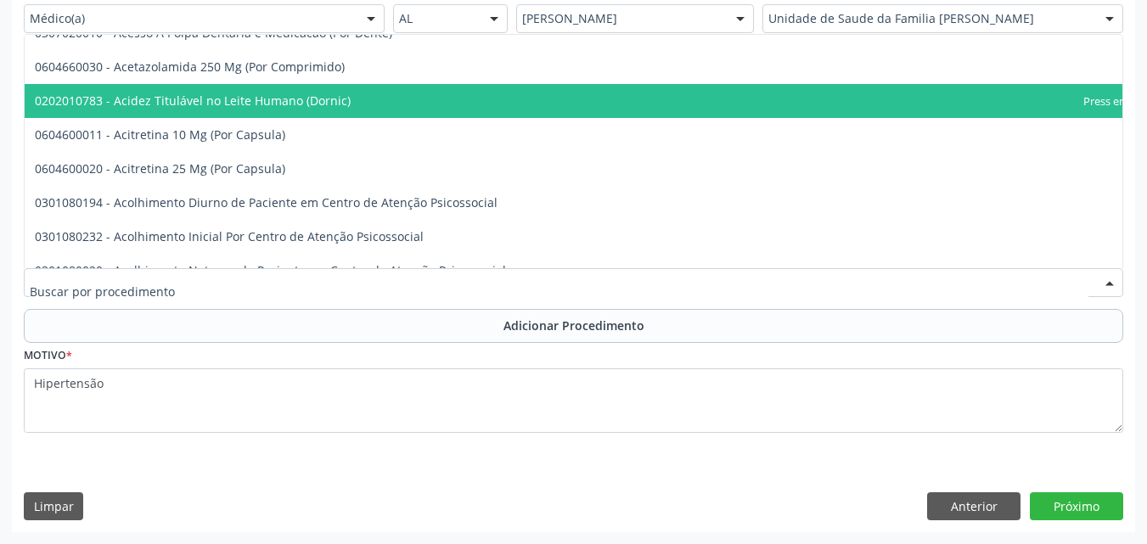
scroll to position [359, 0]
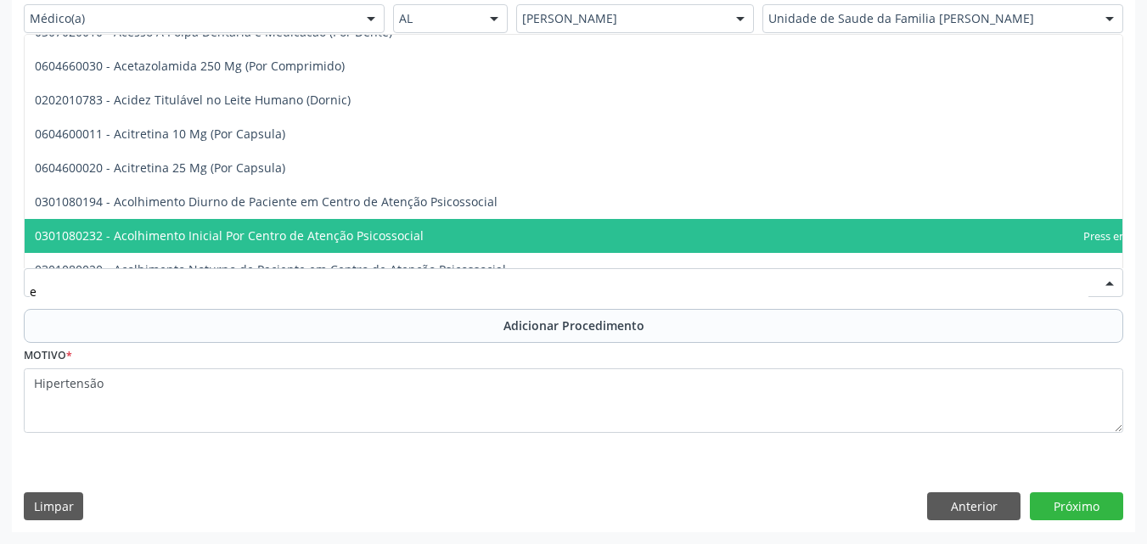
type input "e"
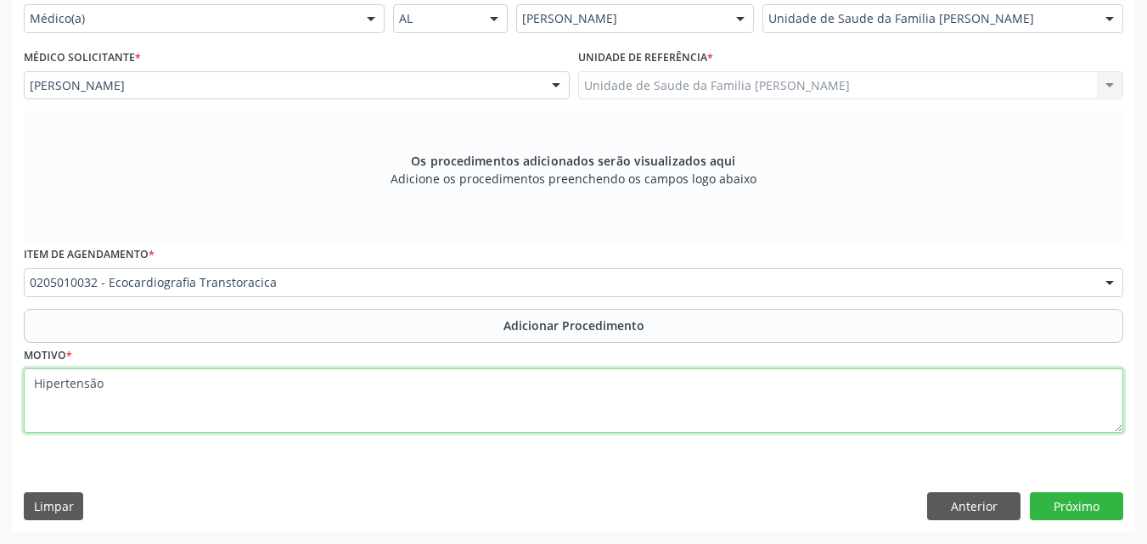
click at [849, 404] on textarea "Hipertensão" at bounding box center [574, 401] width 1100 height 65
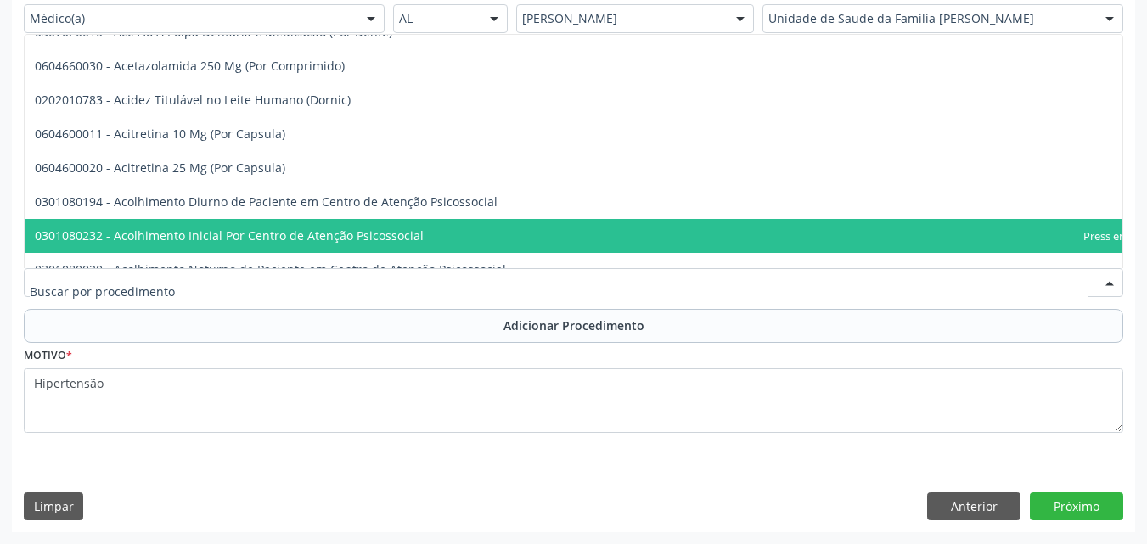
click at [516, 284] on input "text" at bounding box center [559, 291] width 1059 height 34
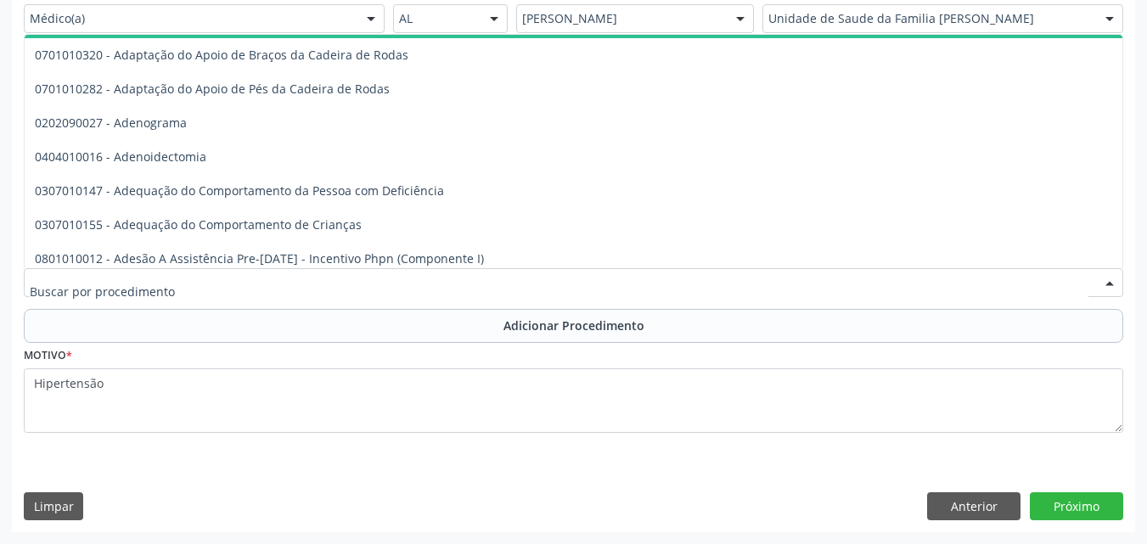
scroll to position [2885, 0]
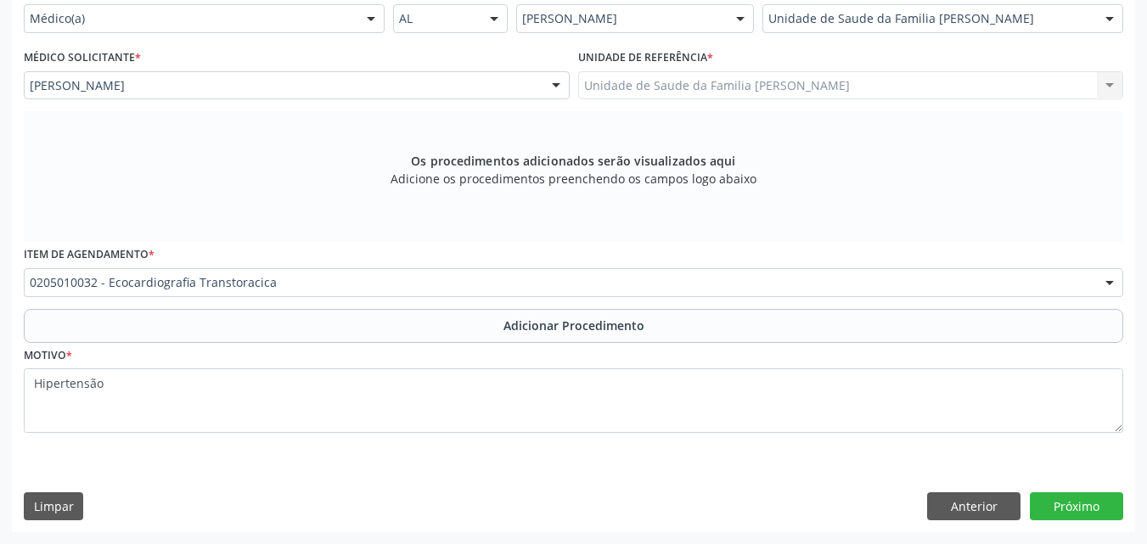
click at [711, 356] on div "Motivo * Hipertensão" at bounding box center [574, 388] width 1100 height 90
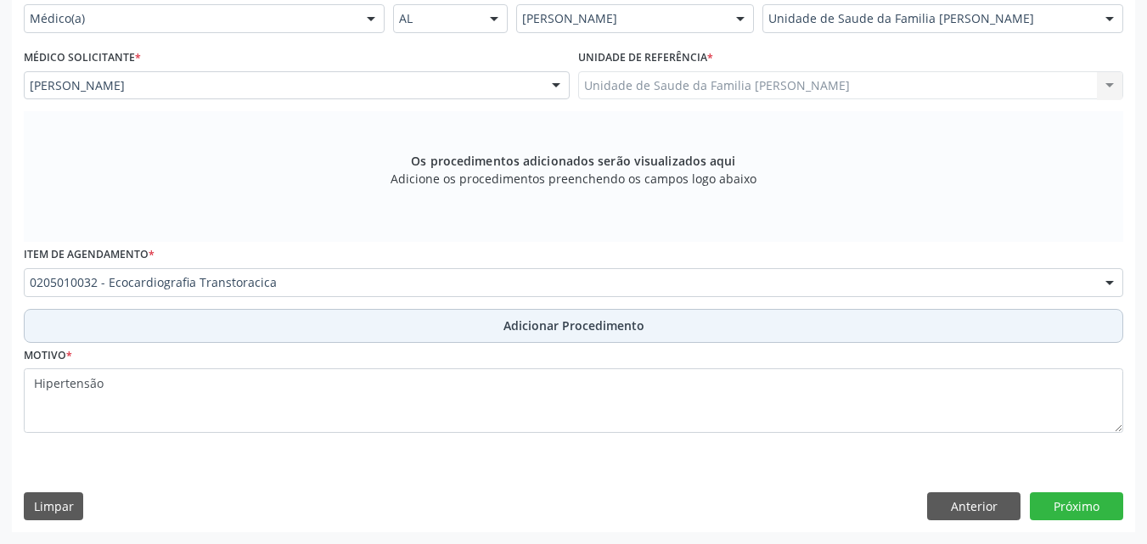
click at [733, 319] on button "Adicionar Procedimento" at bounding box center [574, 326] width 1100 height 34
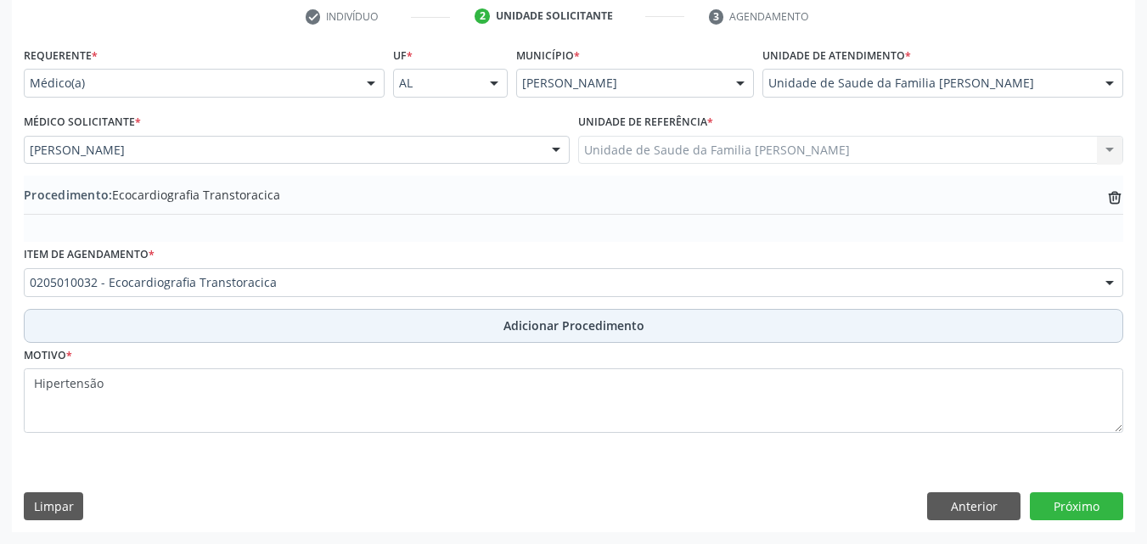
scroll to position [350, 0]
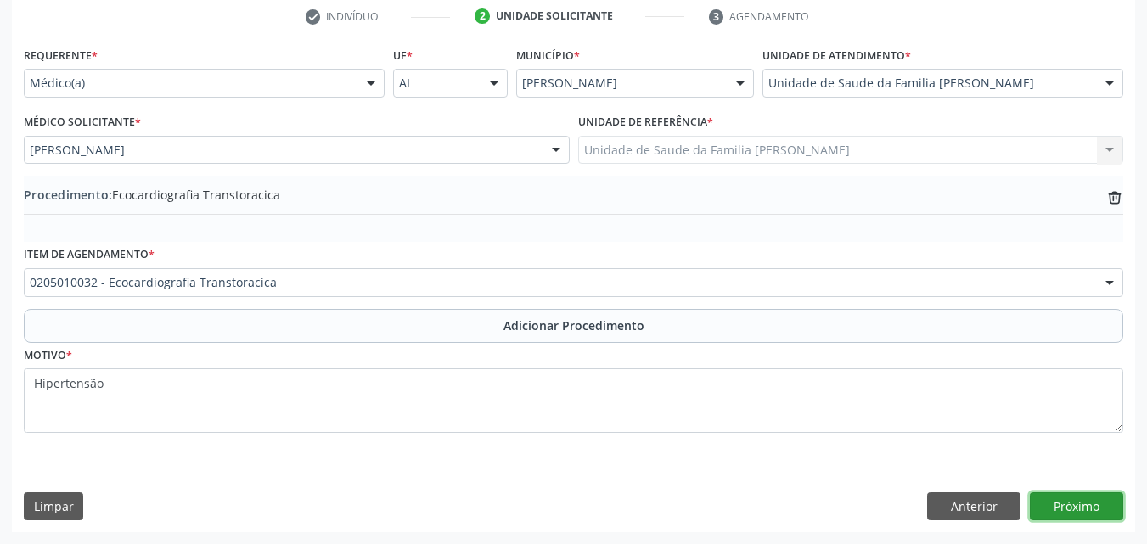
click at [1076, 497] on button "Próximo" at bounding box center [1076, 507] width 93 height 29
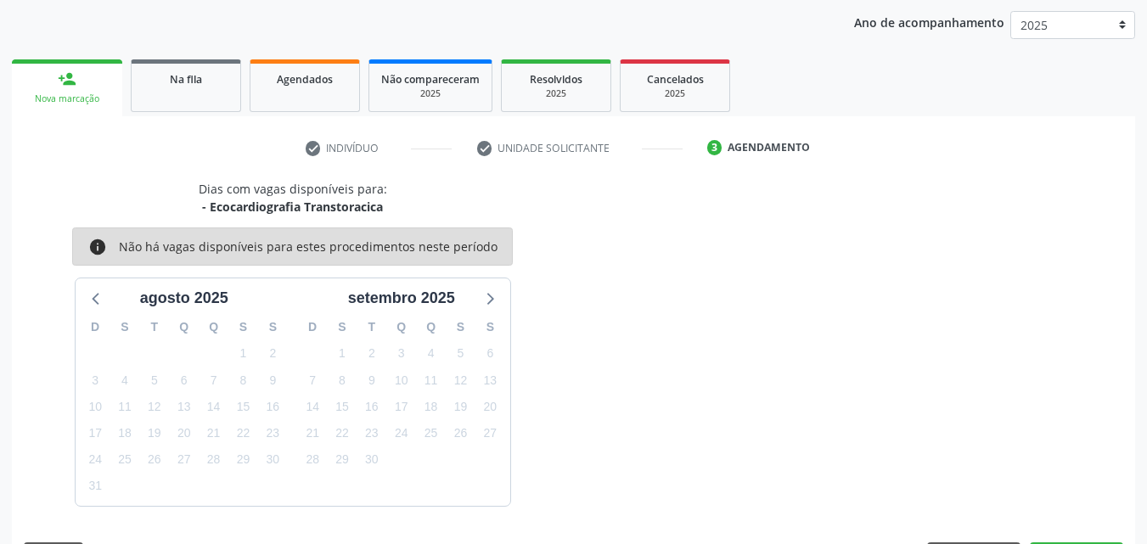
scroll to position [268, 0]
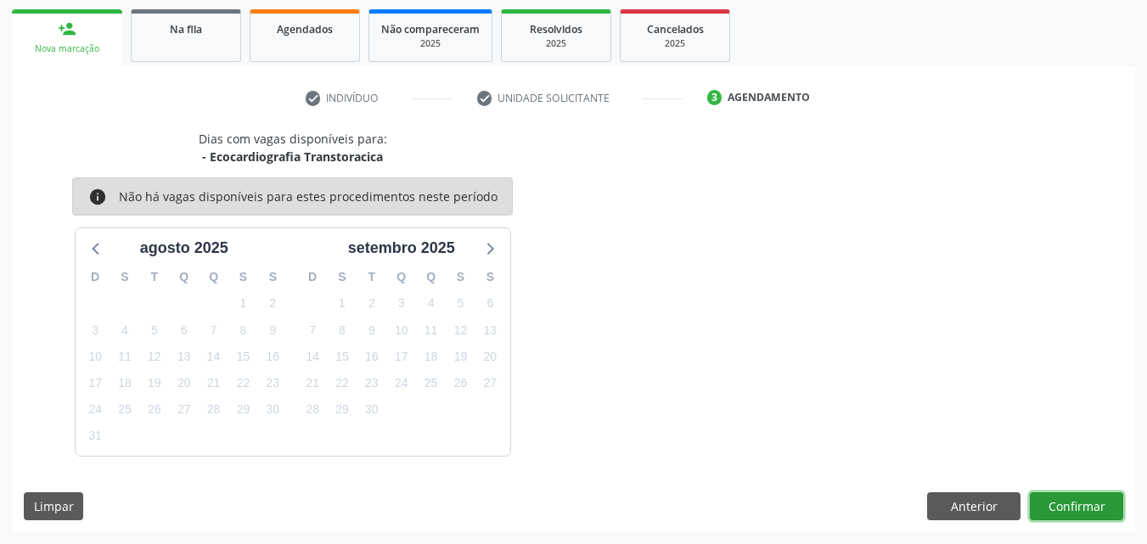
click at [1082, 504] on button "Confirmar" at bounding box center [1076, 507] width 93 height 29
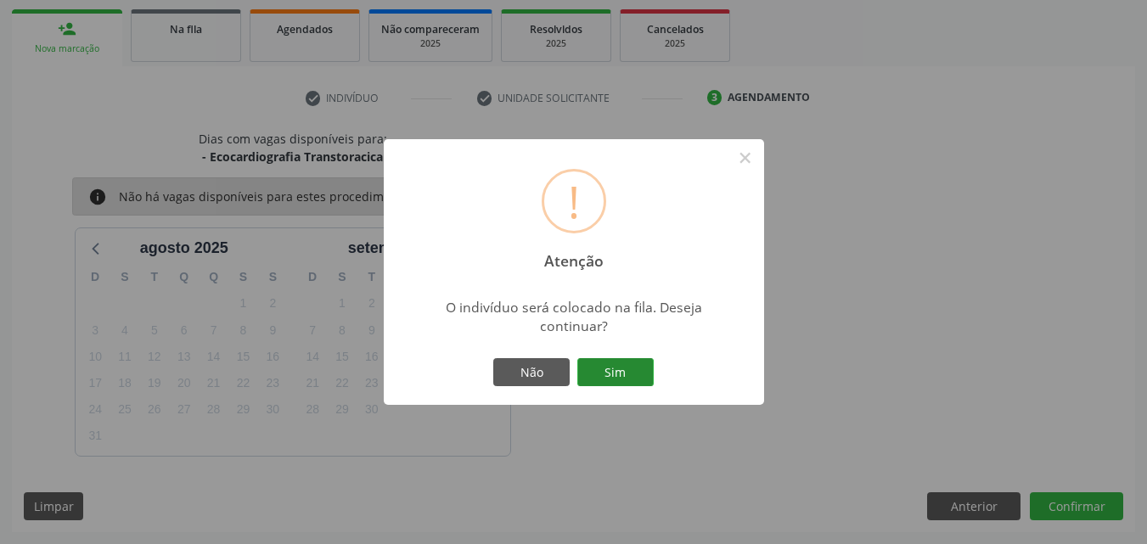
click at [622, 371] on button "Sim" at bounding box center [615, 372] width 76 height 29
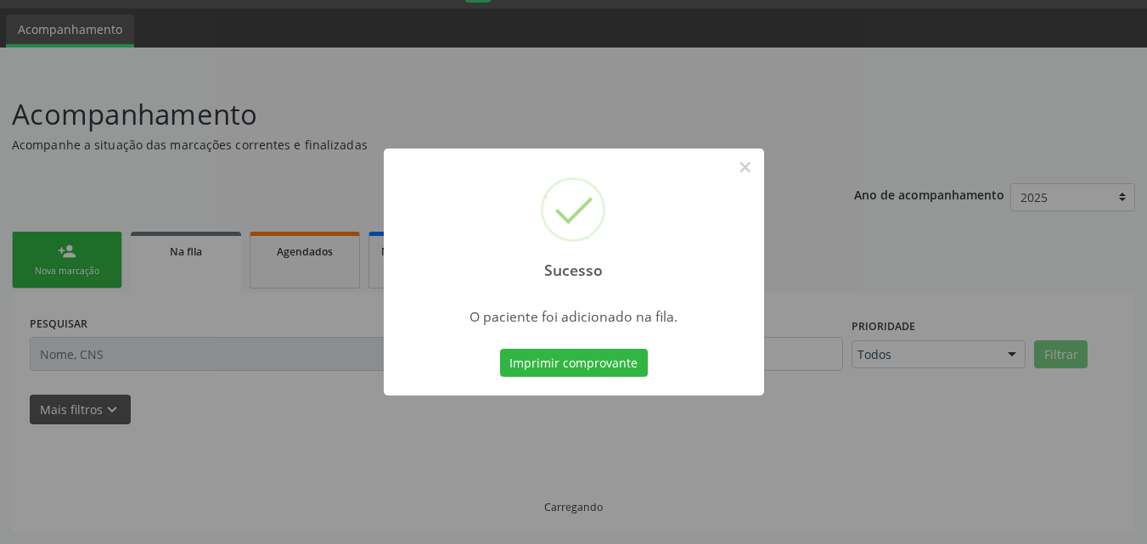
scroll to position [46, 0]
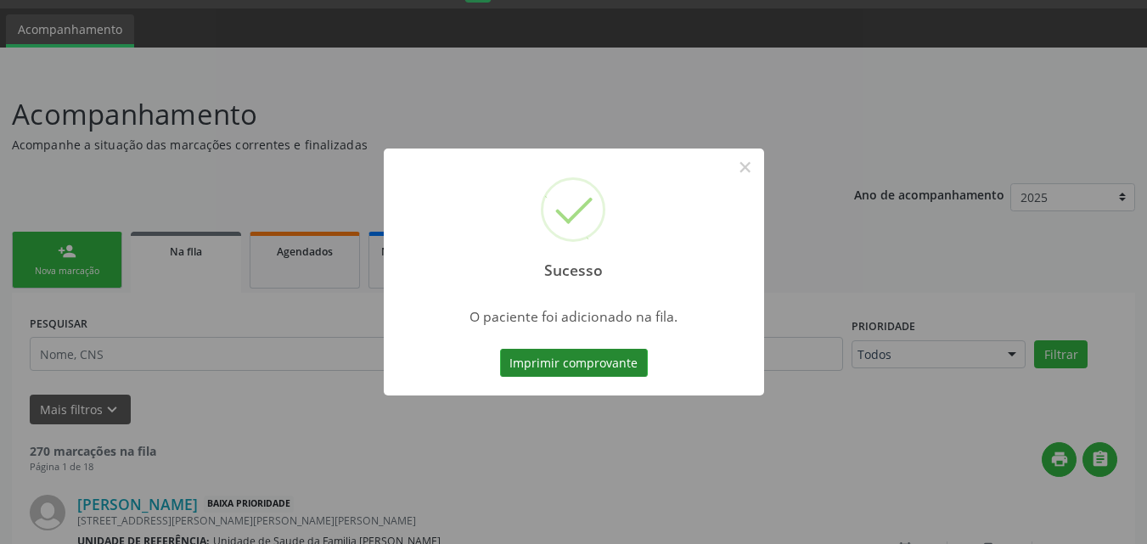
click at [561, 362] on button "Imprimir comprovante" at bounding box center [574, 363] width 148 height 29
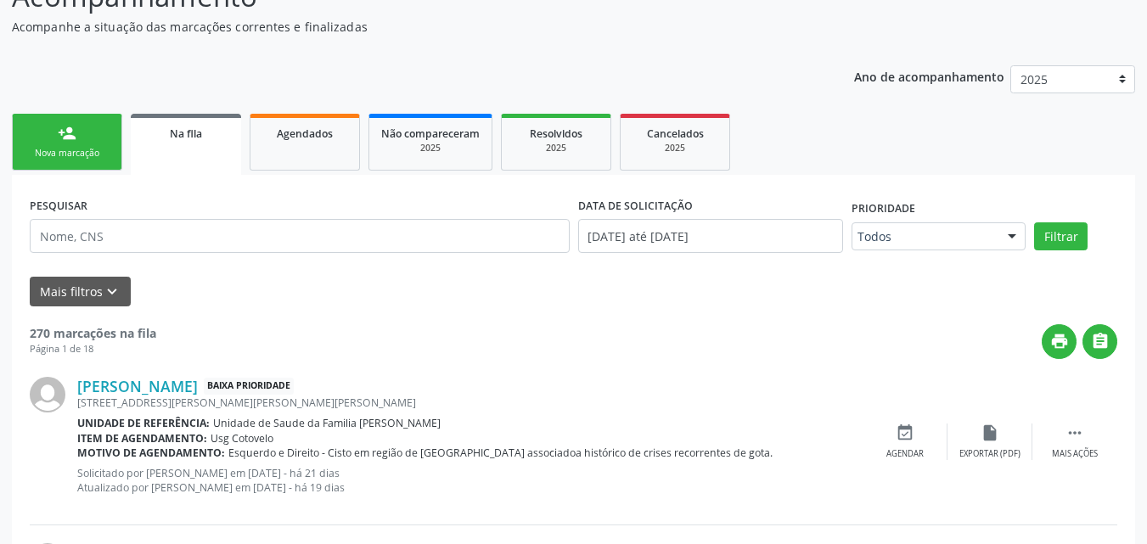
scroll to position [0, 0]
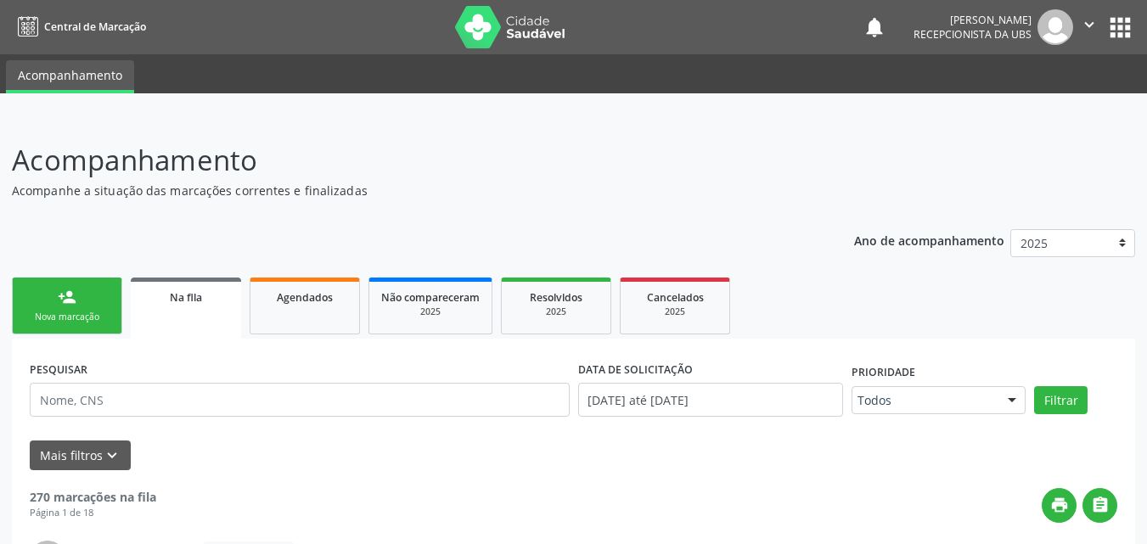
click at [61, 313] on div "Nova marcação" at bounding box center [67, 317] width 85 height 13
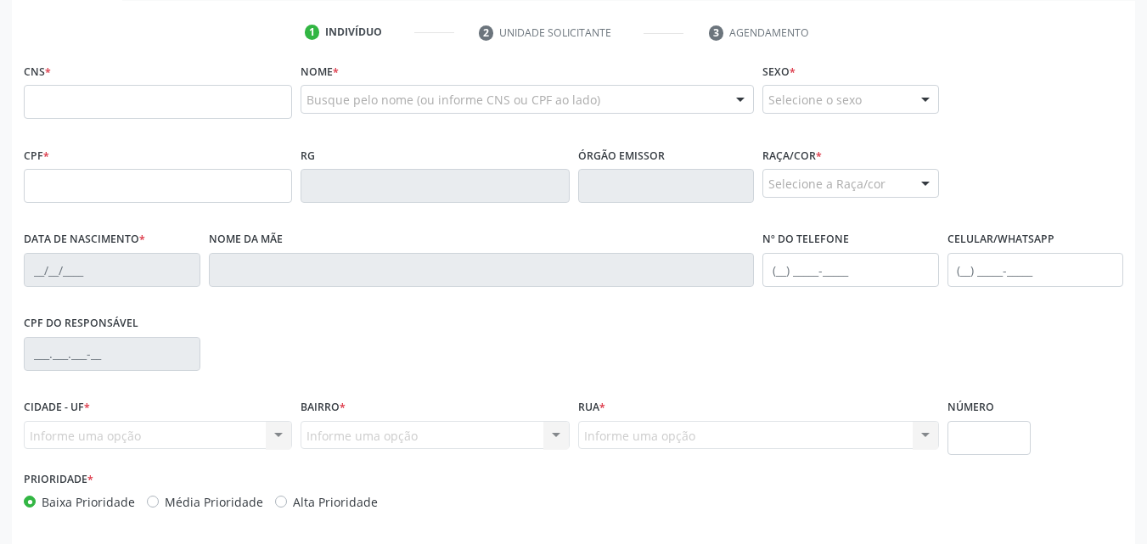
scroll to position [335, 0]
click at [247, 99] on input "text" at bounding box center [158, 101] width 268 height 34
click at [247, 43] on ul "1 Indivíduo 2 Unidade solicitante 3 Agendamento" at bounding box center [573, 32] width 1123 height 28
click at [248, 92] on input "text" at bounding box center [158, 101] width 268 height 34
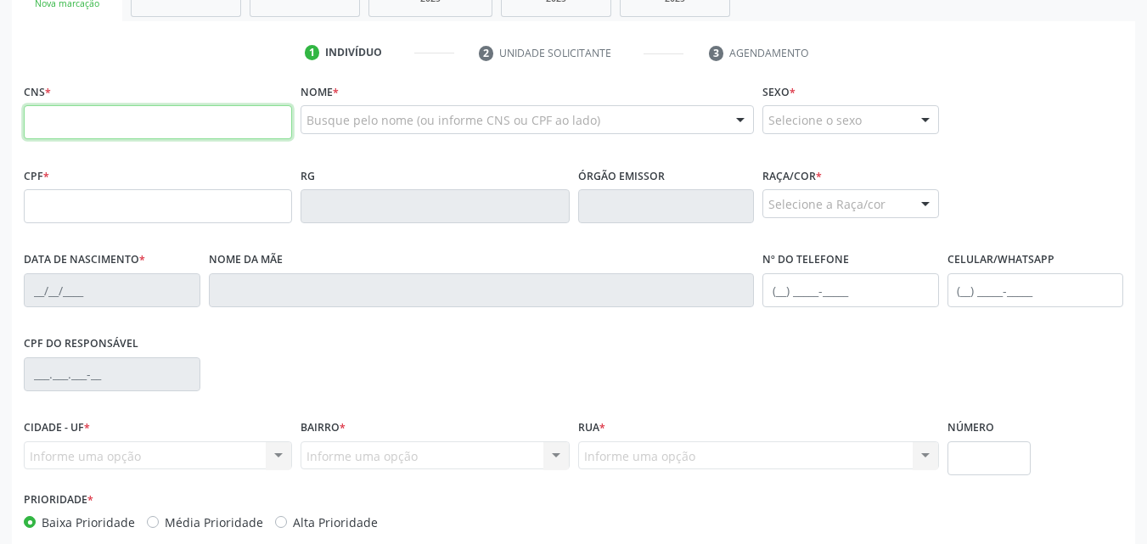
scroll to position [272, 0]
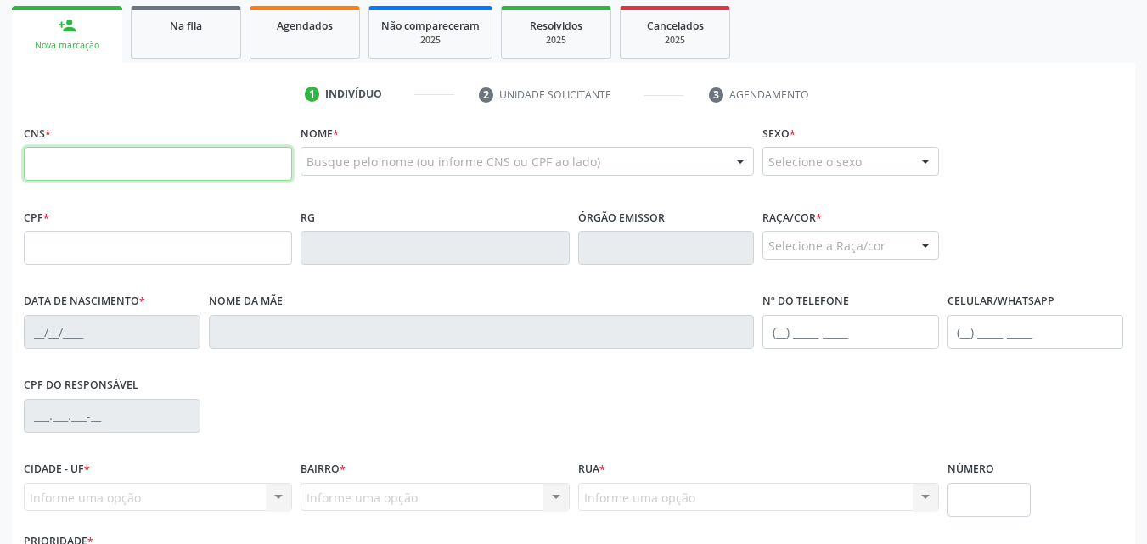
paste input "898 0051 8432 6326"
type input "898 0051 8432 6326"
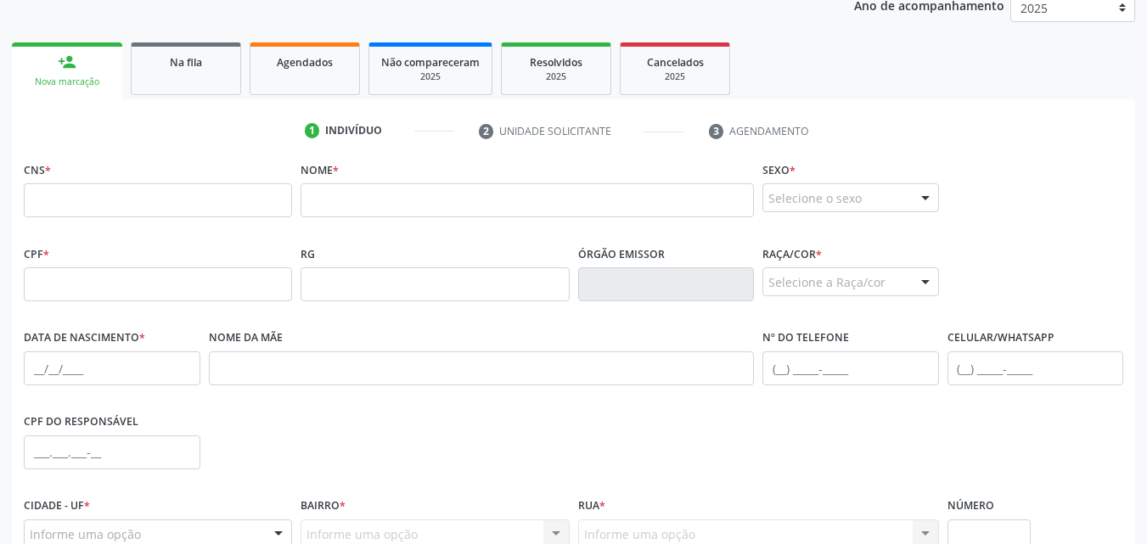
scroll to position [237, 0]
click at [172, 185] on input "text" at bounding box center [158, 199] width 268 height 34
paste input "704 6076 7892 0522"
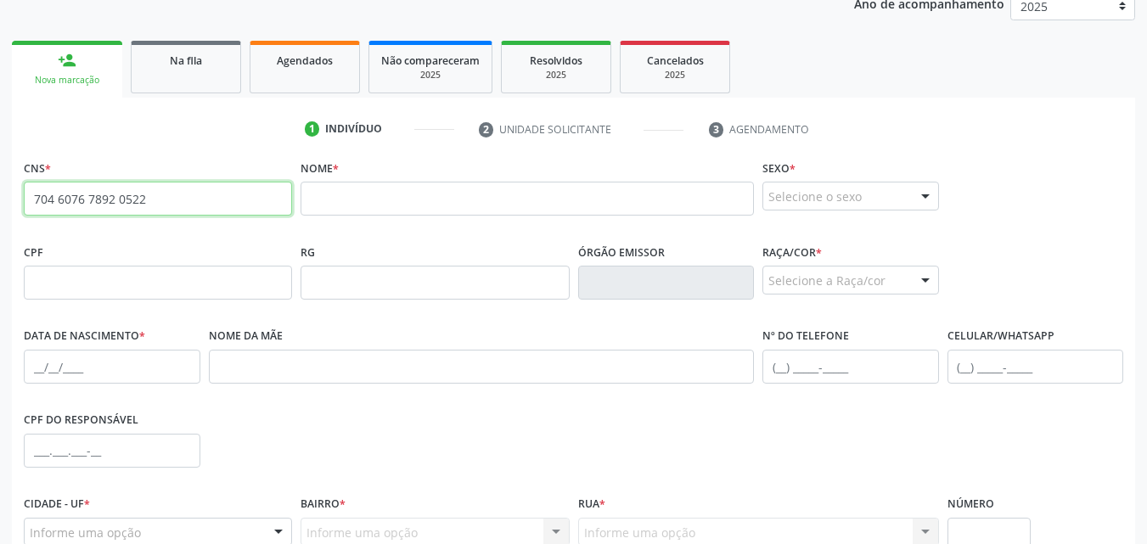
type input "704 6076 7892 0522"
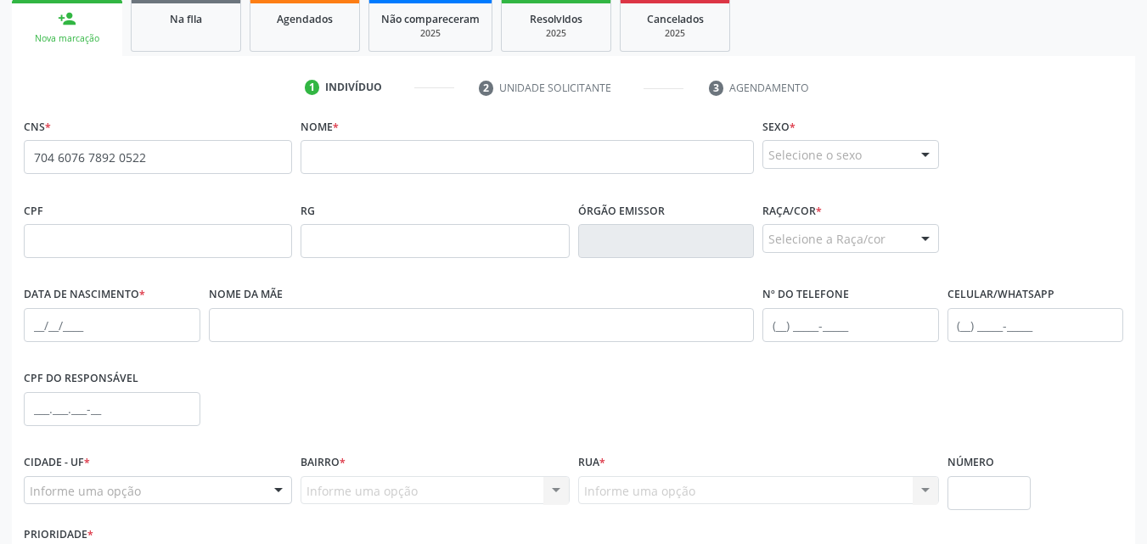
scroll to position [300, 0]
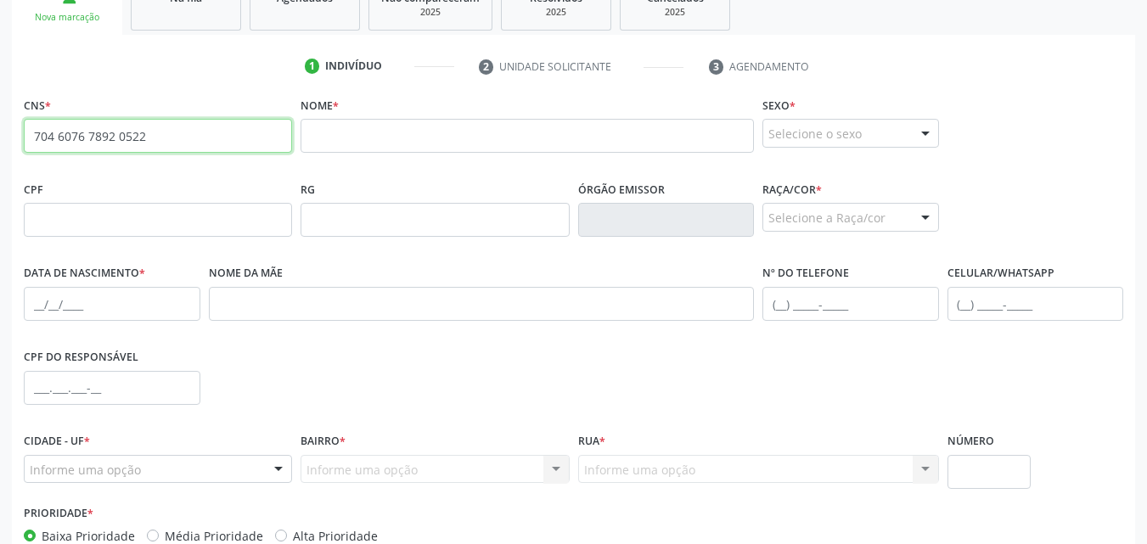
click at [175, 126] on input "704 6076 7892 0522" at bounding box center [158, 136] width 268 height 34
